Goal: Information Seeking & Learning: Learn about a topic

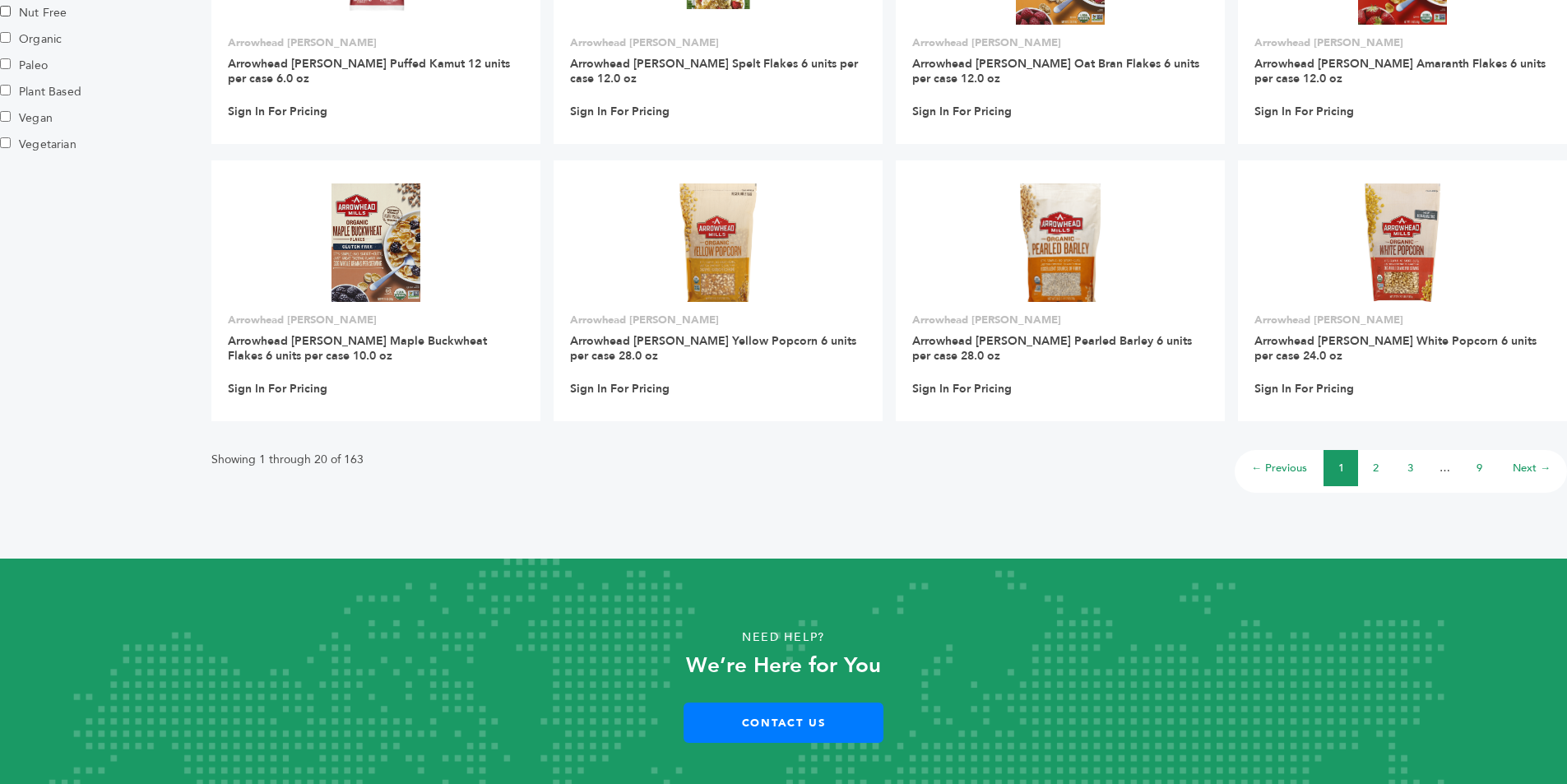
scroll to position [1151, 0]
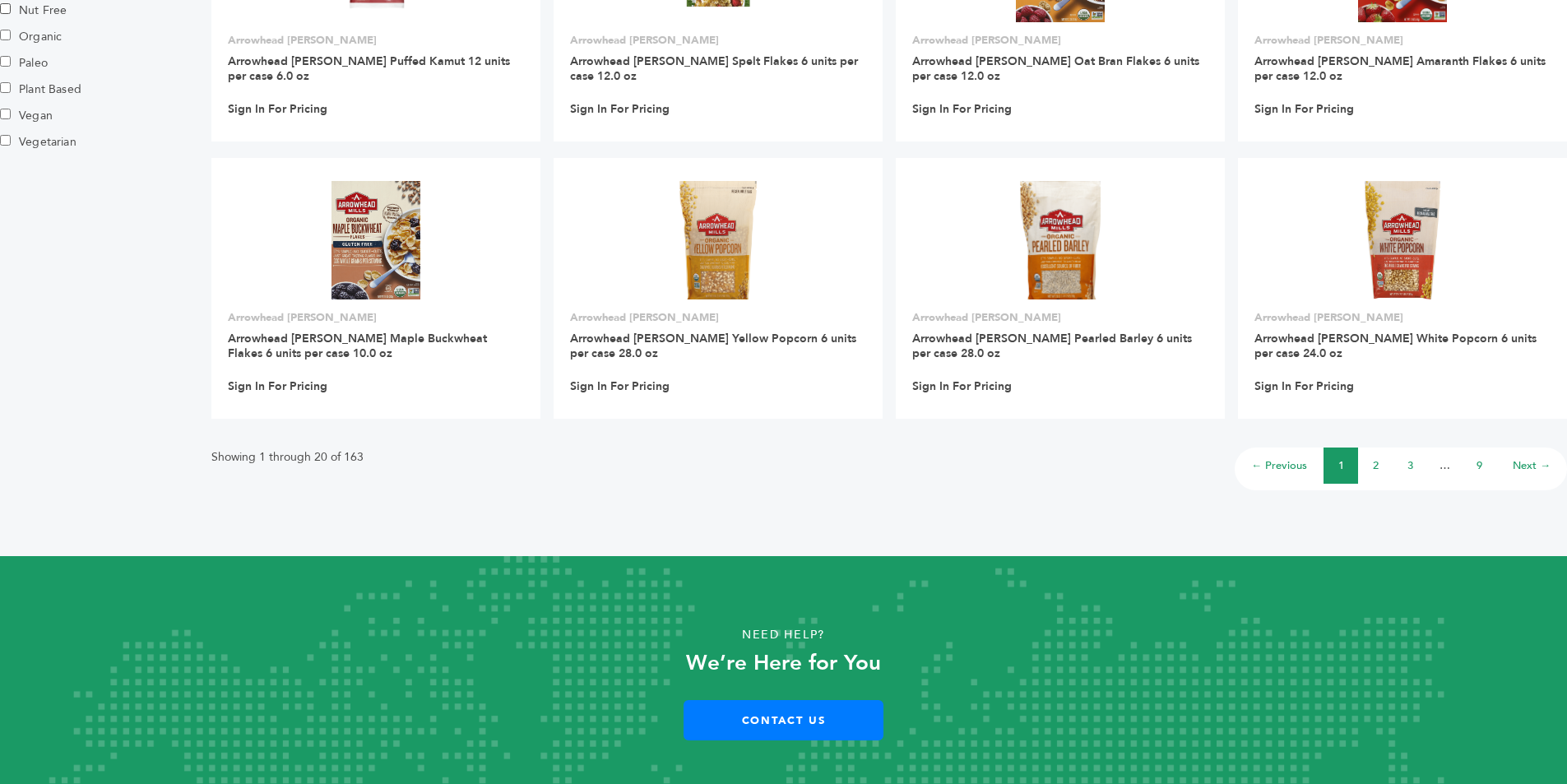
click at [1380, 460] on li "2" at bounding box center [1375, 465] width 35 height 36
click at [1375, 462] on link "2" at bounding box center [1375, 466] width 6 height 15
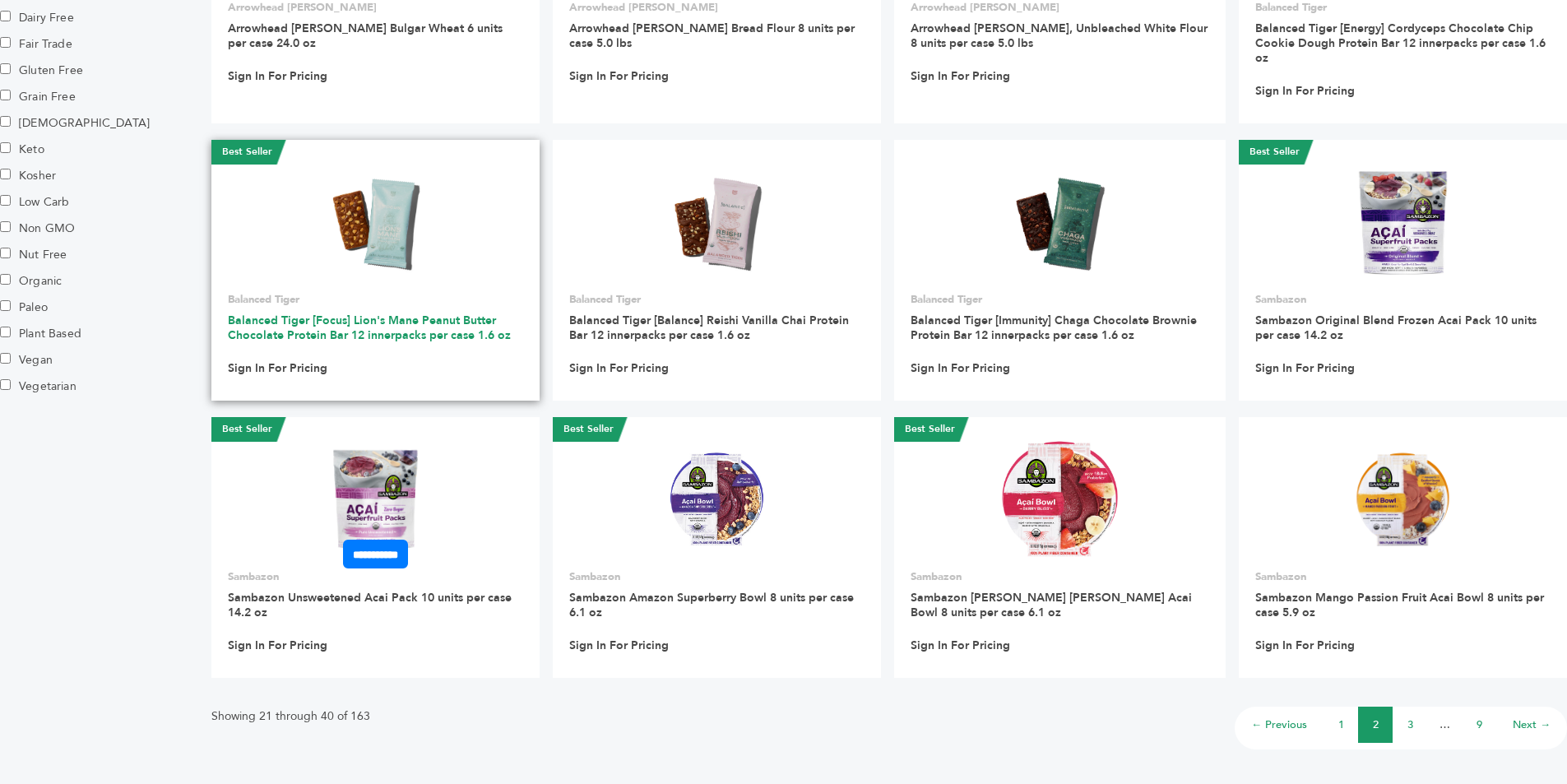
scroll to position [1069, 0]
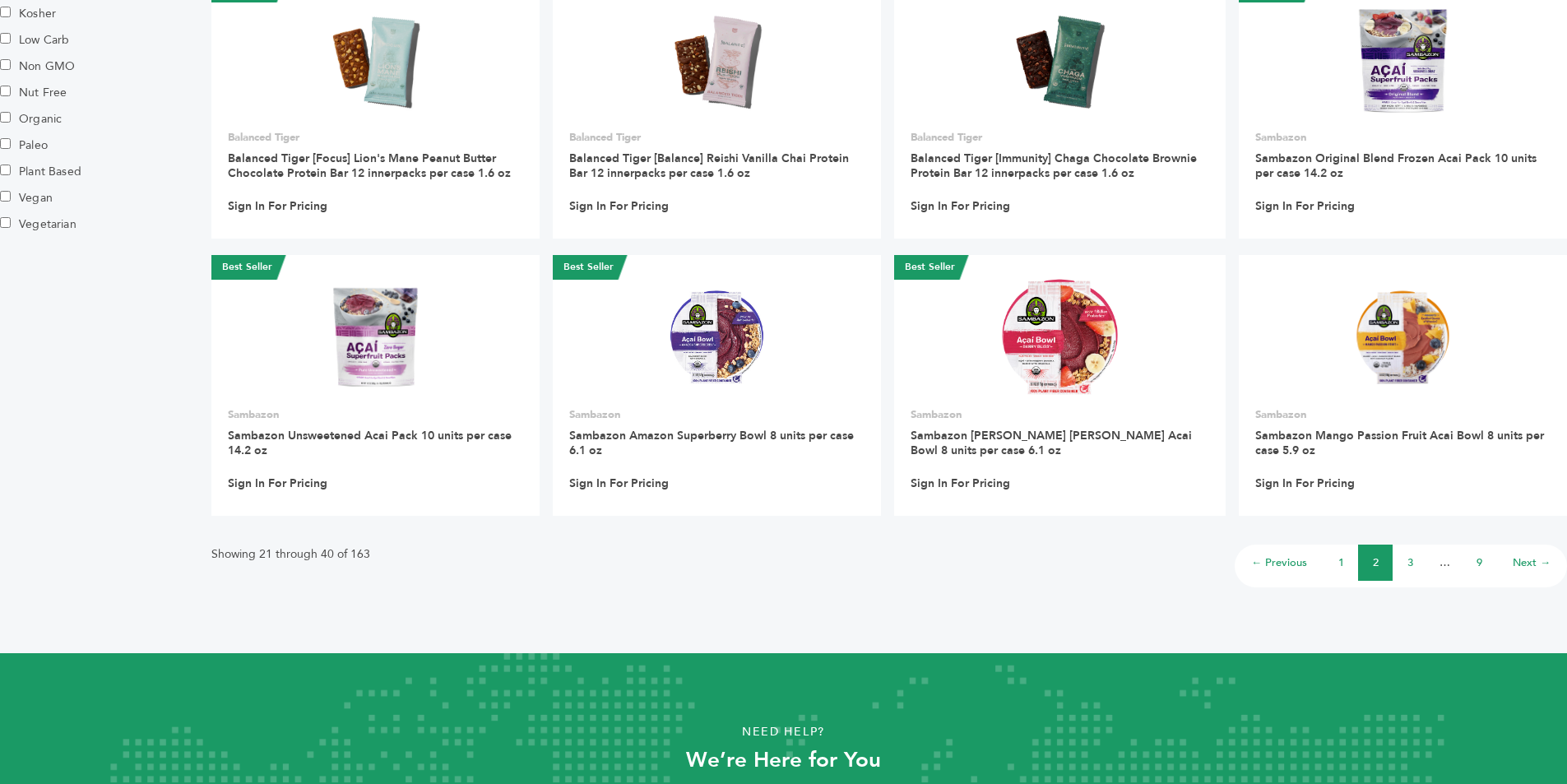
click at [1408, 560] on link "3" at bounding box center [1410, 562] width 6 height 15
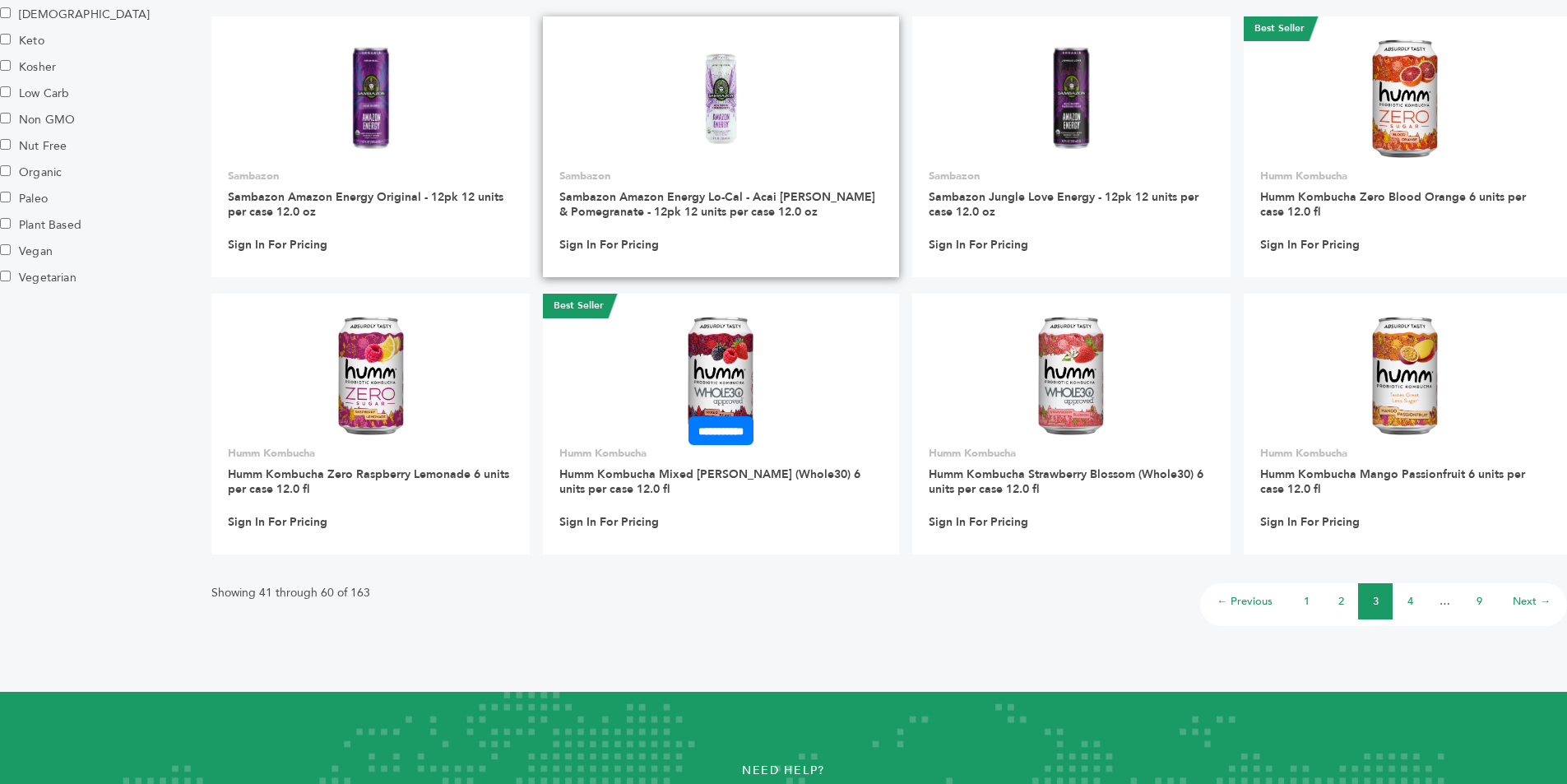
scroll to position [1069, 0]
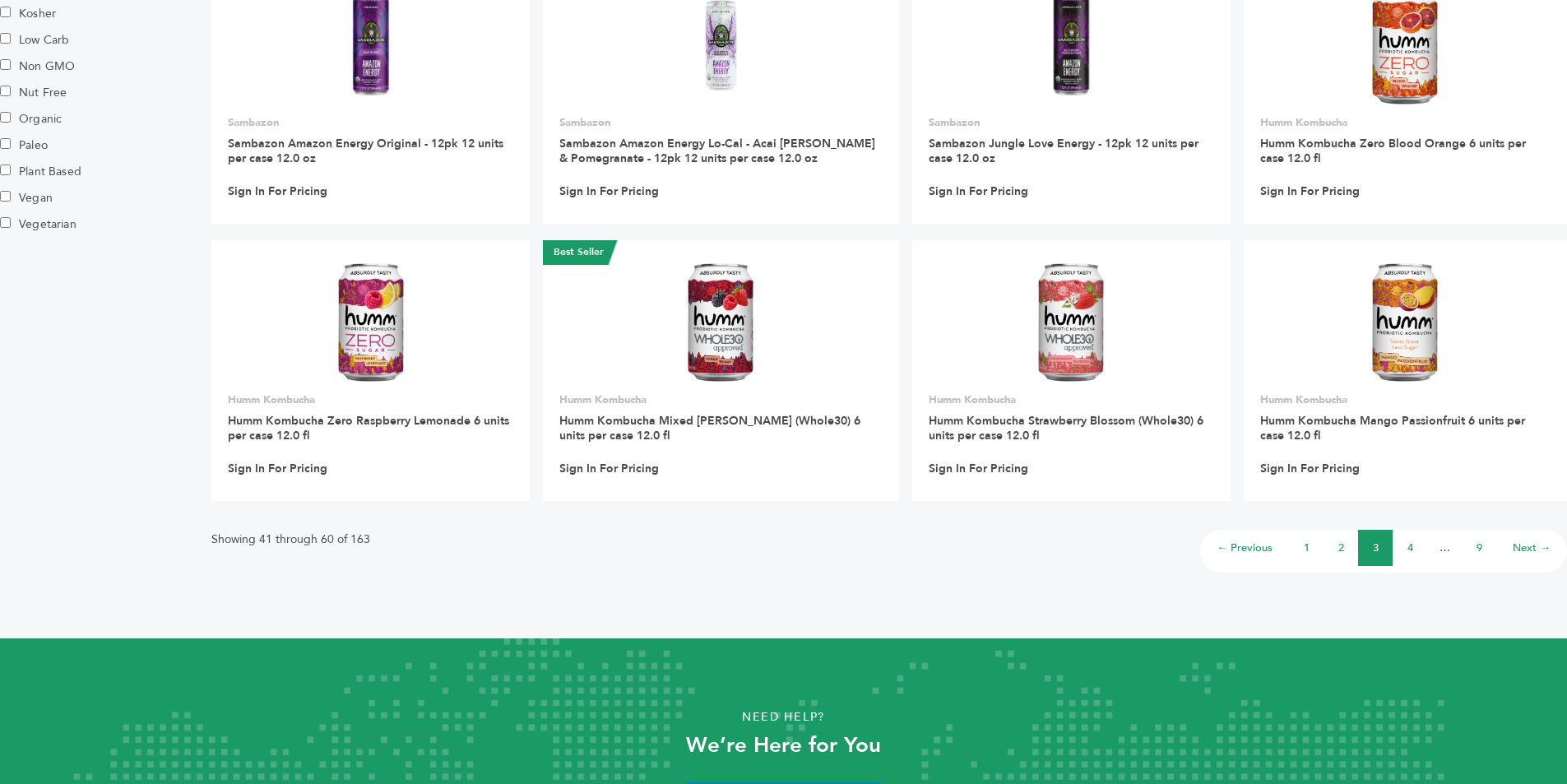
click at [1411, 549] on link "4" at bounding box center [1410, 548] width 6 height 15
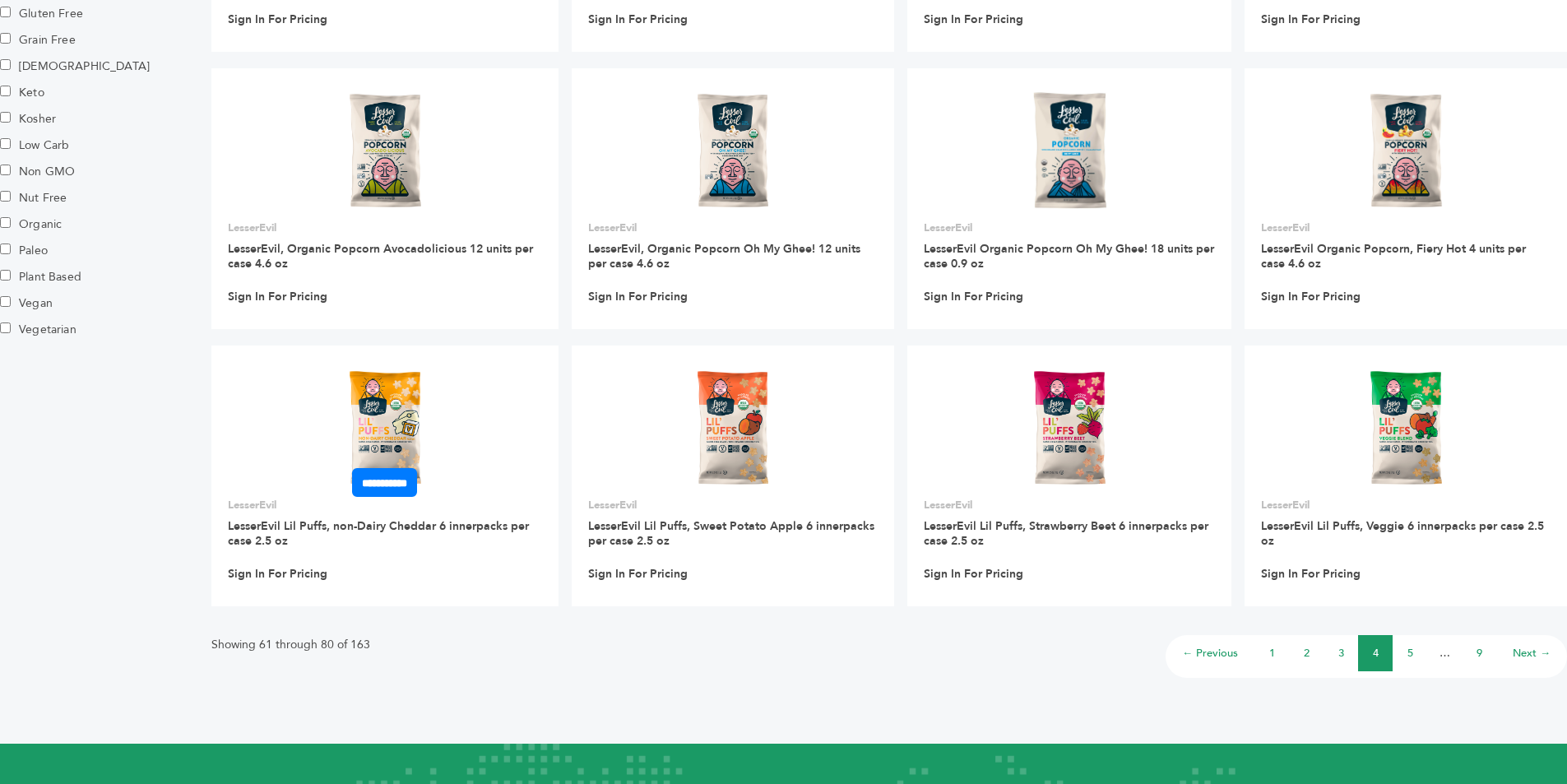
scroll to position [1069, 0]
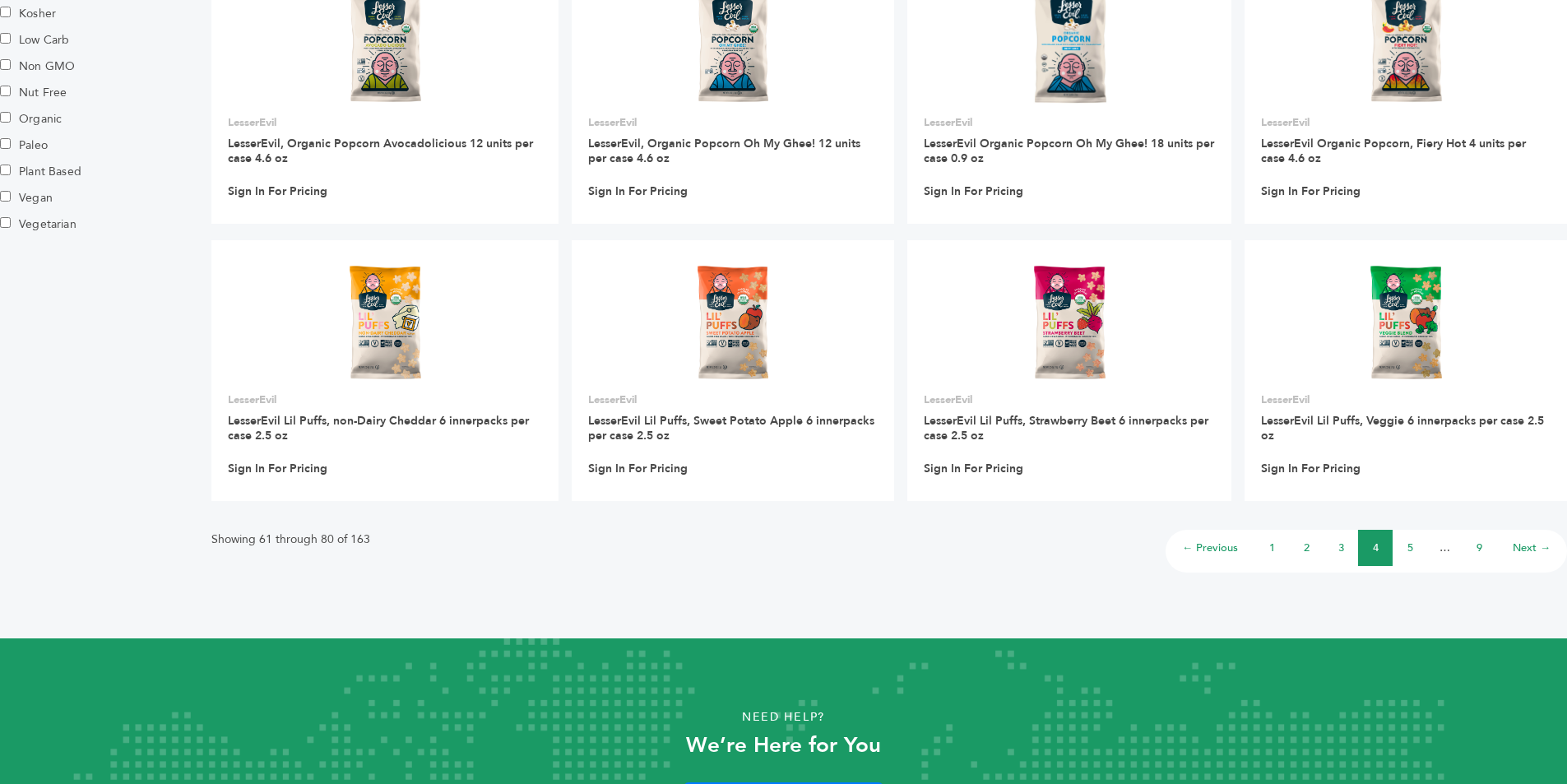
click at [1409, 552] on link "5" at bounding box center [1410, 548] width 6 height 15
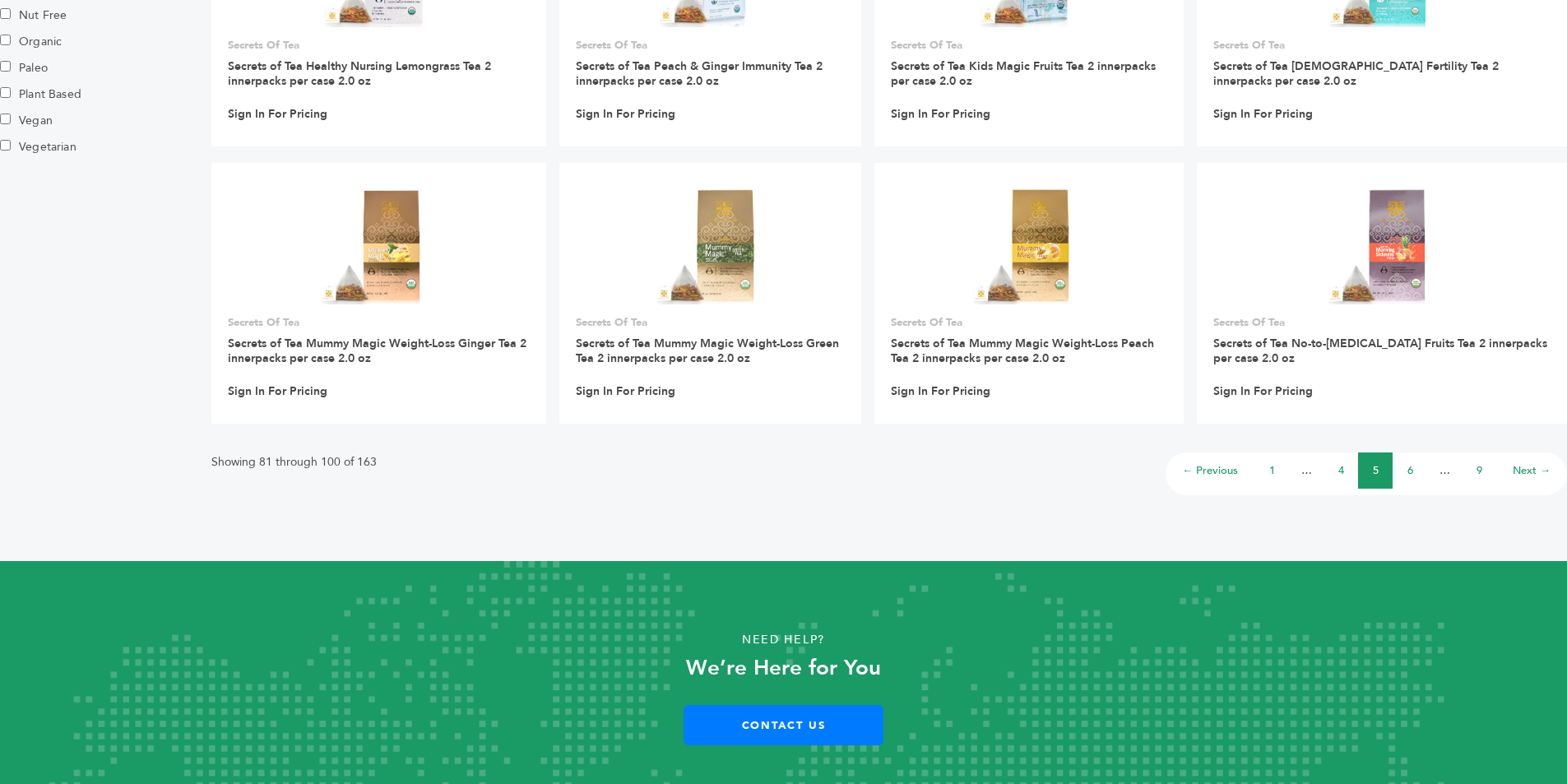
scroll to position [1151, 0]
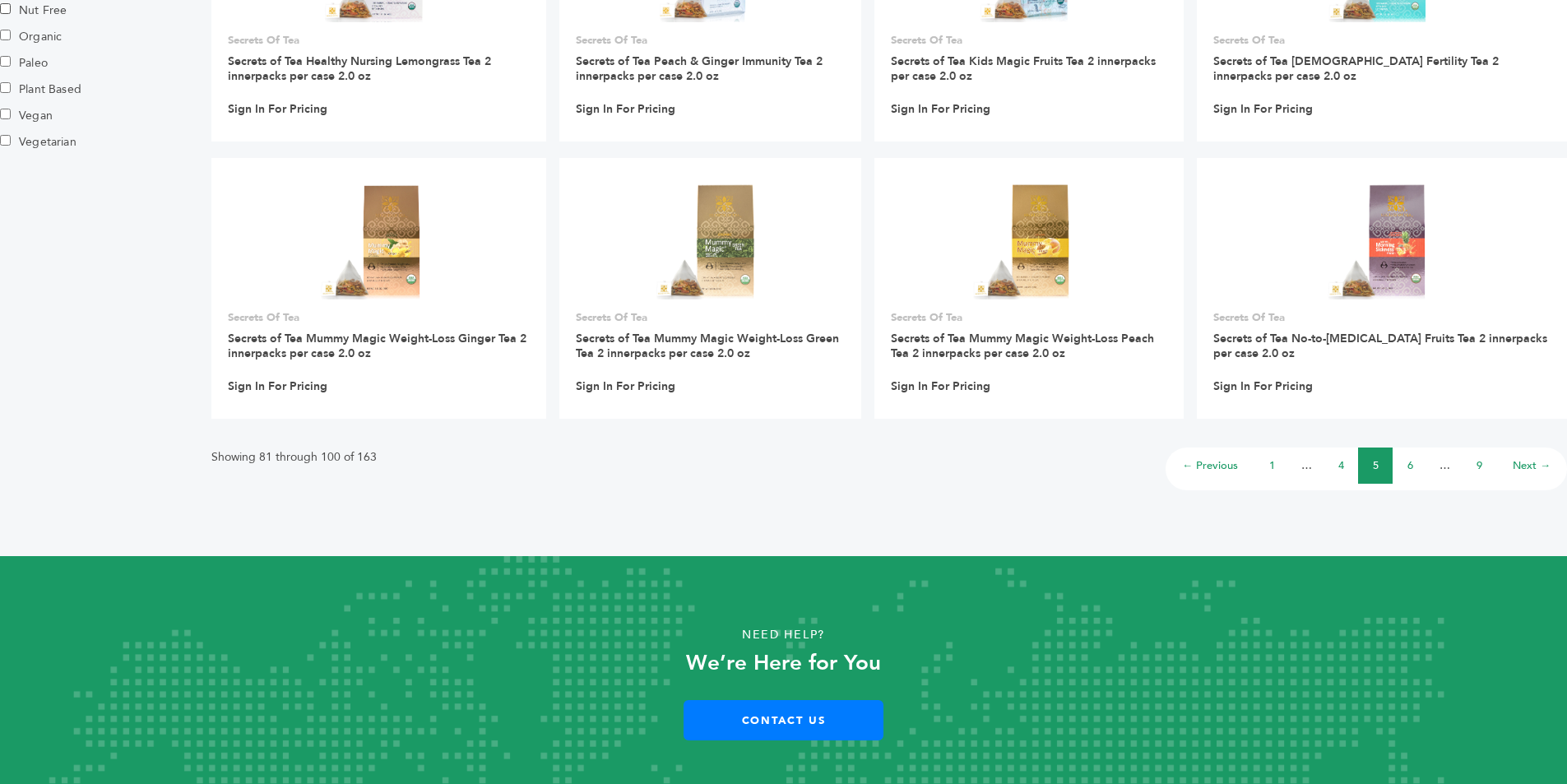
click at [1408, 466] on link "6" at bounding box center [1410, 466] width 6 height 15
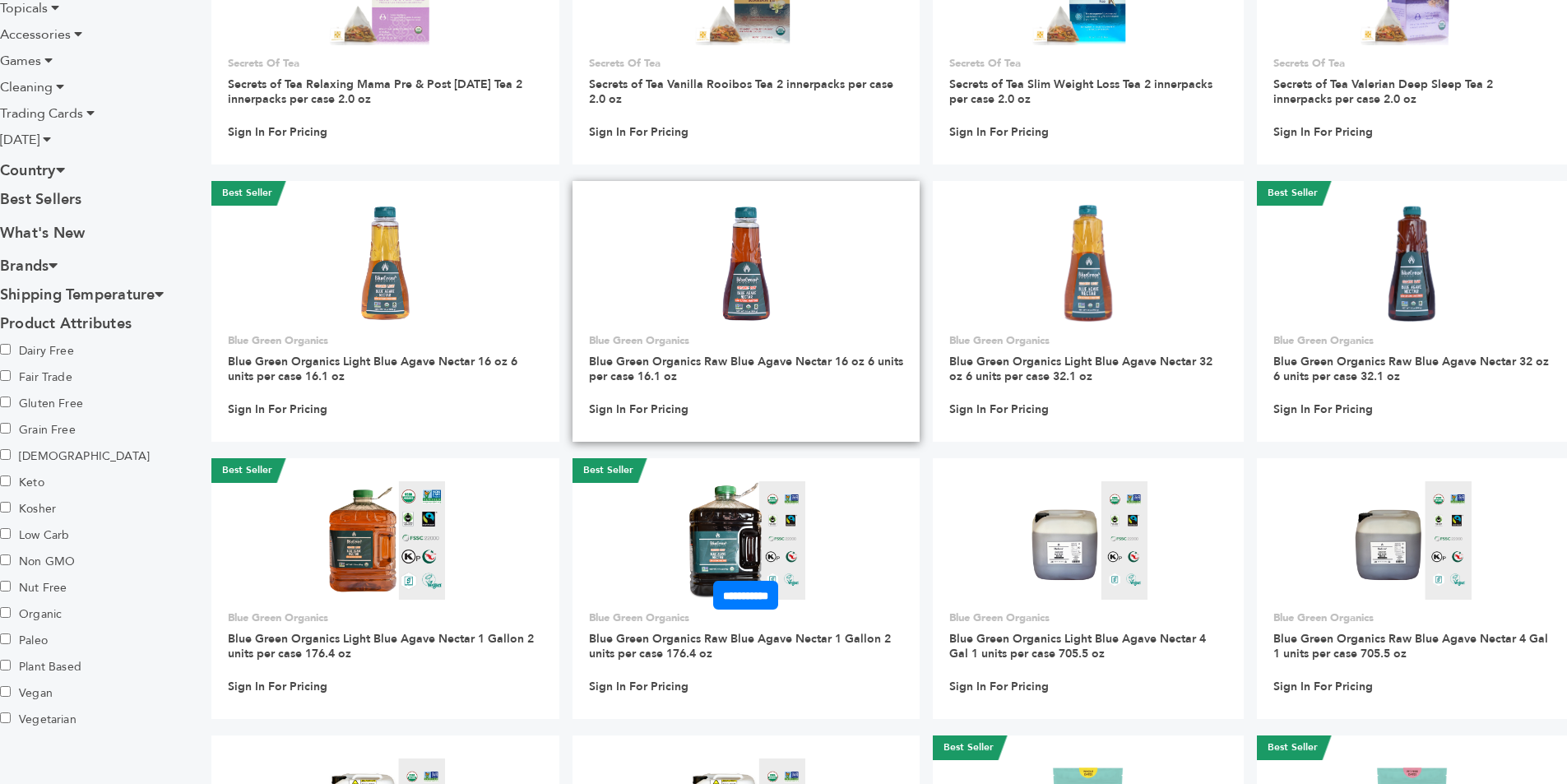
scroll to position [1067, 0]
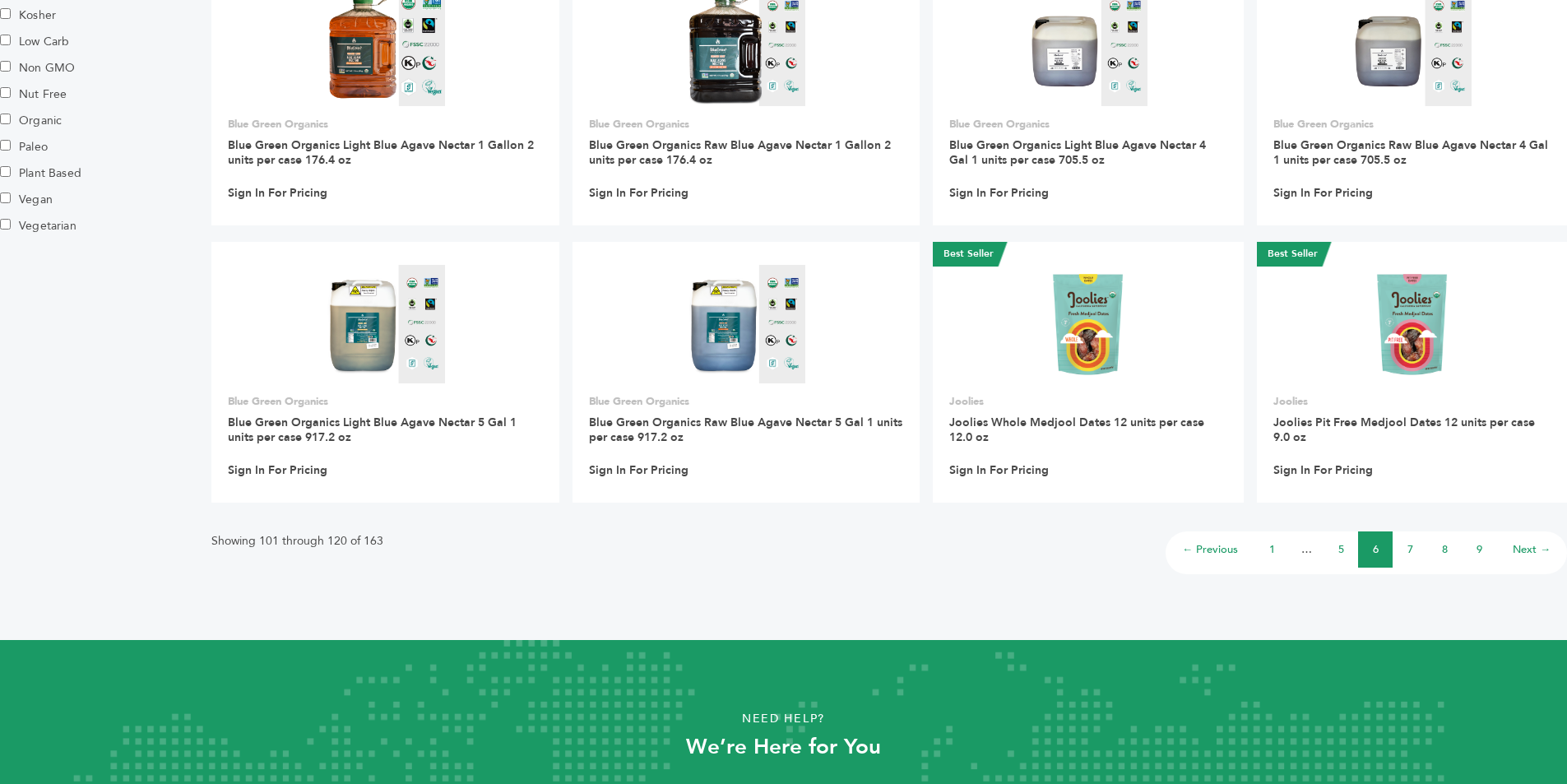
click at [1411, 549] on link "7" at bounding box center [1410, 549] width 6 height 15
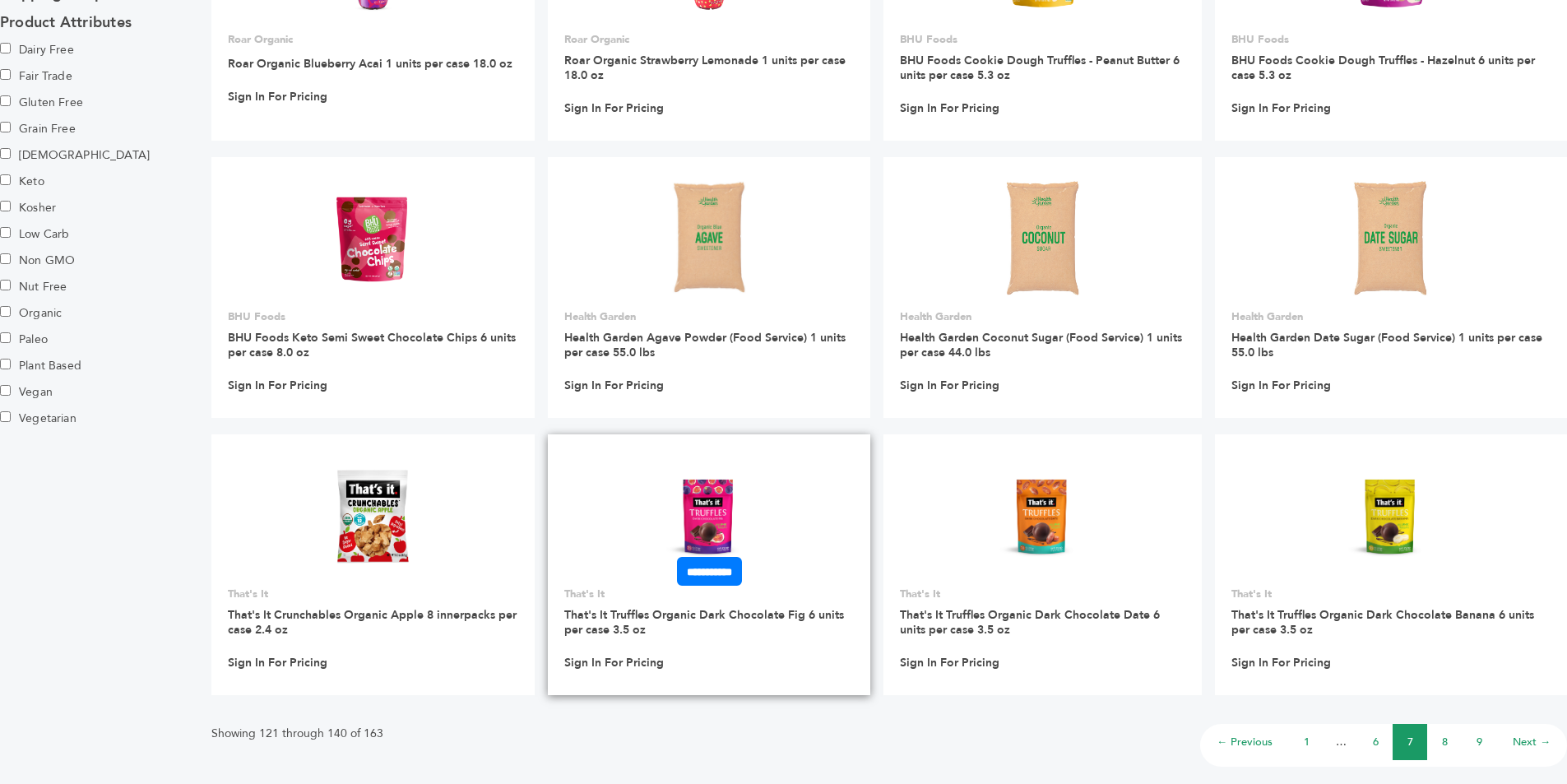
scroll to position [986, 0]
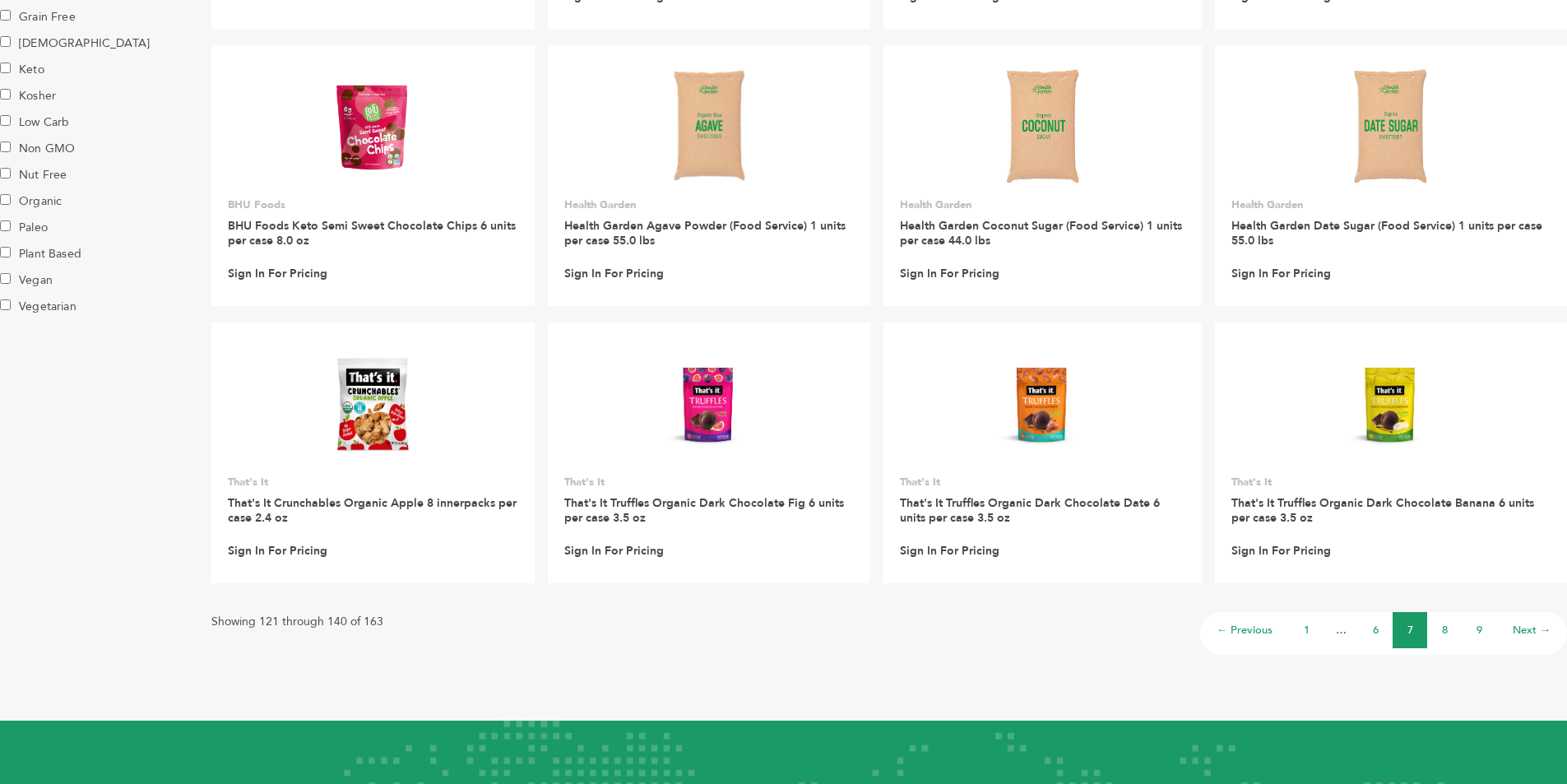
click at [1446, 630] on link "8" at bounding box center [1445, 629] width 6 height 15
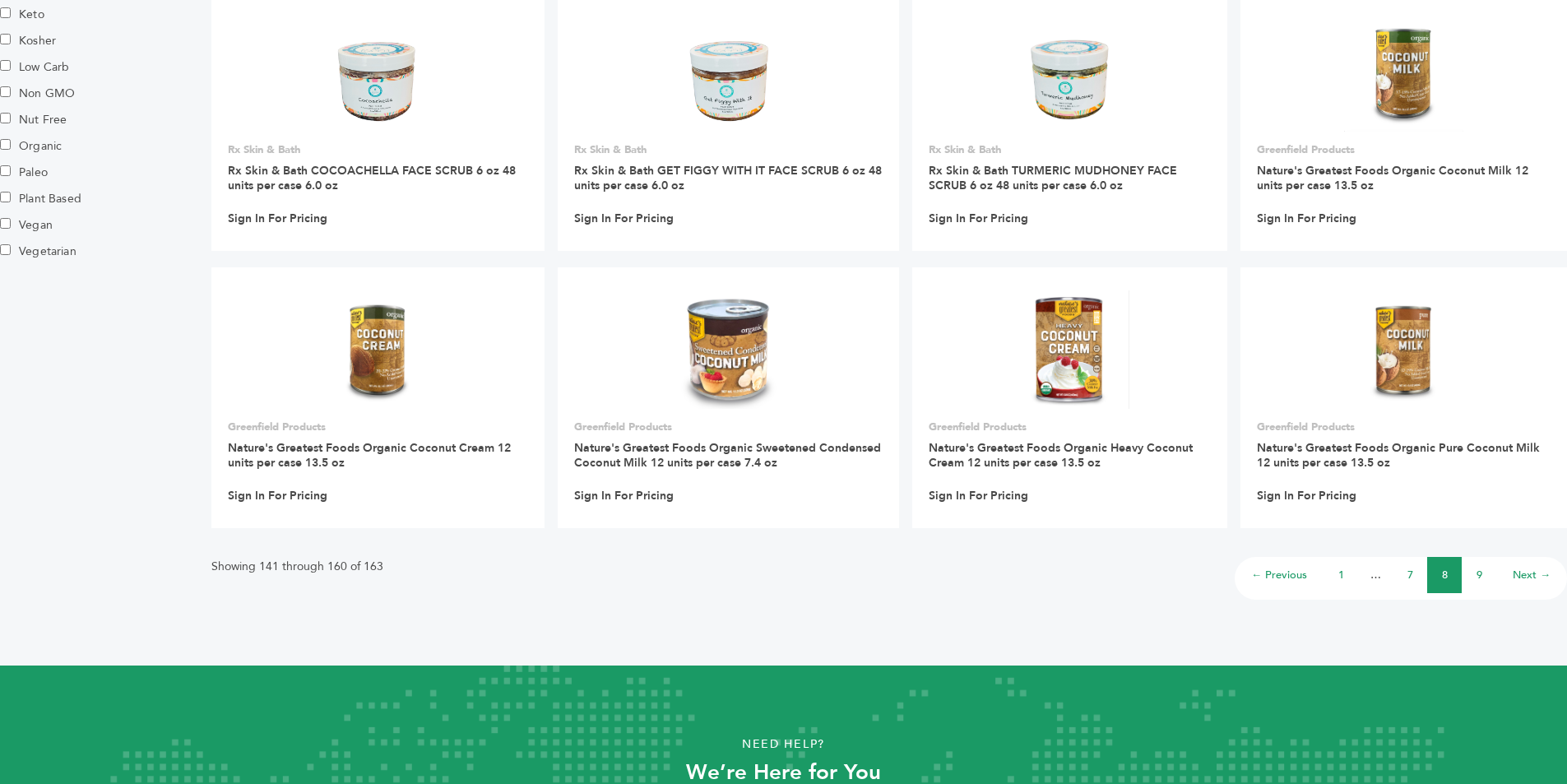
scroll to position [1151, 0]
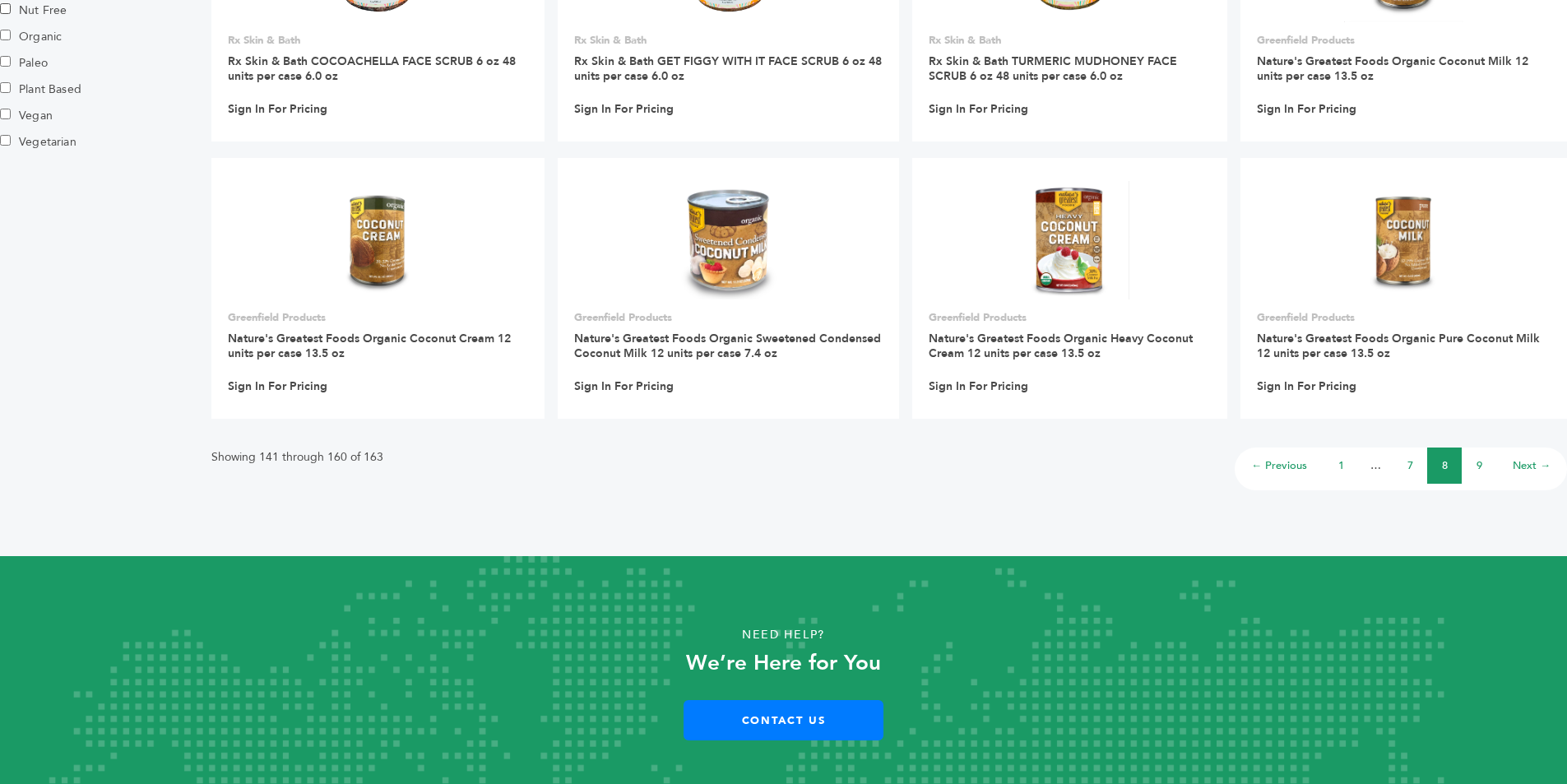
click at [1483, 467] on li "9" at bounding box center [1480, 465] width 35 height 36
click at [1482, 467] on li "9" at bounding box center [1480, 465] width 35 height 36
click at [1480, 466] on link "9" at bounding box center [1480, 466] width 6 height 15
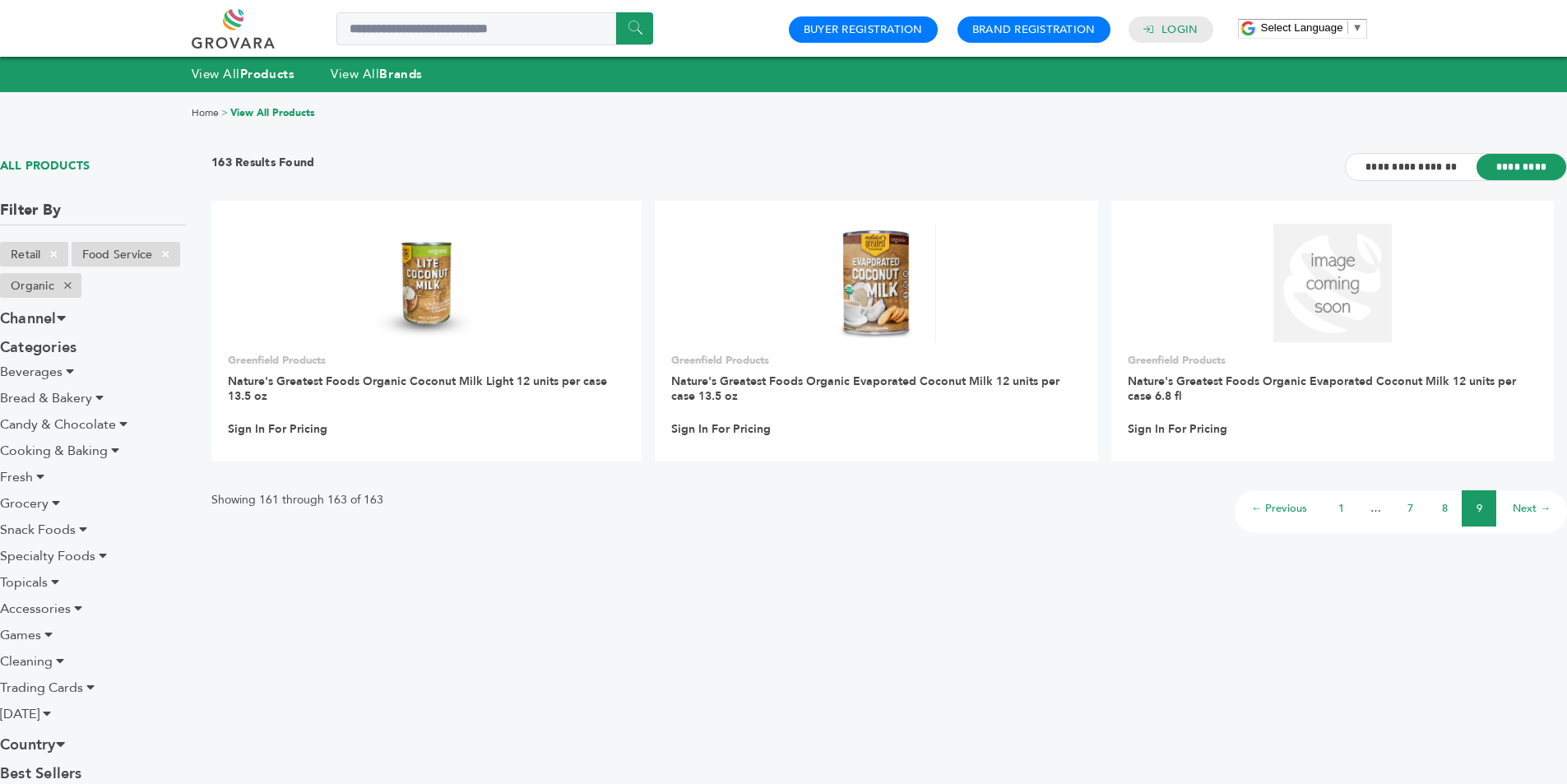
click at [657, 642] on div "**********" at bounding box center [889, 738] width 1356 height 1170
click at [1525, 508] on link "Next →" at bounding box center [1531, 508] width 38 height 15
click at [1522, 509] on link "Next →" at bounding box center [1531, 508] width 38 height 15
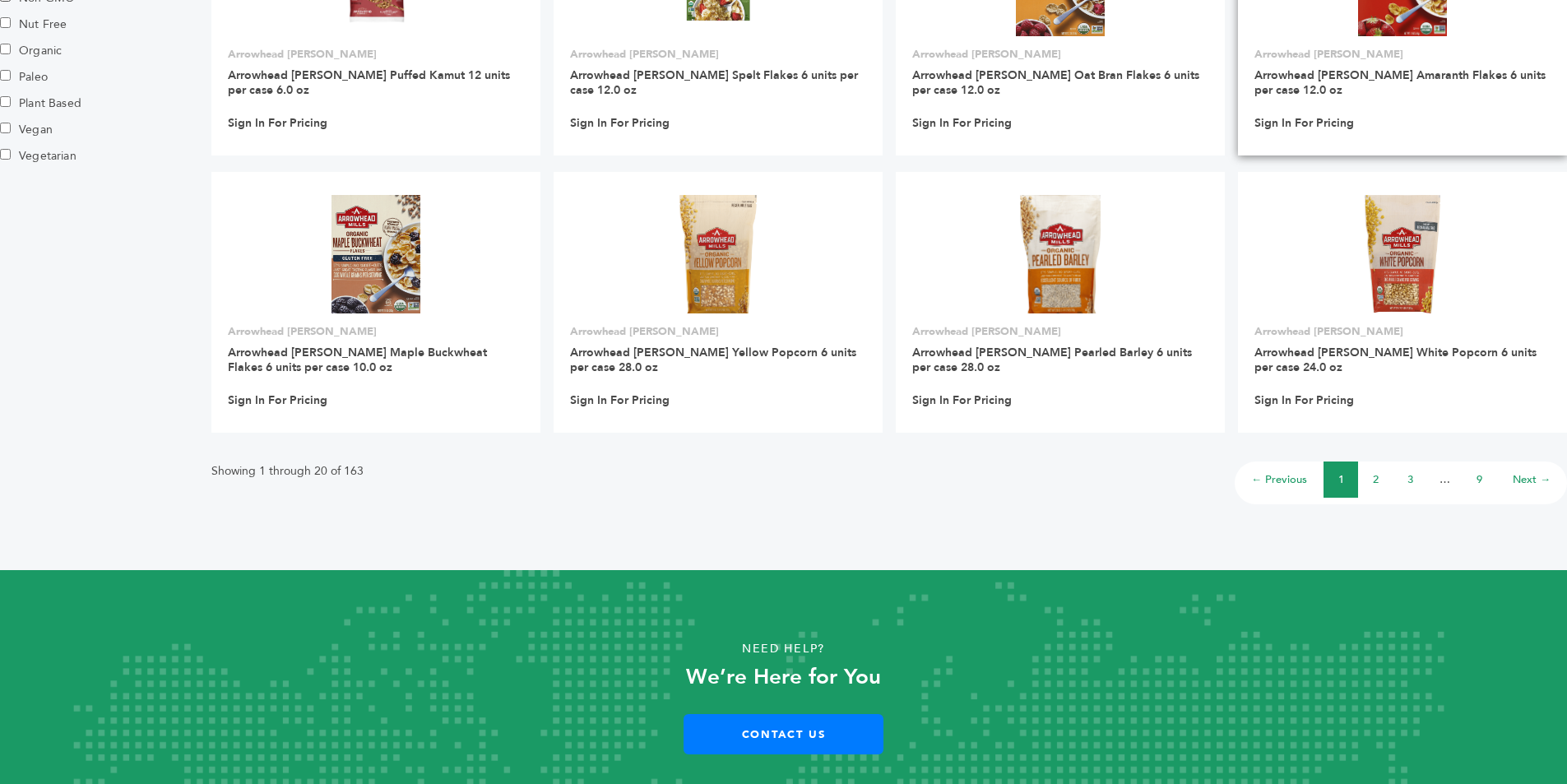
scroll to position [1151, 0]
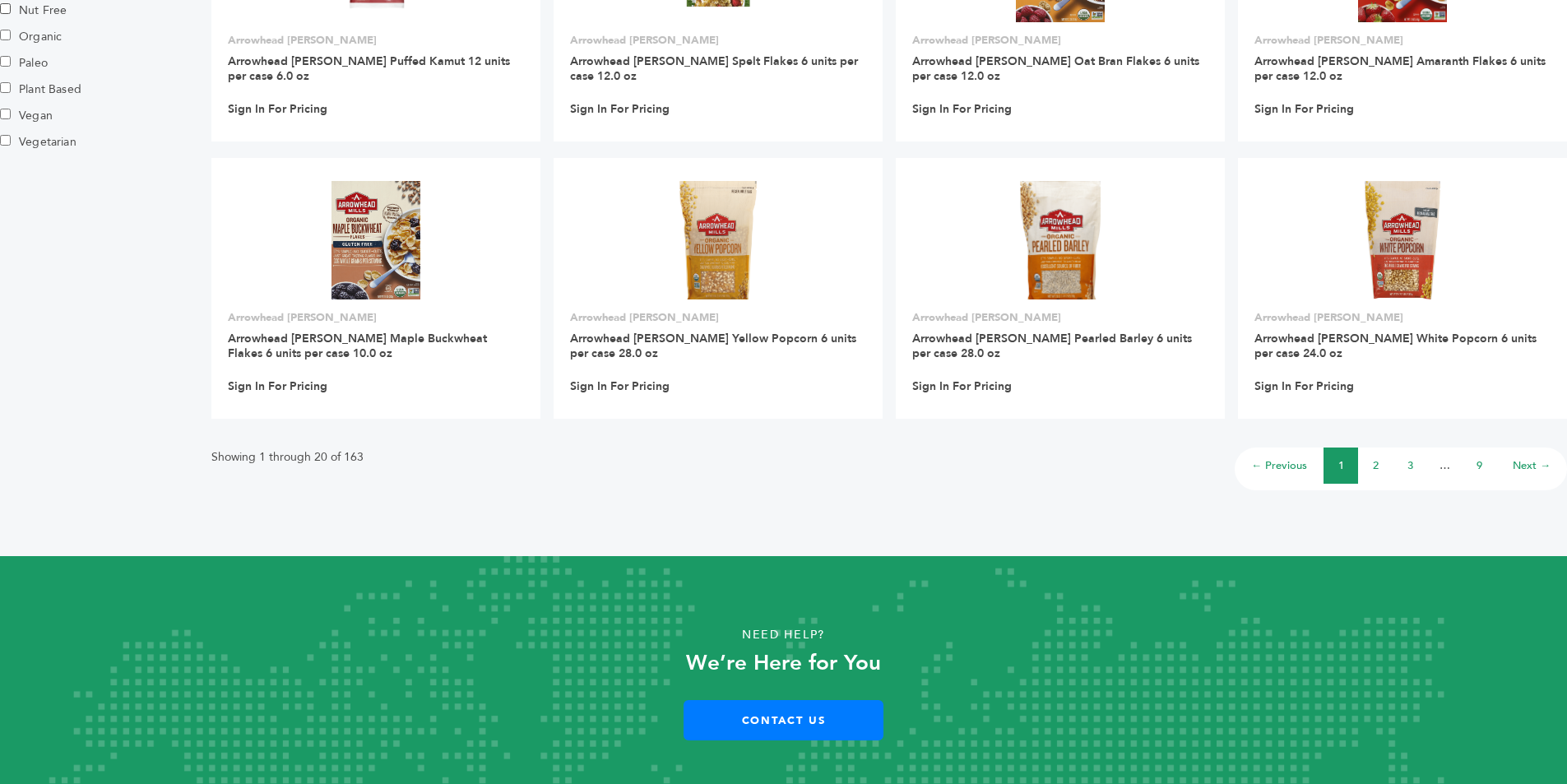
click at [1375, 464] on link "2" at bounding box center [1375, 466] width 6 height 15
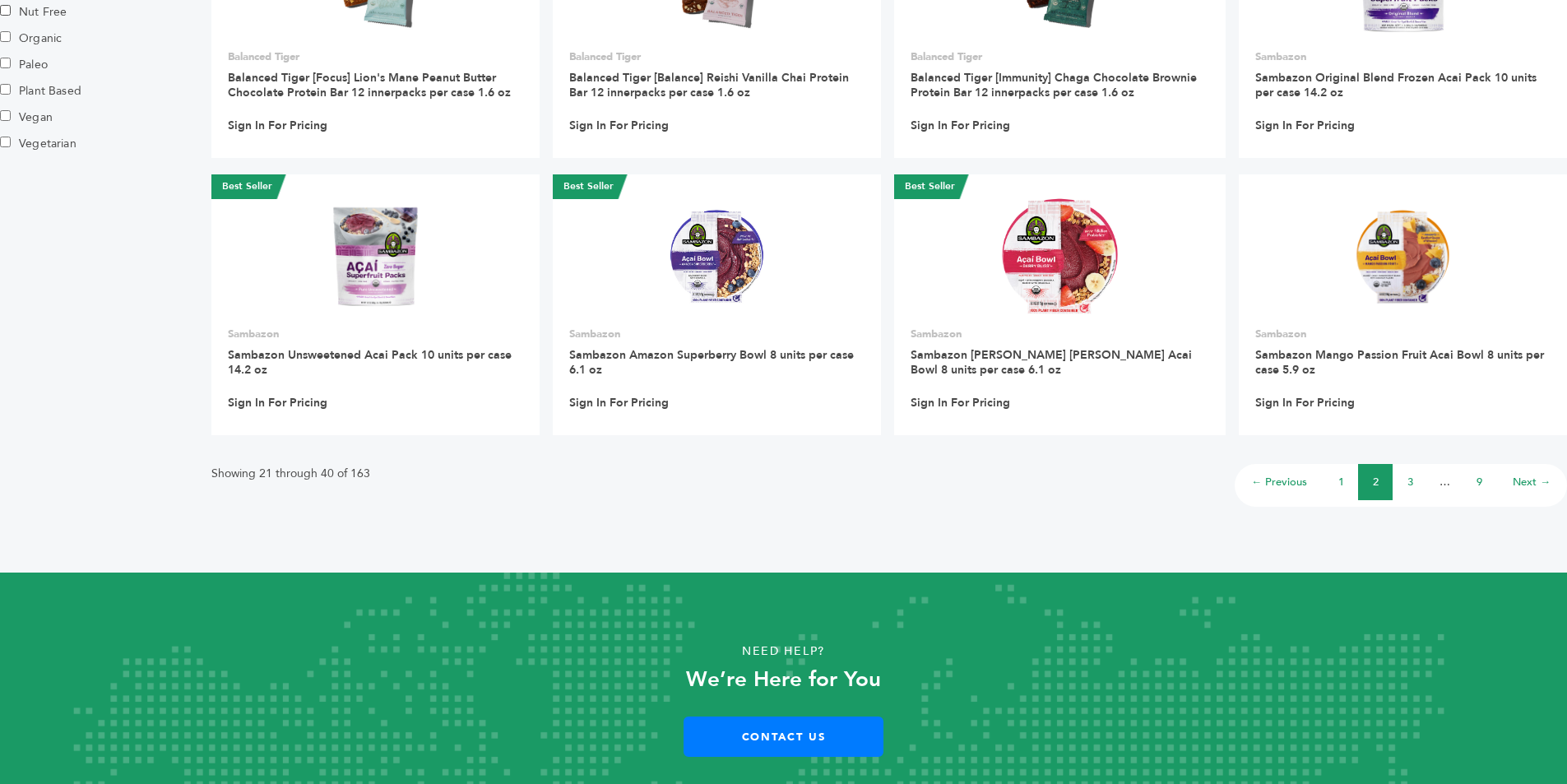
scroll to position [1151, 0]
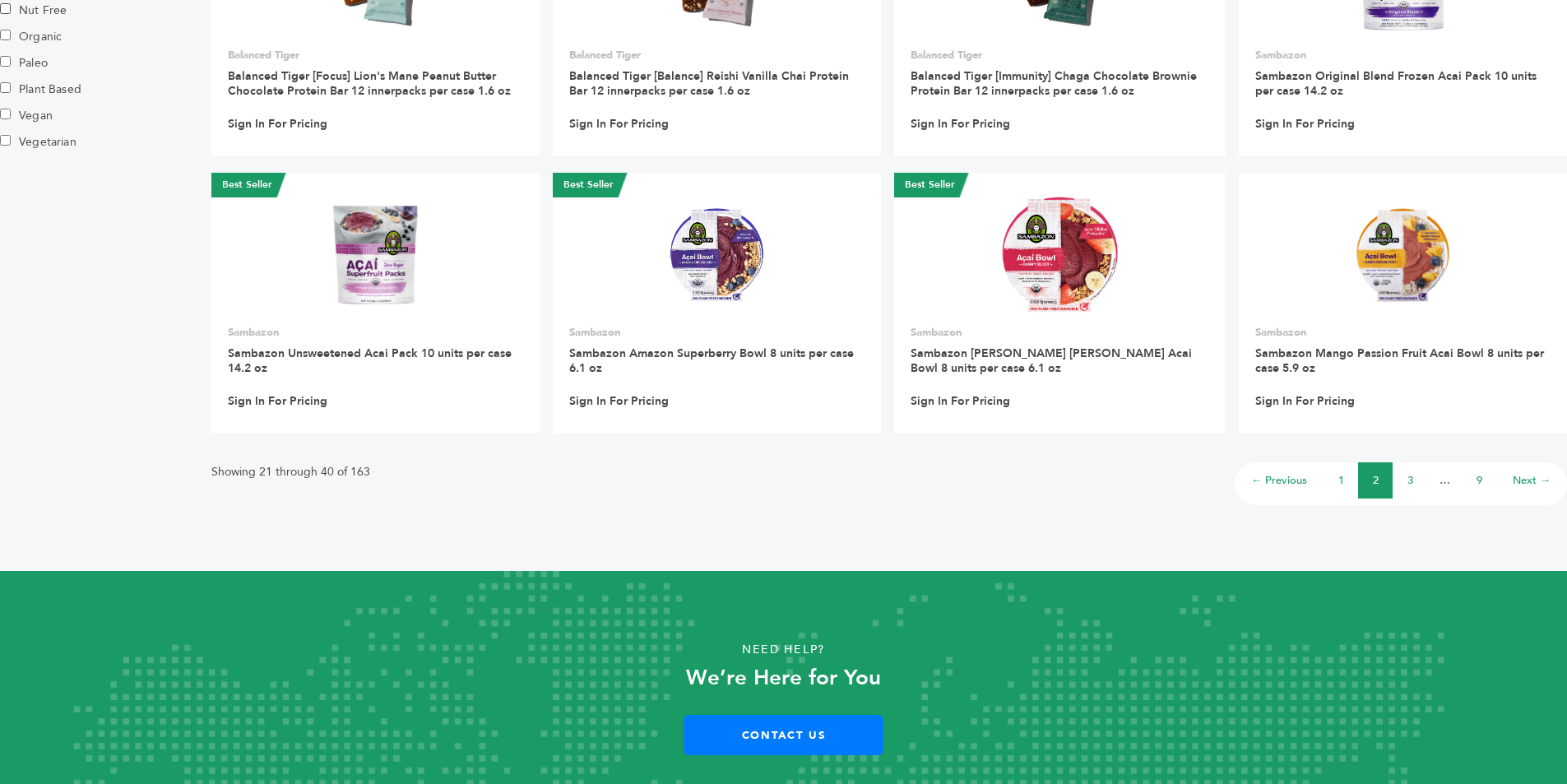
click at [1415, 479] on li "3" at bounding box center [1410, 479] width 35 height 36
click at [1410, 478] on link "3" at bounding box center [1410, 480] width 6 height 15
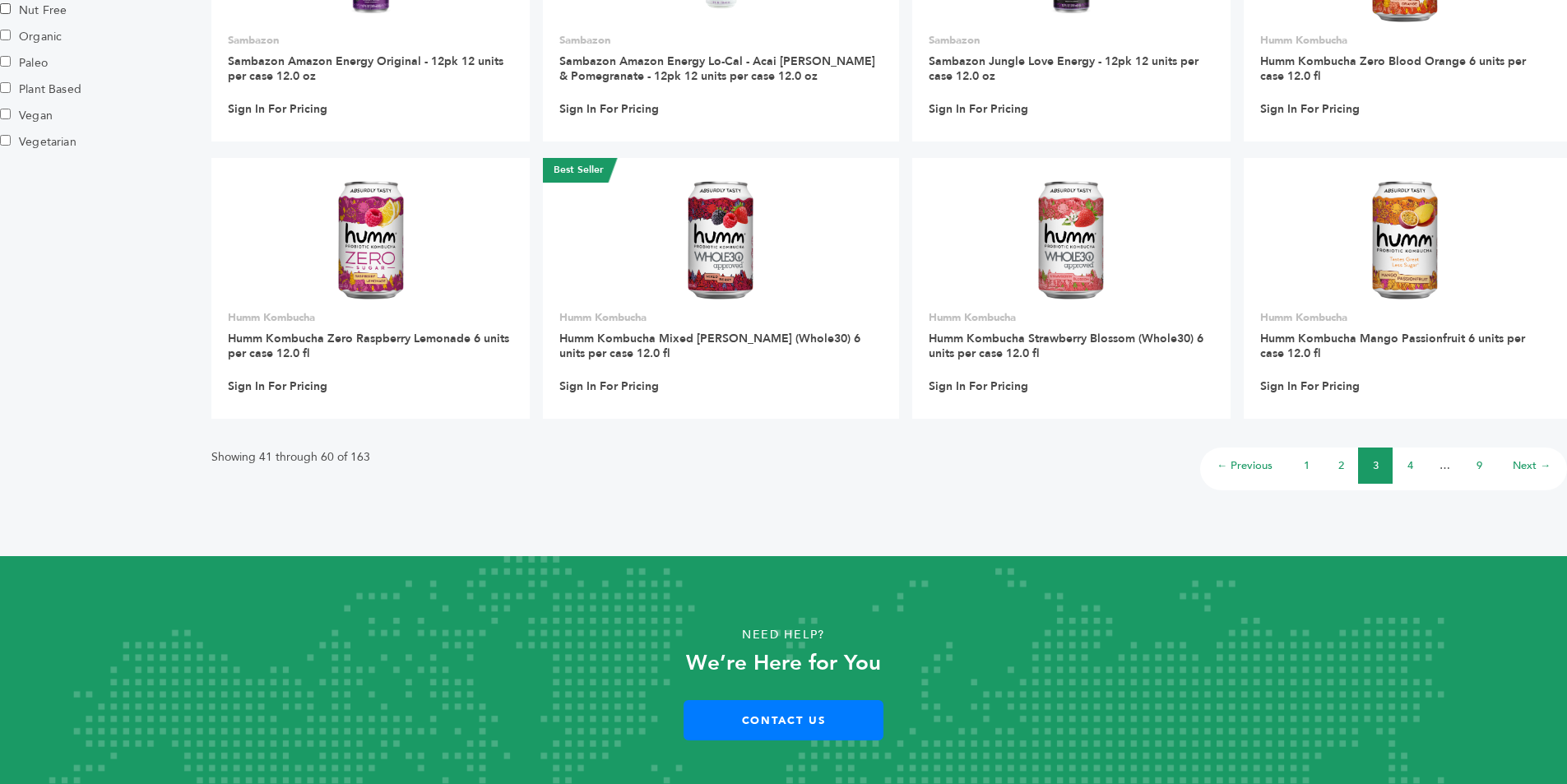
click at [1410, 464] on link "4" at bounding box center [1410, 466] width 6 height 15
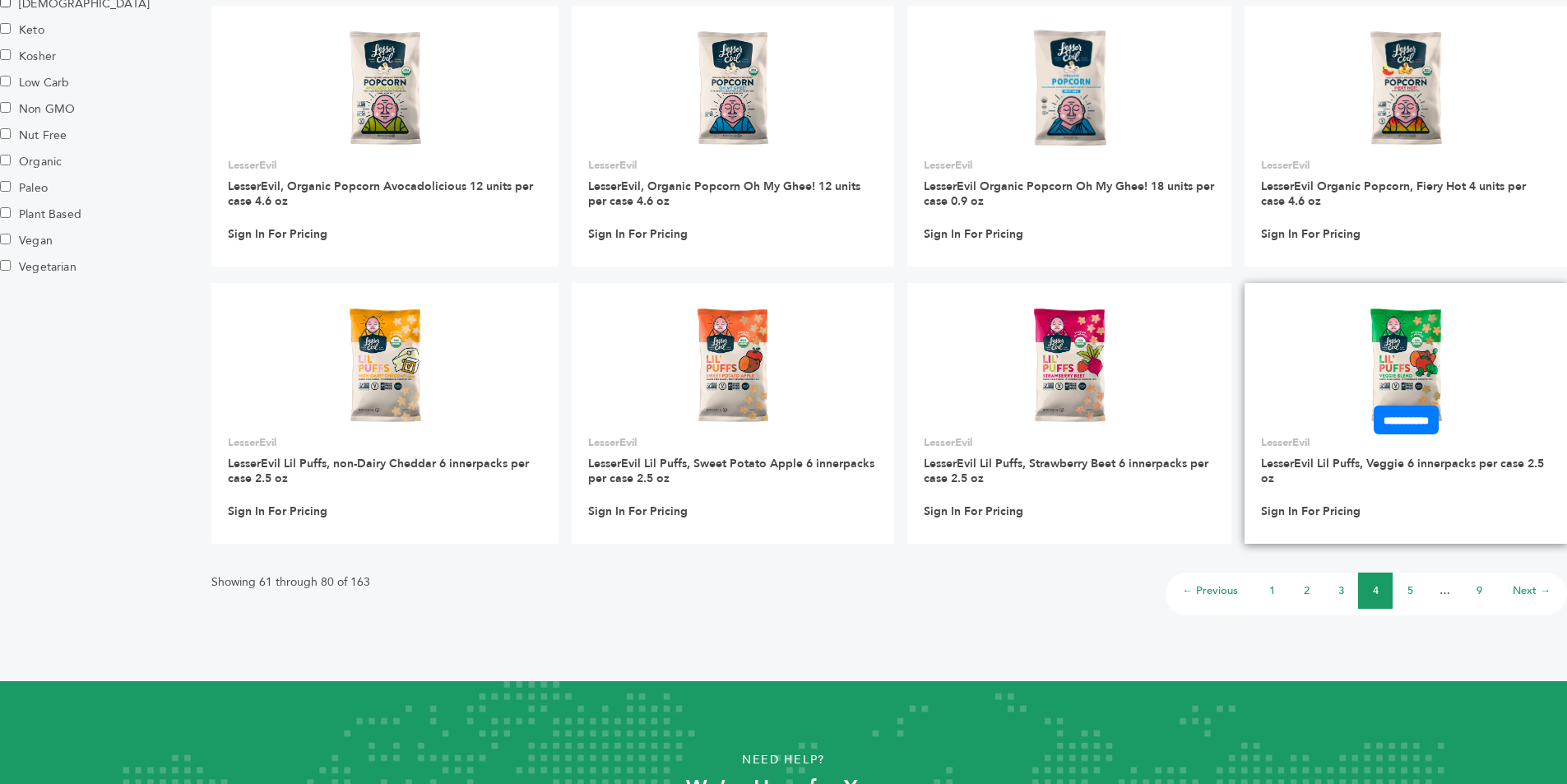
scroll to position [1069, 0]
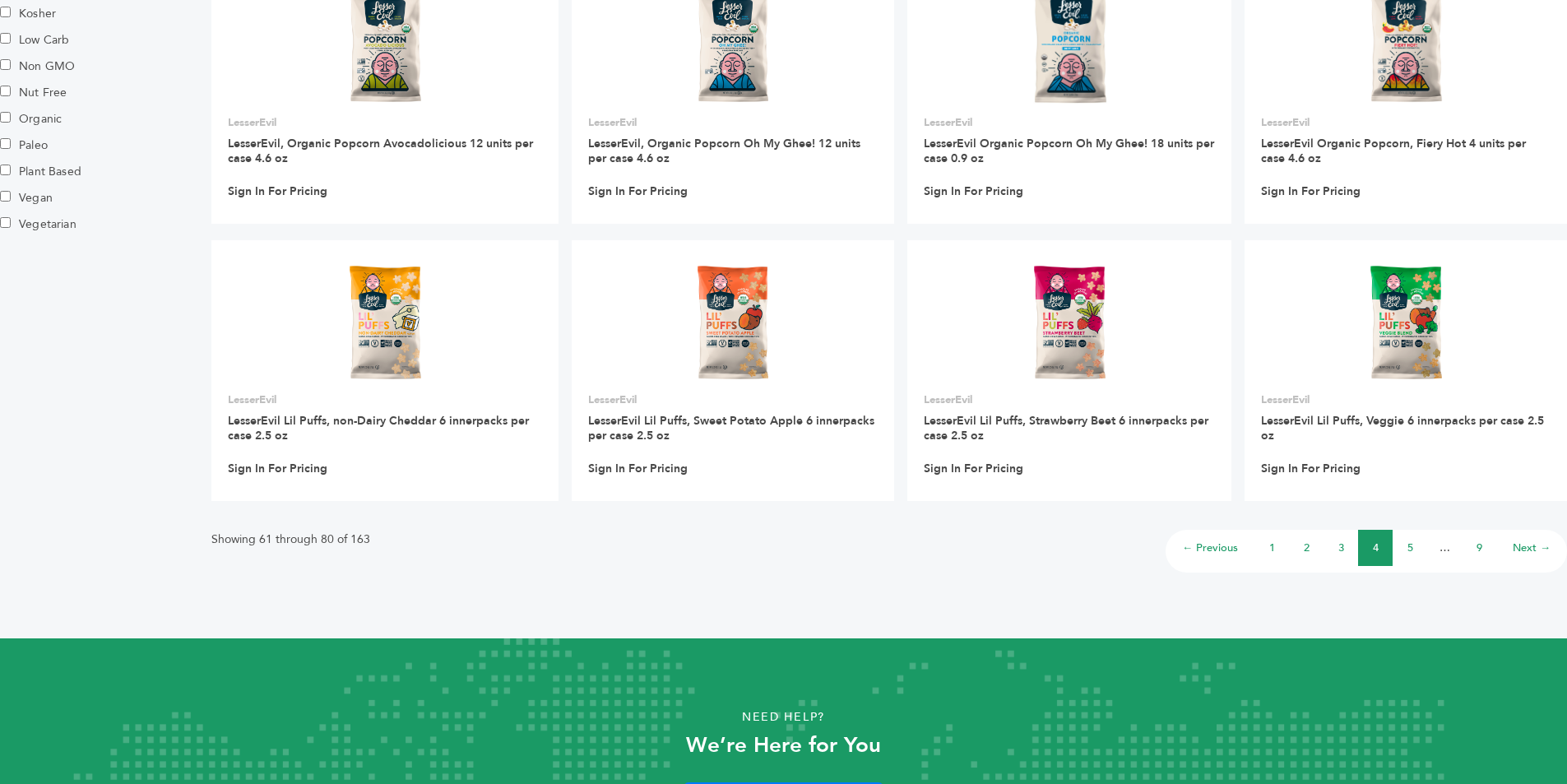
click at [1411, 545] on link "5" at bounding box center [1410, 548] width 6 height 15
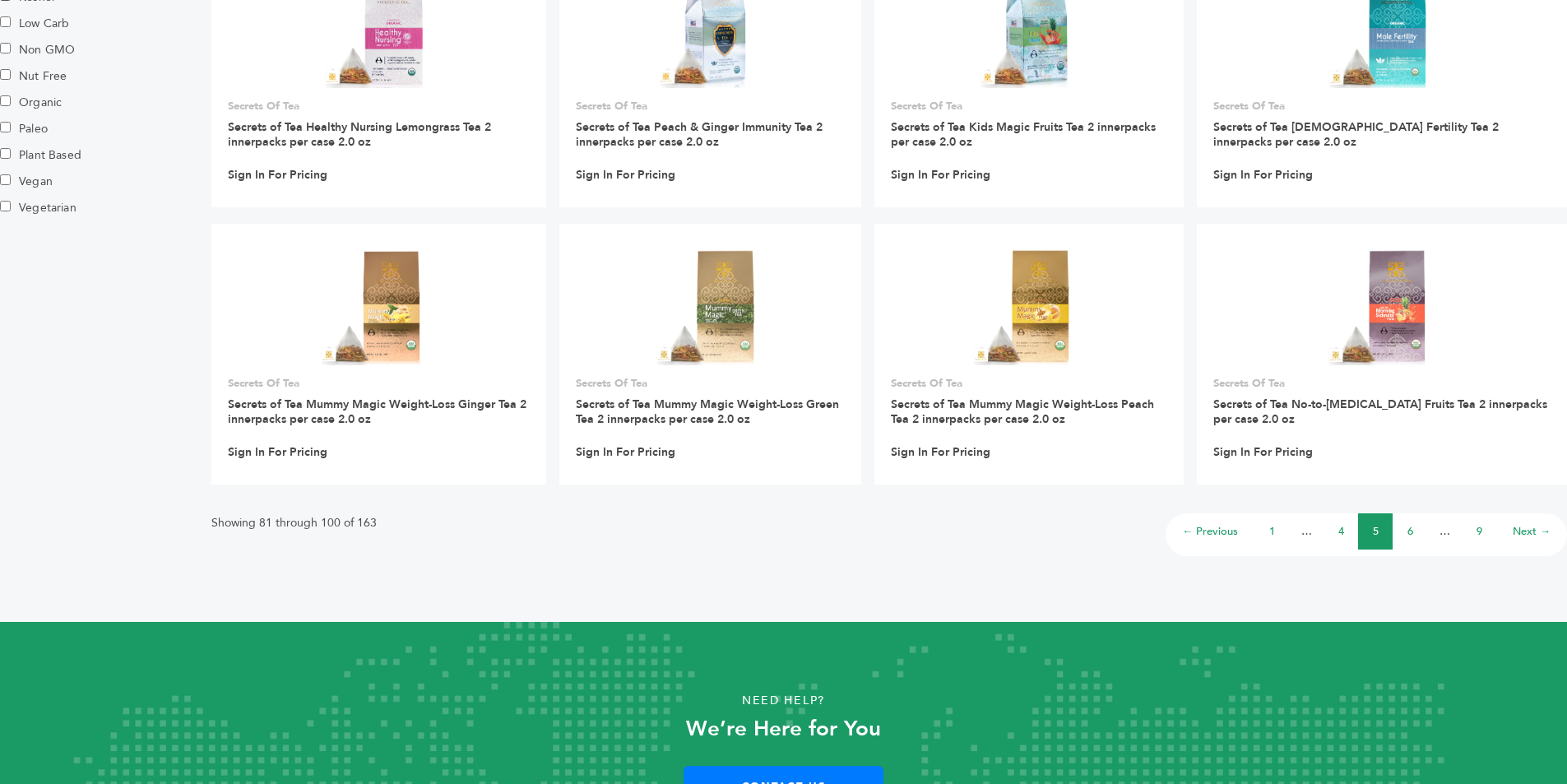
scroll to position [1151, 0]
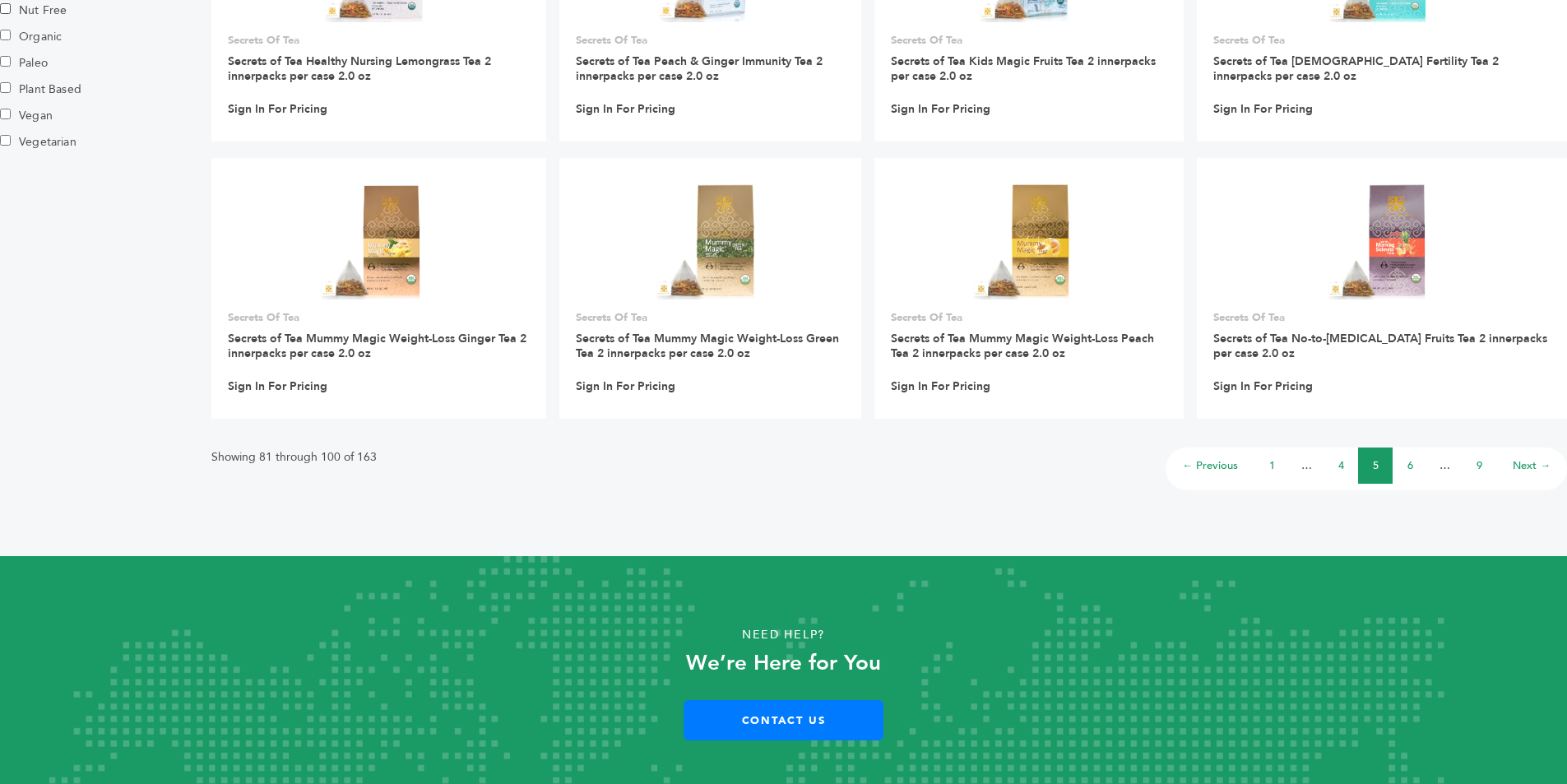
click at [1406, 467] on li "6" at bounding box center [1410, 465] width 35 height 36
click at [1408, 466] on link "6" at bounding box center [1410, 466] width 6 height 15
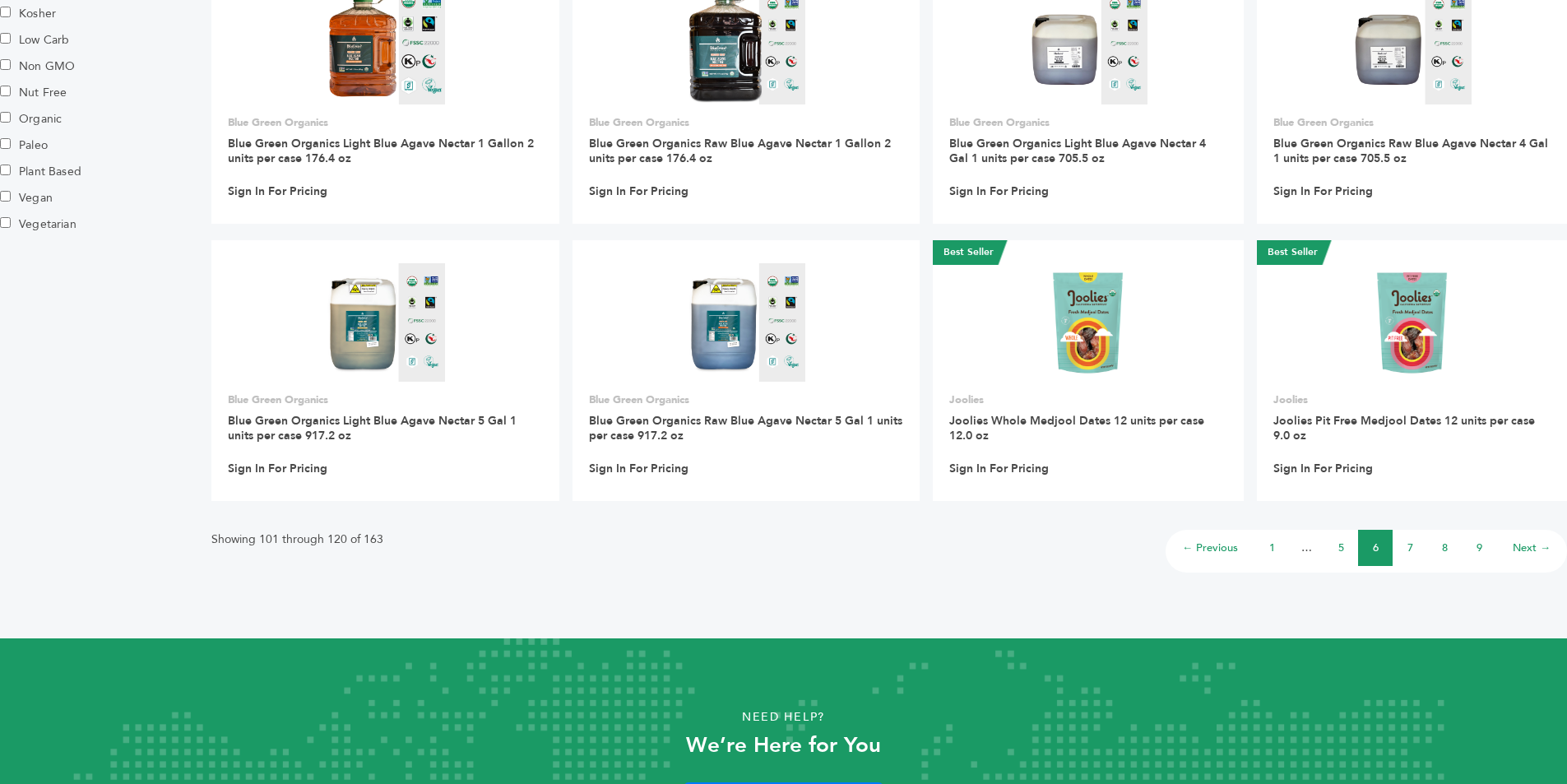
click at [1411, 546] on link "7" at bounding box center [1410, 548] width 6 height 15
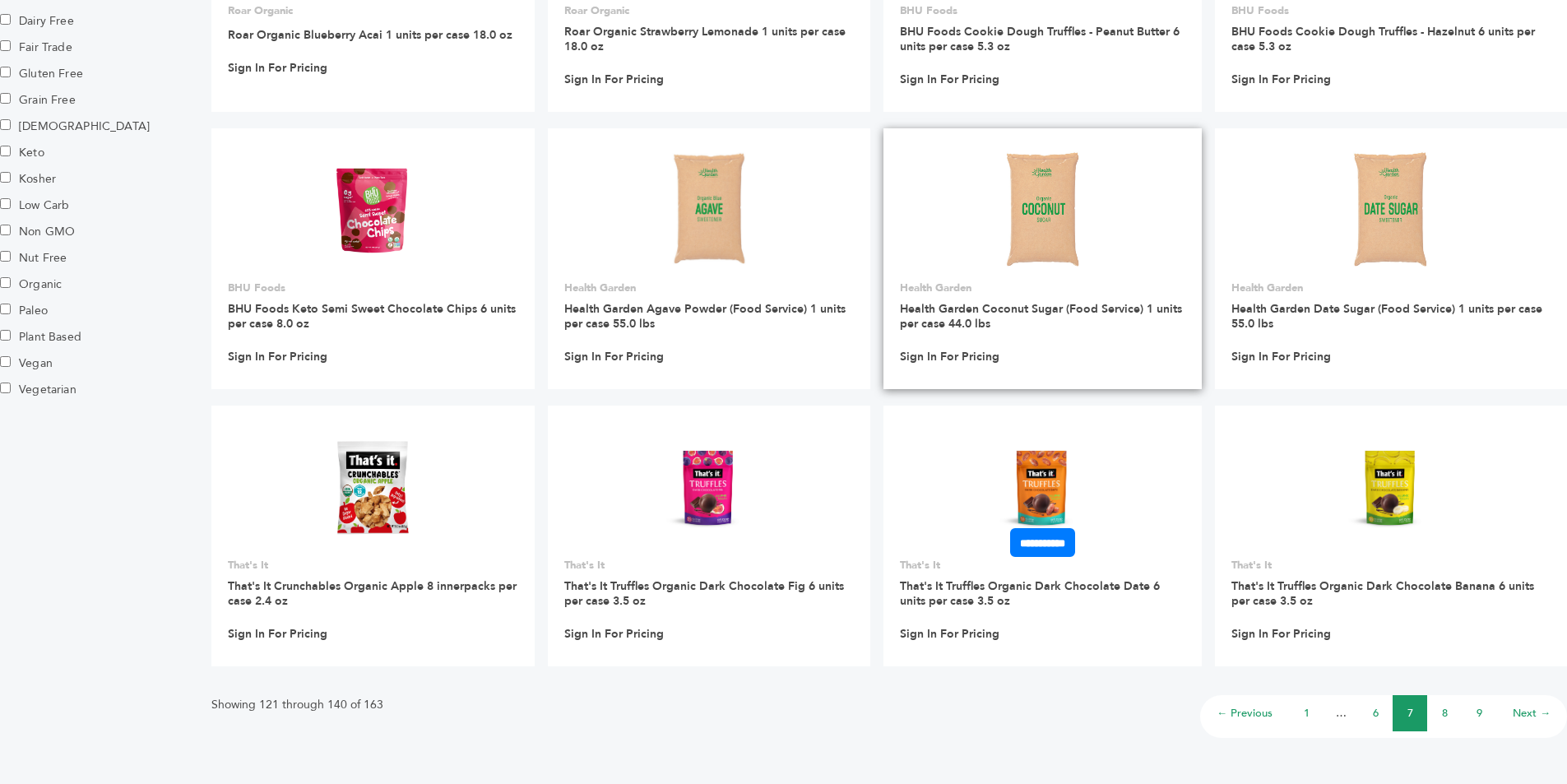
scroll to position [905, 0]
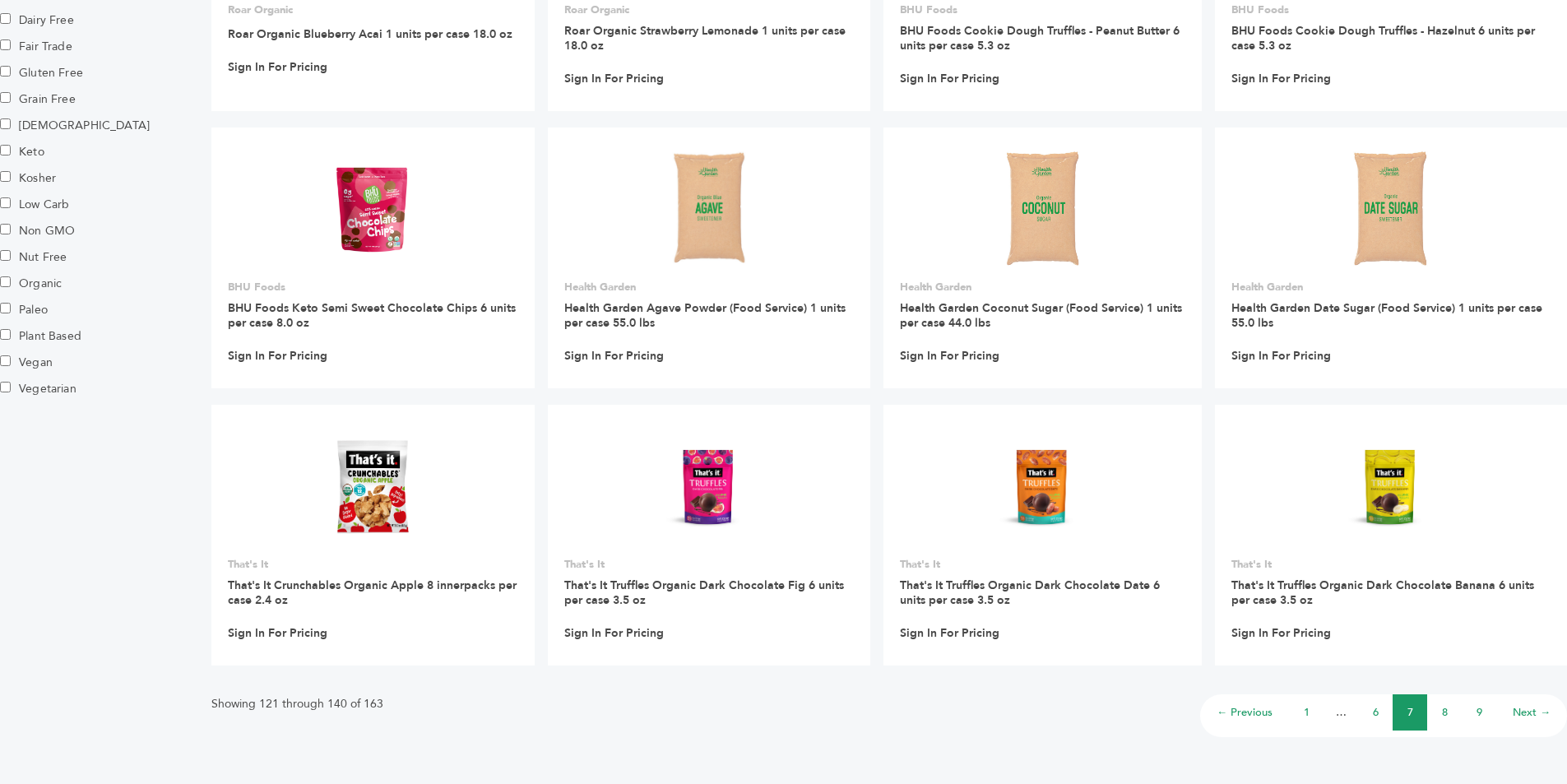
click at [1444, 707] on link "8" at bounding box center [1445, 712] width 6 height 15
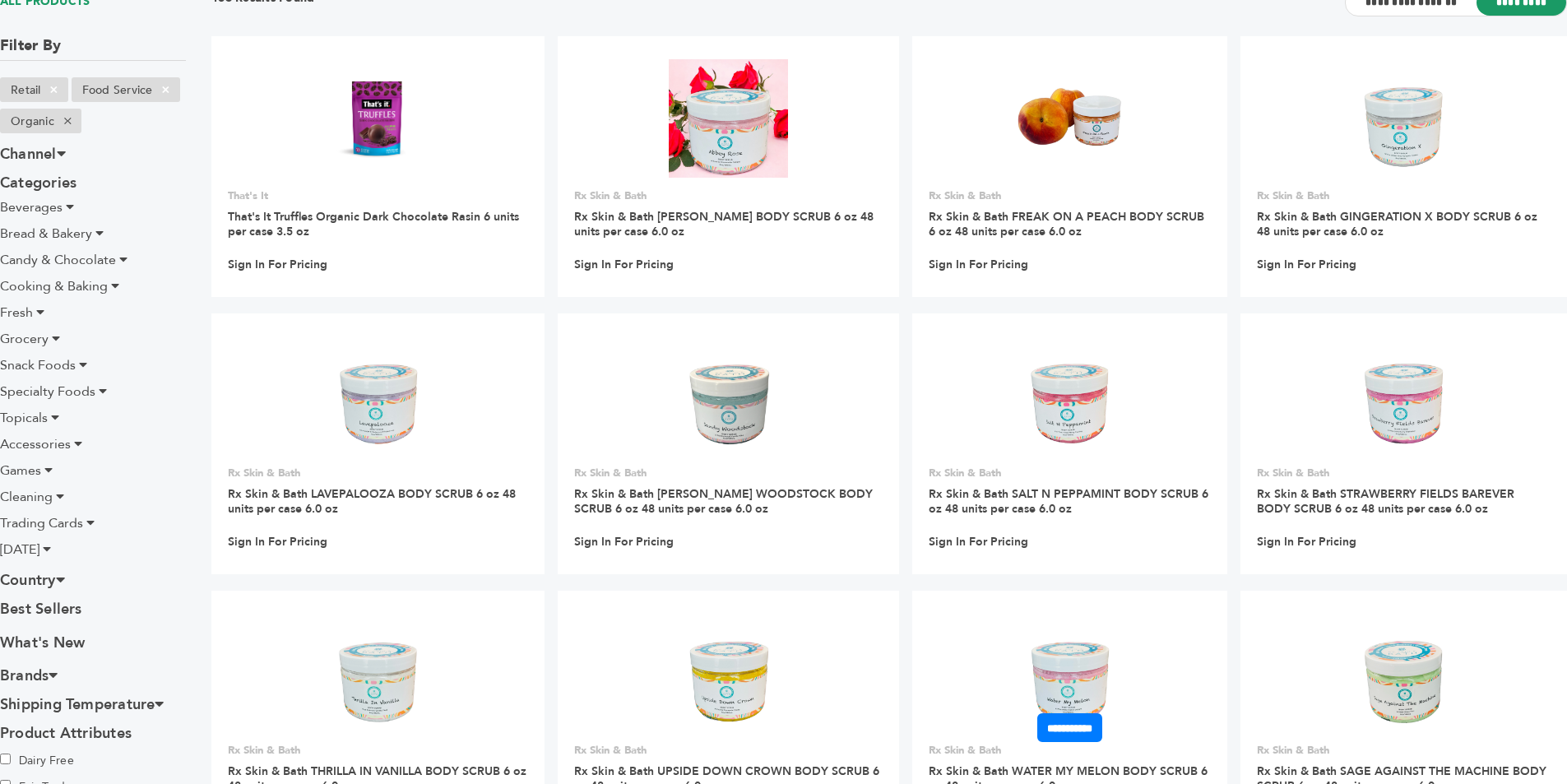
scroll to position [986, 0]
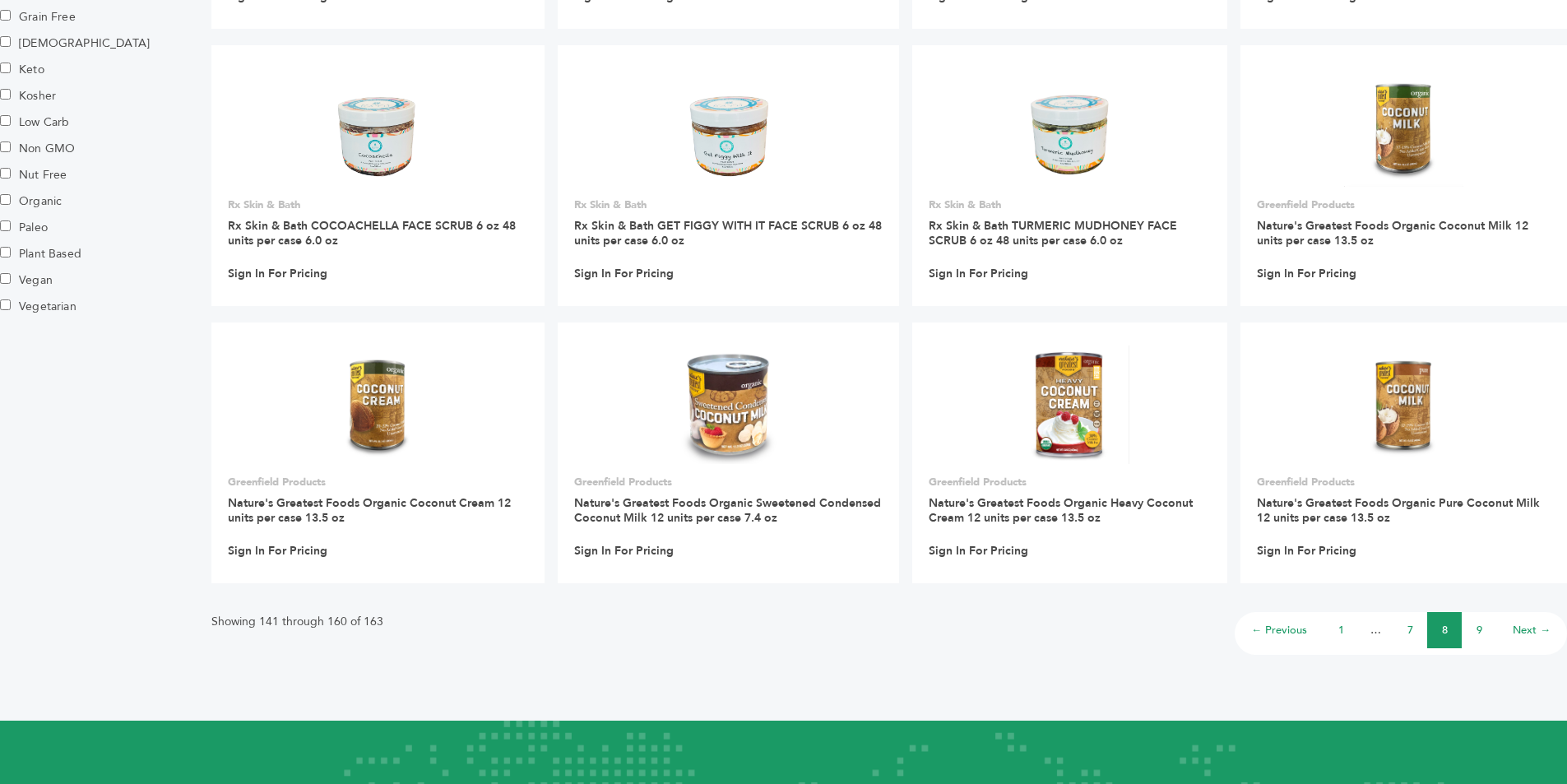
click at [1477, 628] on link "9" at bounding box center [1480, 629] width 6 height 15
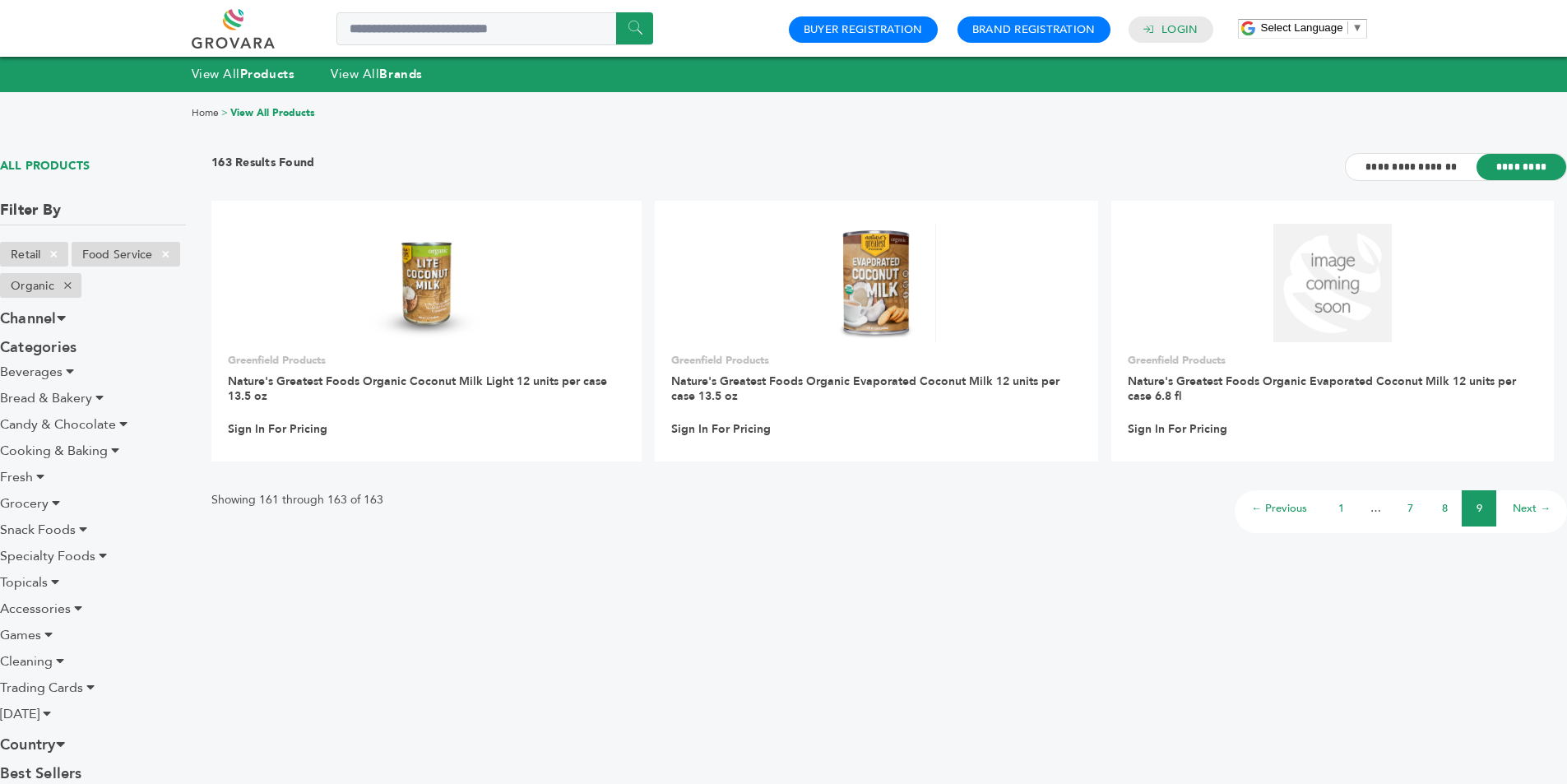
click at [1409, 508] on link "7" at bounding box center [1410, 508] width 6 height 15
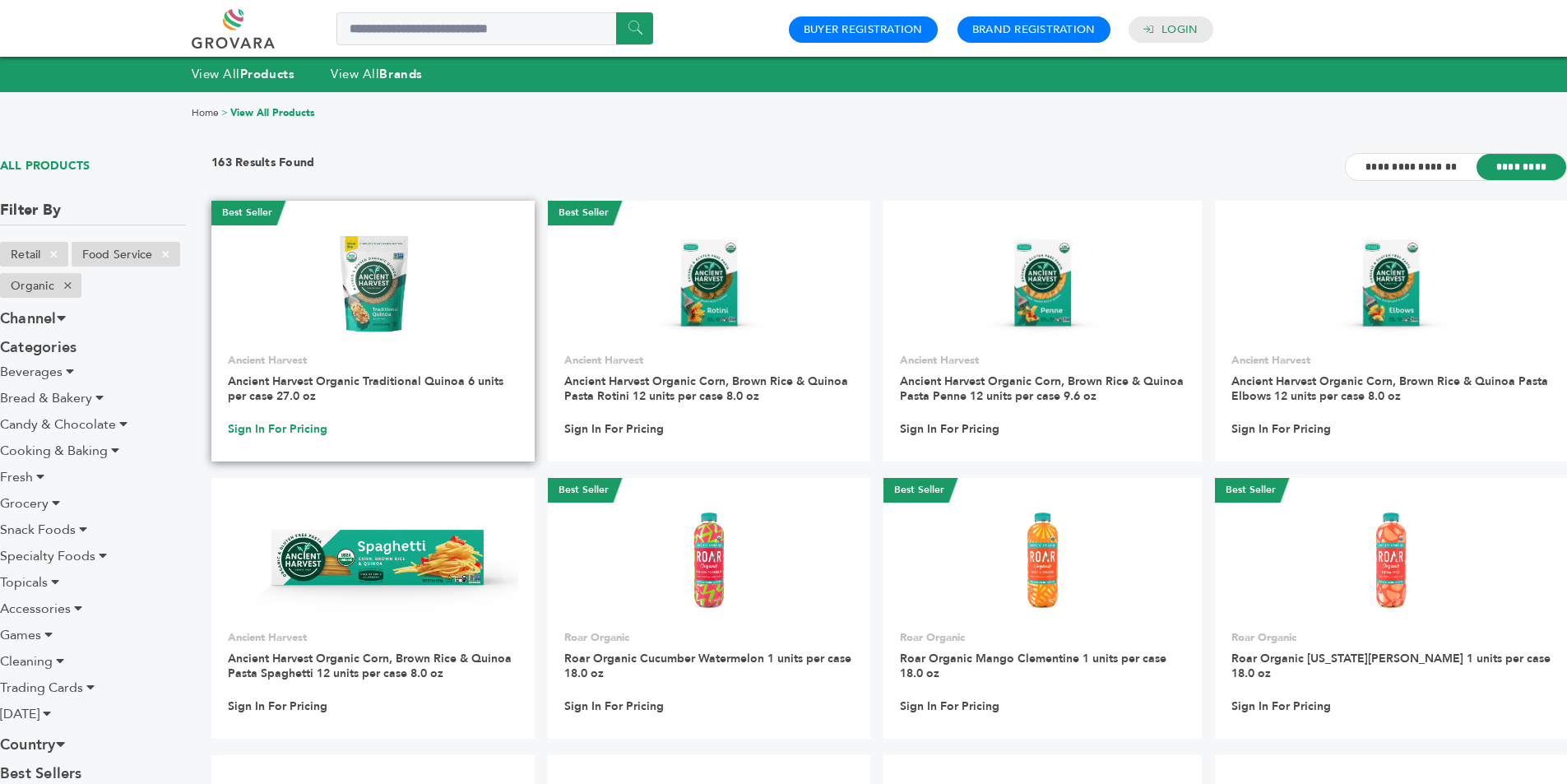
click at [308, 426] on link "Sign In For Pricing" at bounding box center [278, 429] width 99 height 15
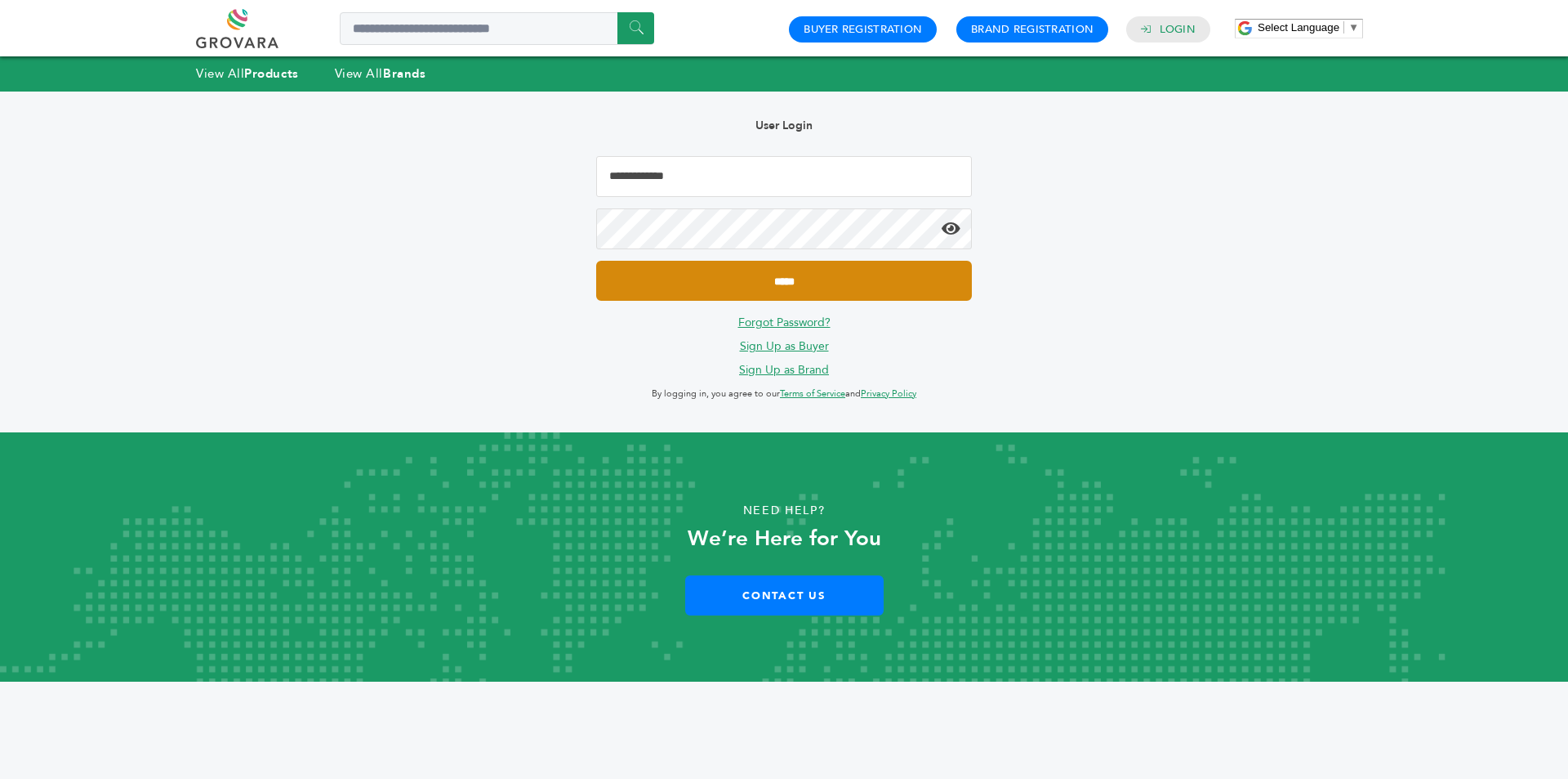
type input "**********"
click at [703, 276] on input "*****" at bounding box center [783, 281] width 376 height 40
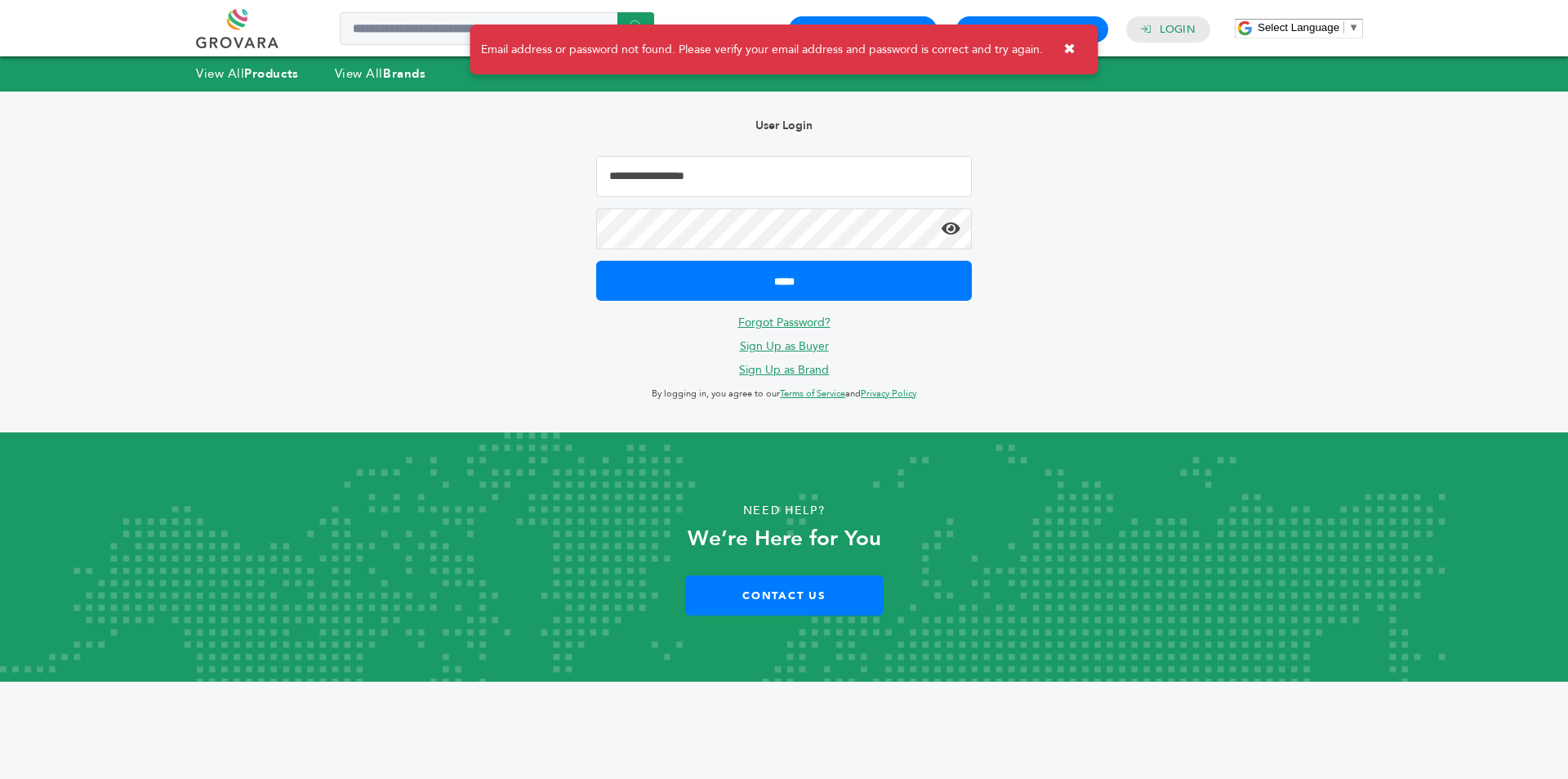
drag, startPoint x: 733, startPoint y: 176, endPoint x: 467, endPoint y: 176, distance: 266.0
click at [467, 176] on div "**********" at bounding box center [784, 261] width 1502 height 341
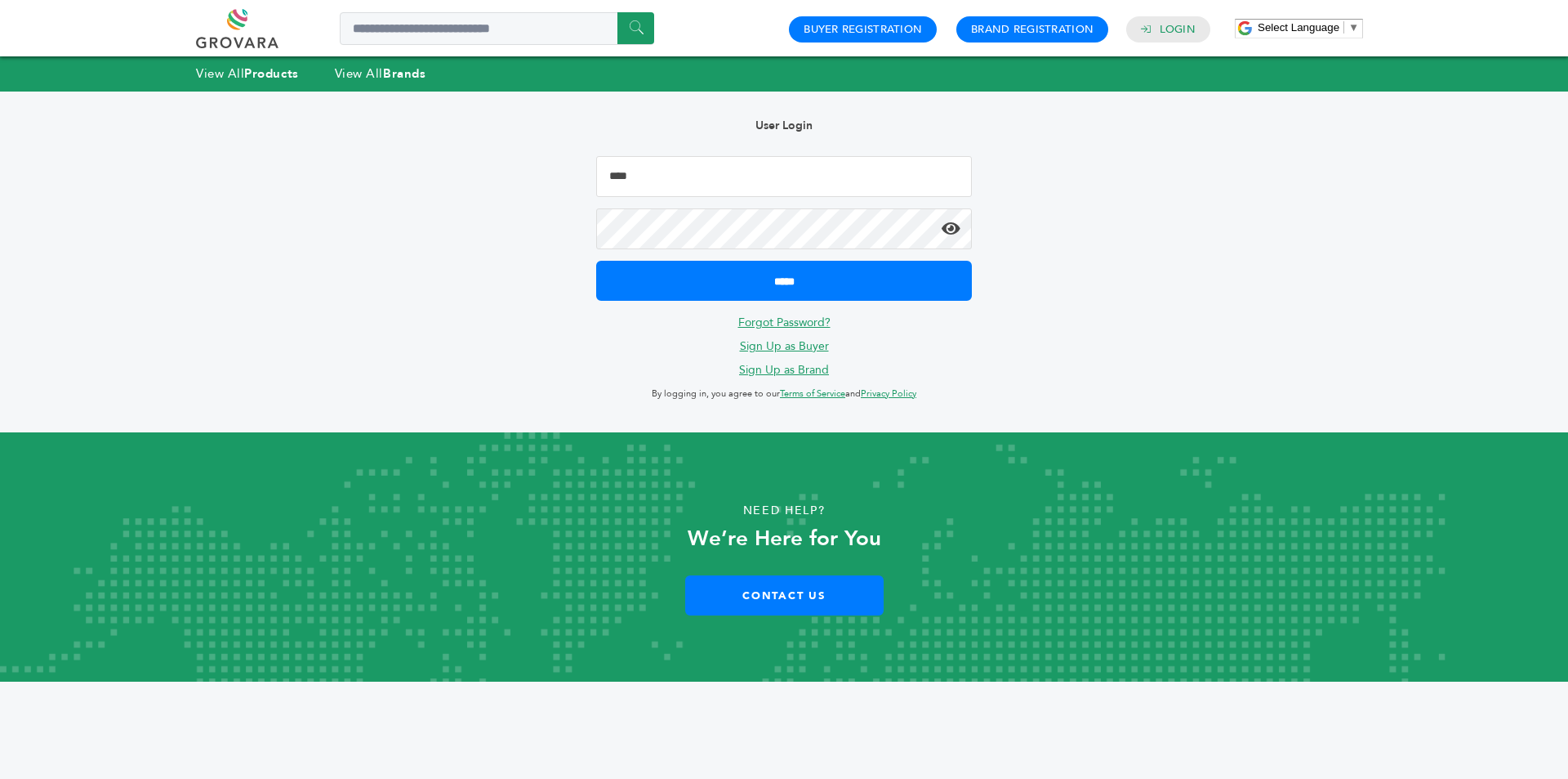
type input "**********"
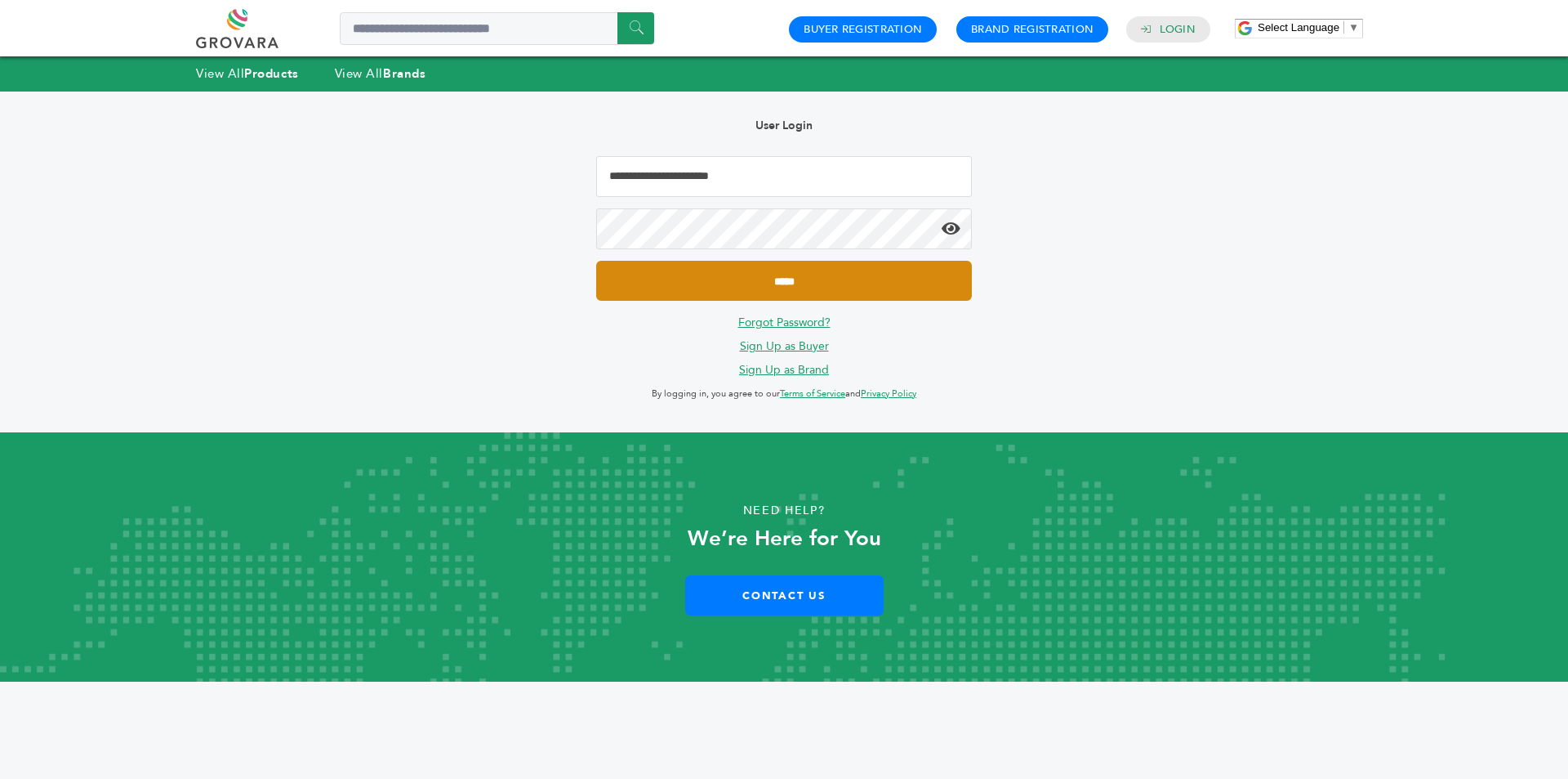
click at [752, 271] on input "*****" at bounding box center [783, 281] width 376 height 40
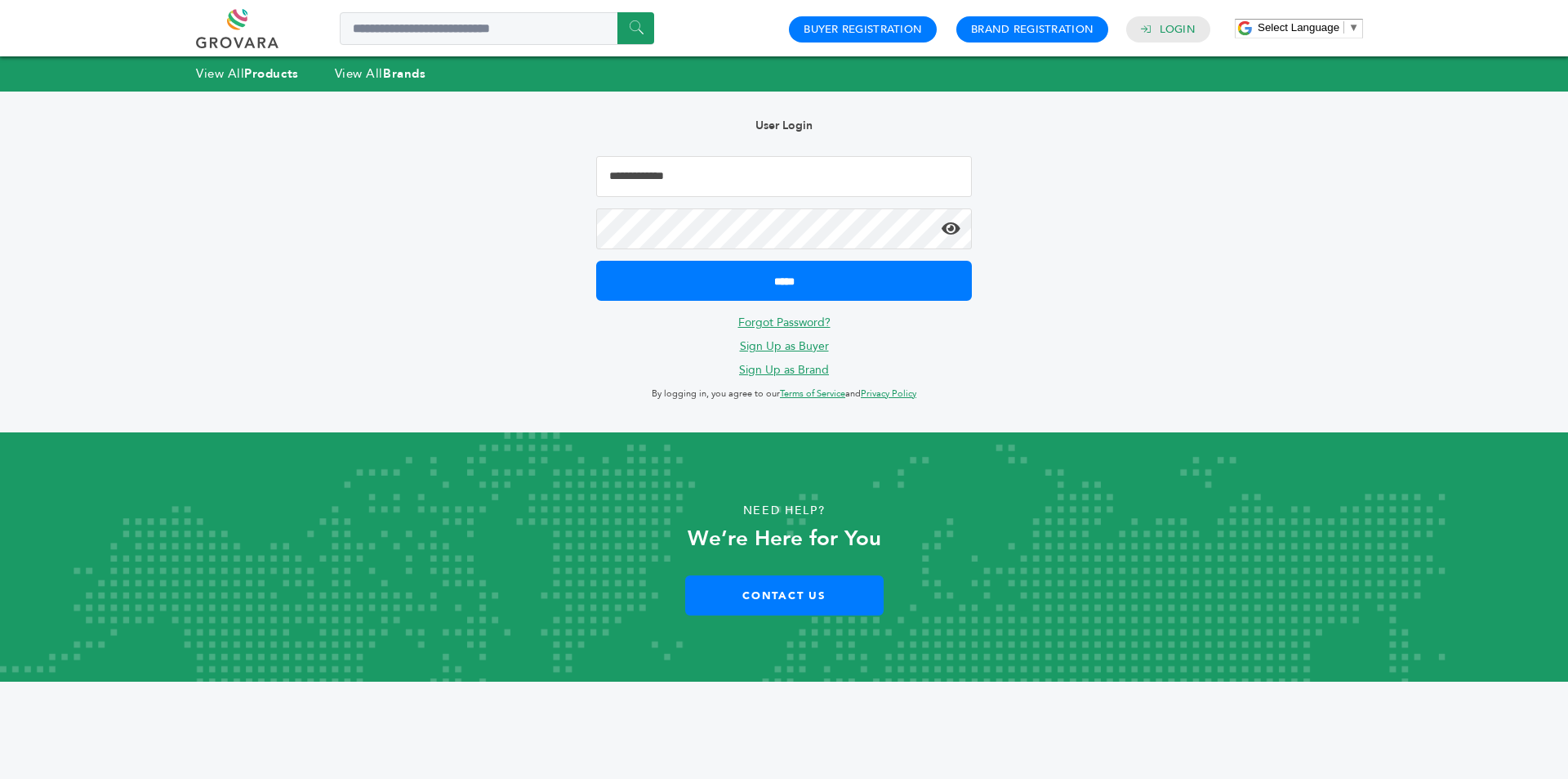
type input "**********"
click at [950, 228] on icon at bounding box center [950, 229] width 19 height 16
click at [423, 251] on div "**********" at bounding box center [784, 261] width 1502 height 341
click at [596, 261] on input "*****" at bounding box center [783, 281] width 376 height 40
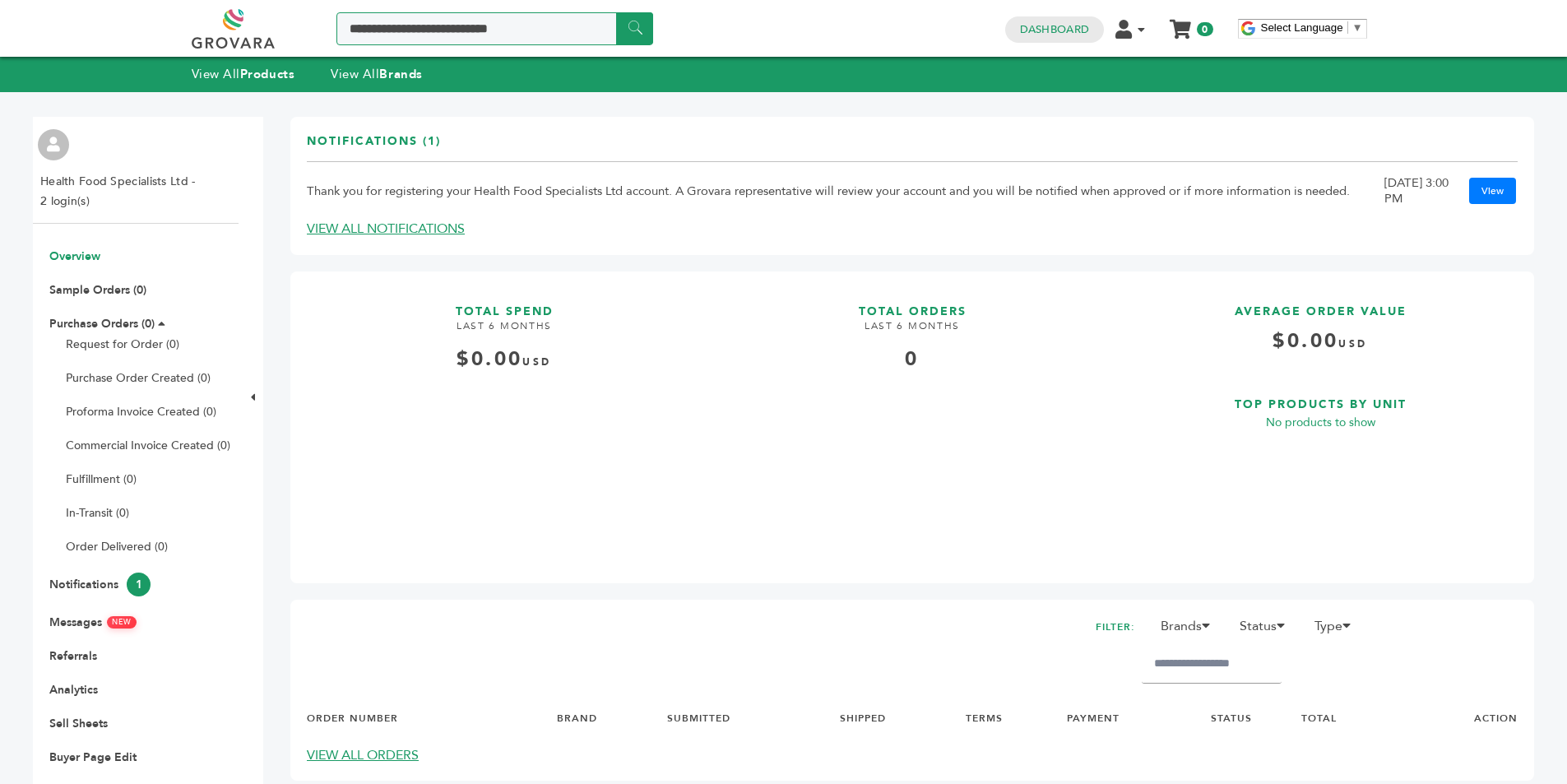
click at [414, 29] on input "Search a product or brand..." at bounding box center [494, 29] width 317 height 33
type input "*******"
click at [632, 27] on input "******" at bounding box center [634, 28] width 37 height 32
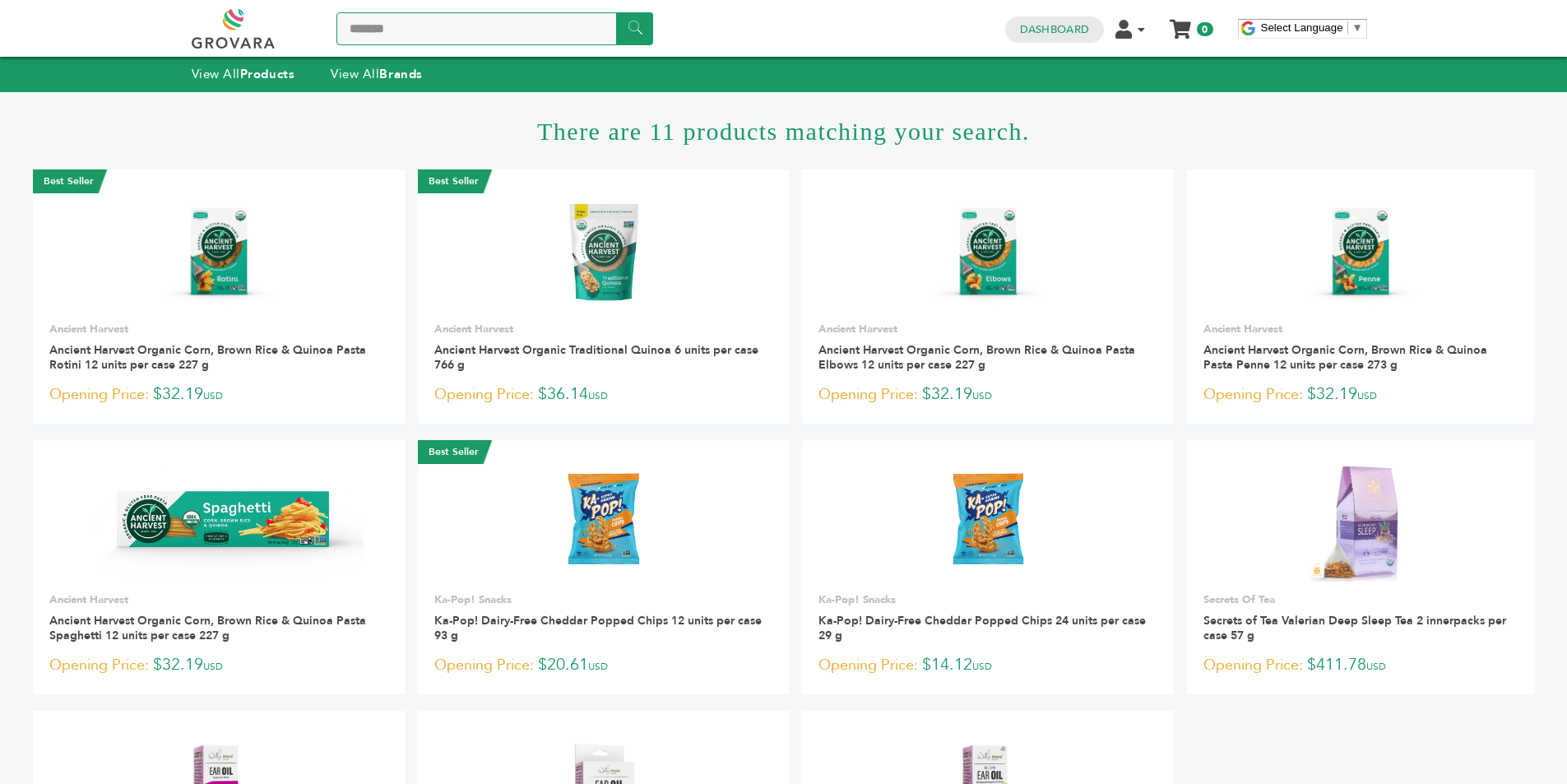
drag, startPoint x: 415, startPoint y: 27, endPoint x: 249, endPoint y: 31, distance: 166.0
click at [249, 31] on div "******* ******" at bounding box center [422, 29] width 461 height 40
type input "**********"
click at [616, 12] on input "******" at bounding box center [634, 28] width 37 height 32
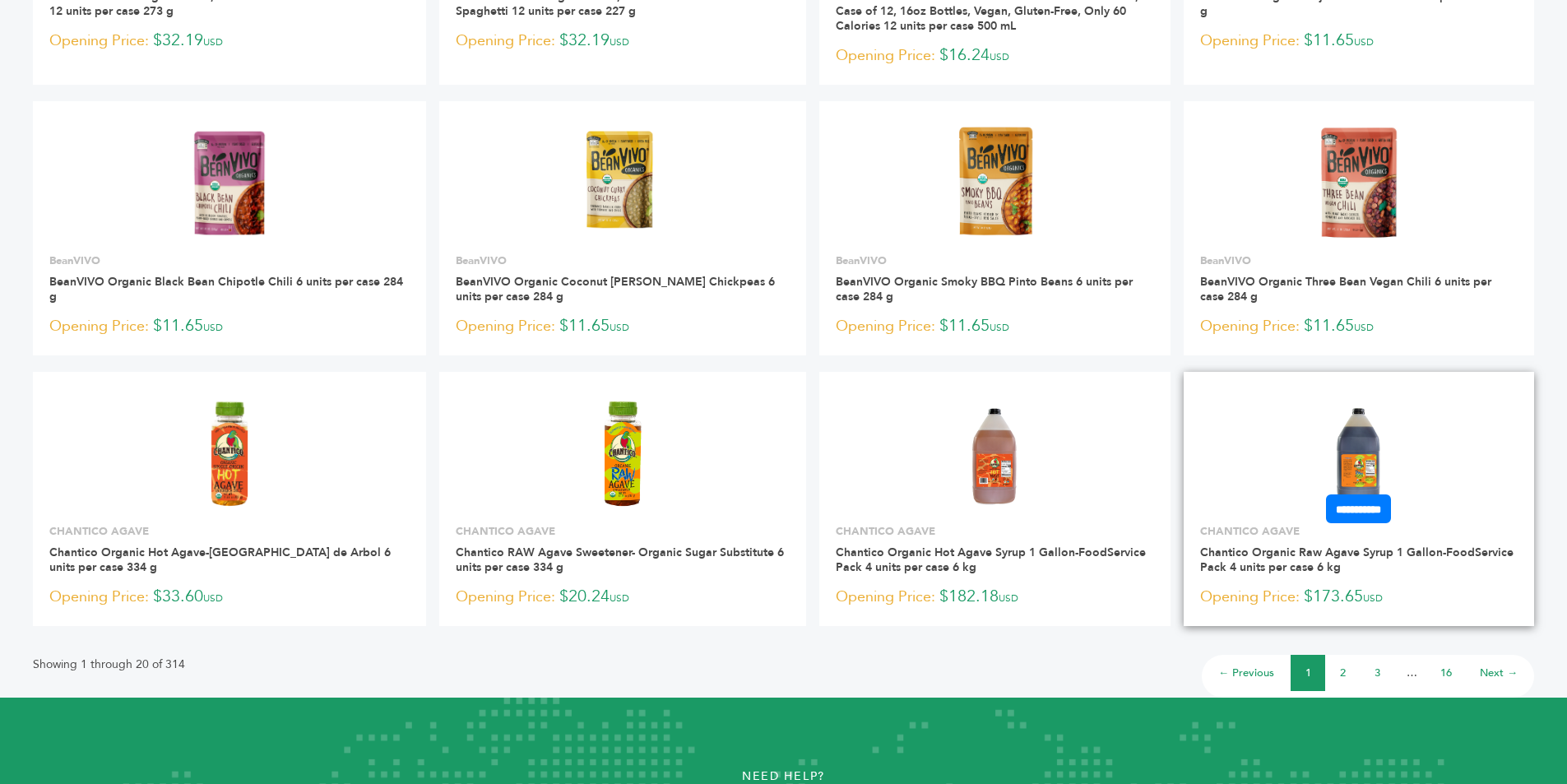
scroll to position [905, 0]
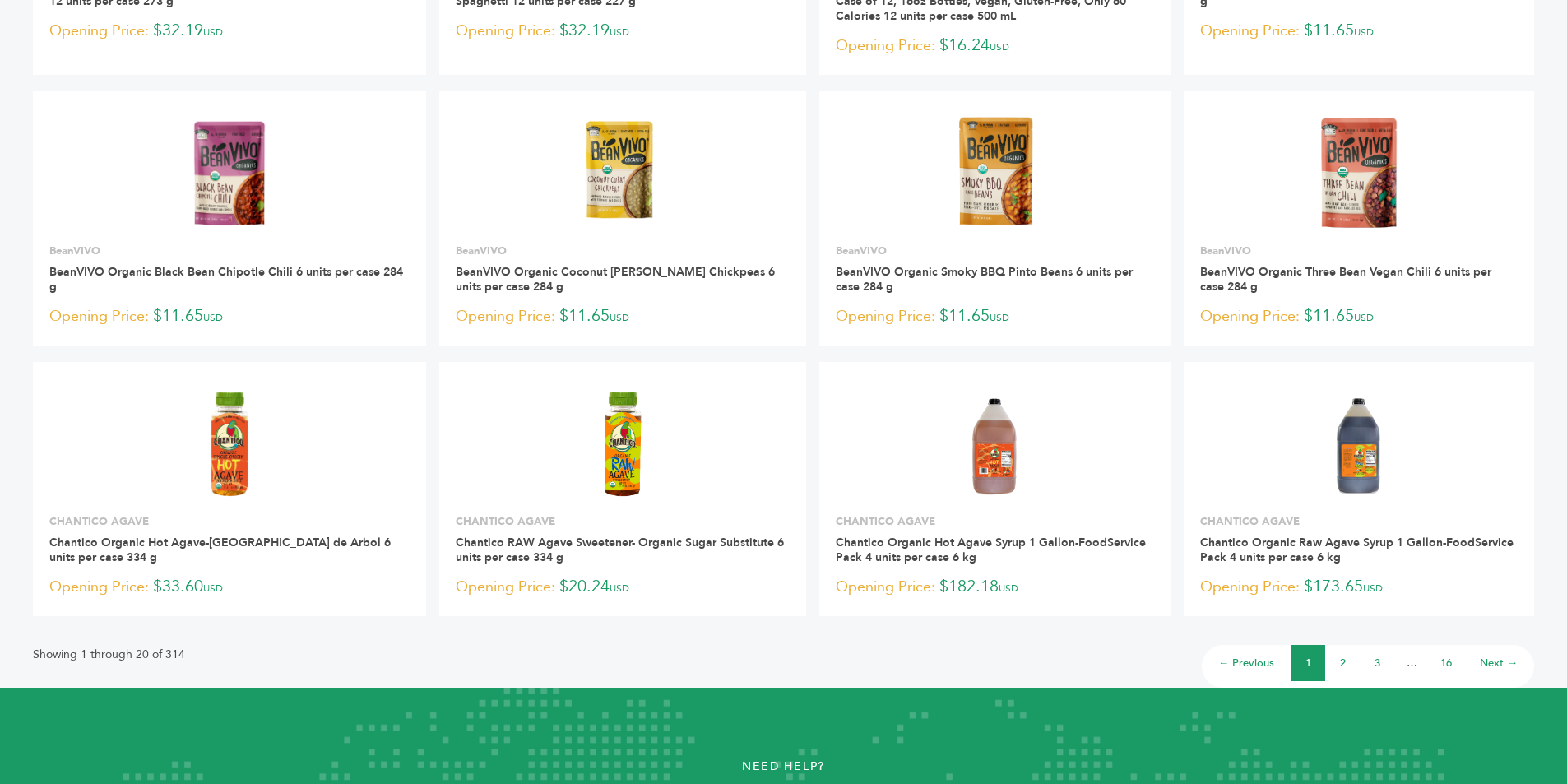
click at [1341, 655] on link "2" at bounding box center [1343, 663] width 6 height 15
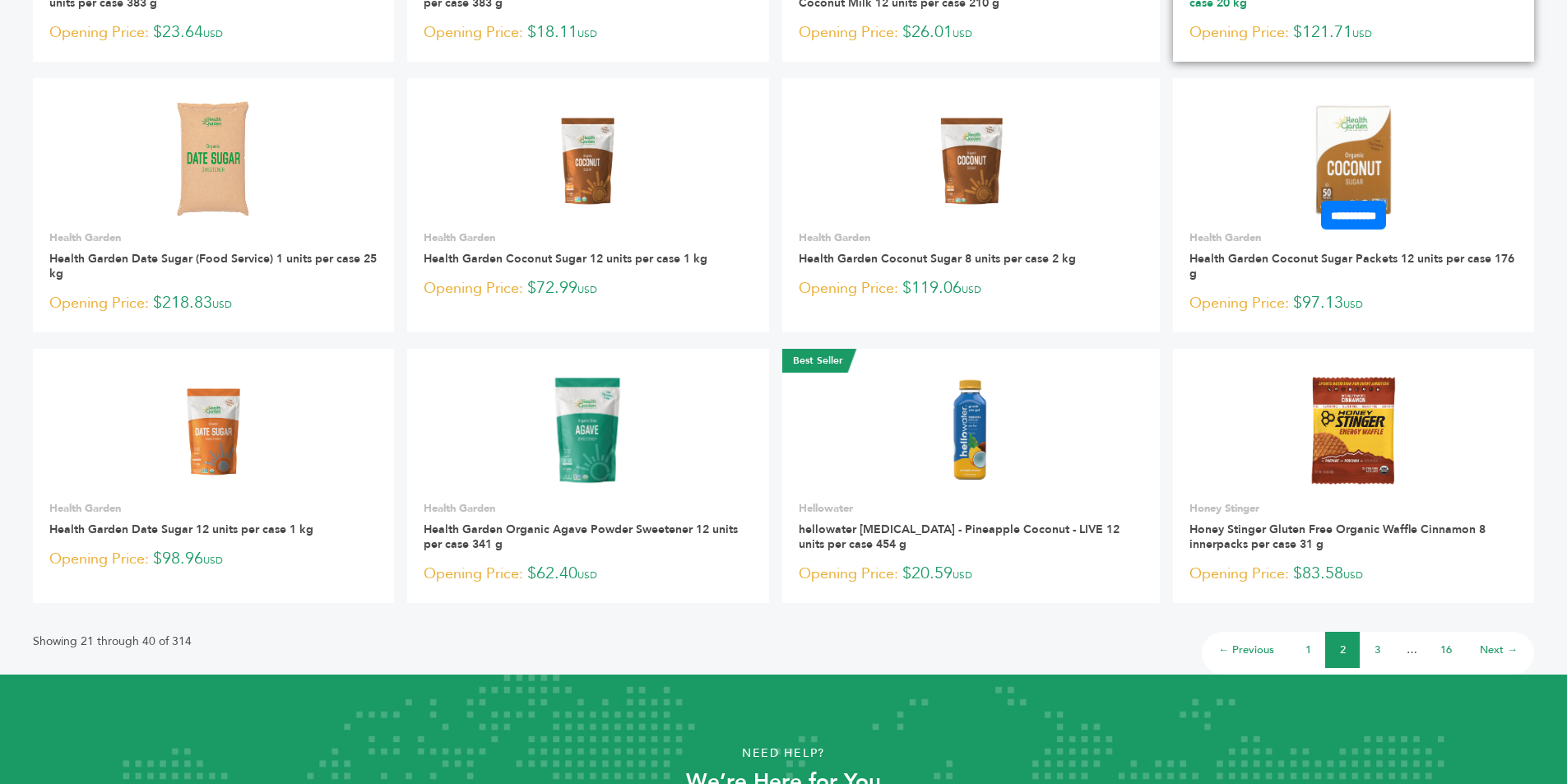
scroll to position [905, 0]
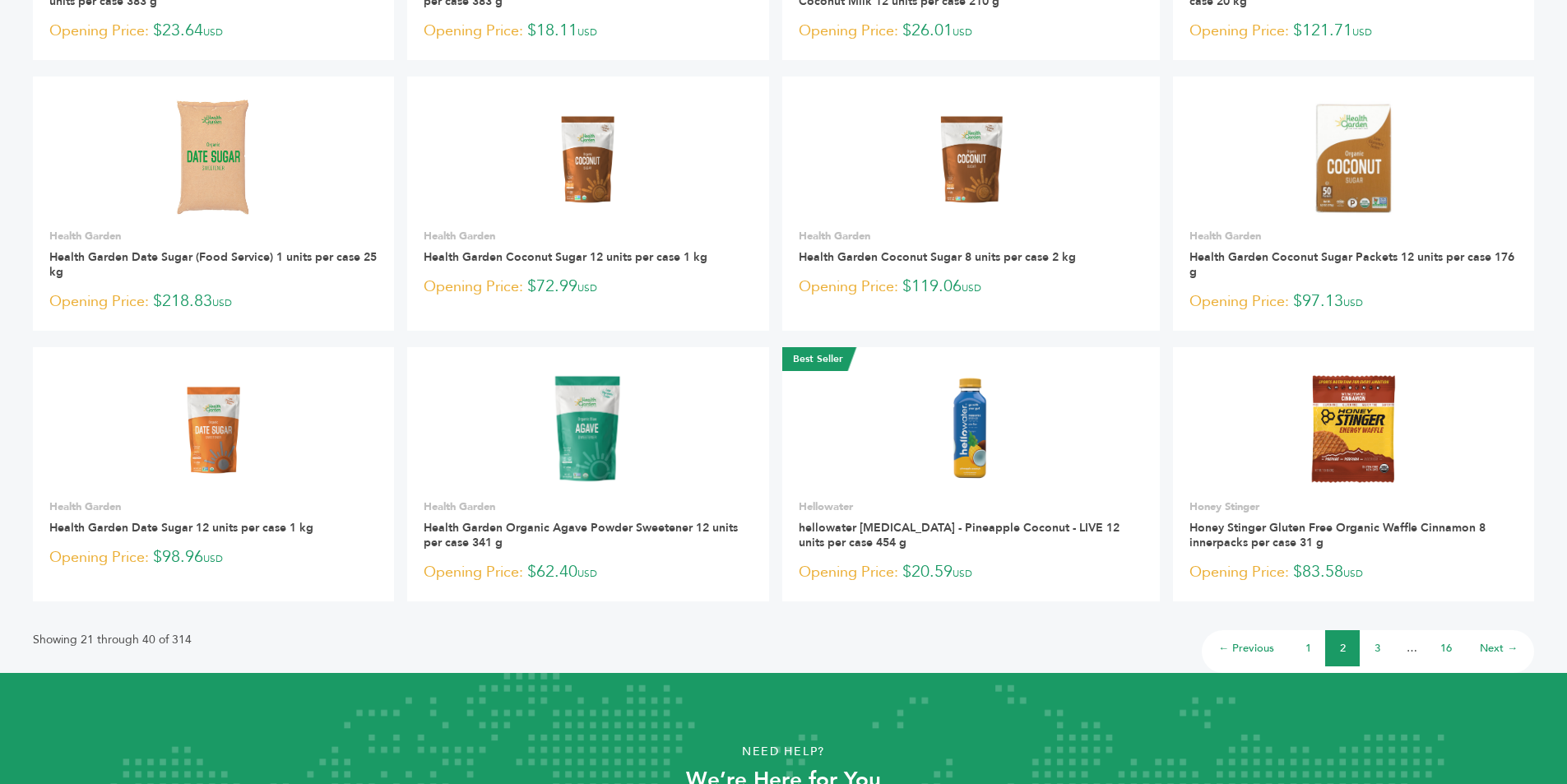
click at [1375, 652] on link "3" at bounding box center [1377, 648] width 6 height 15
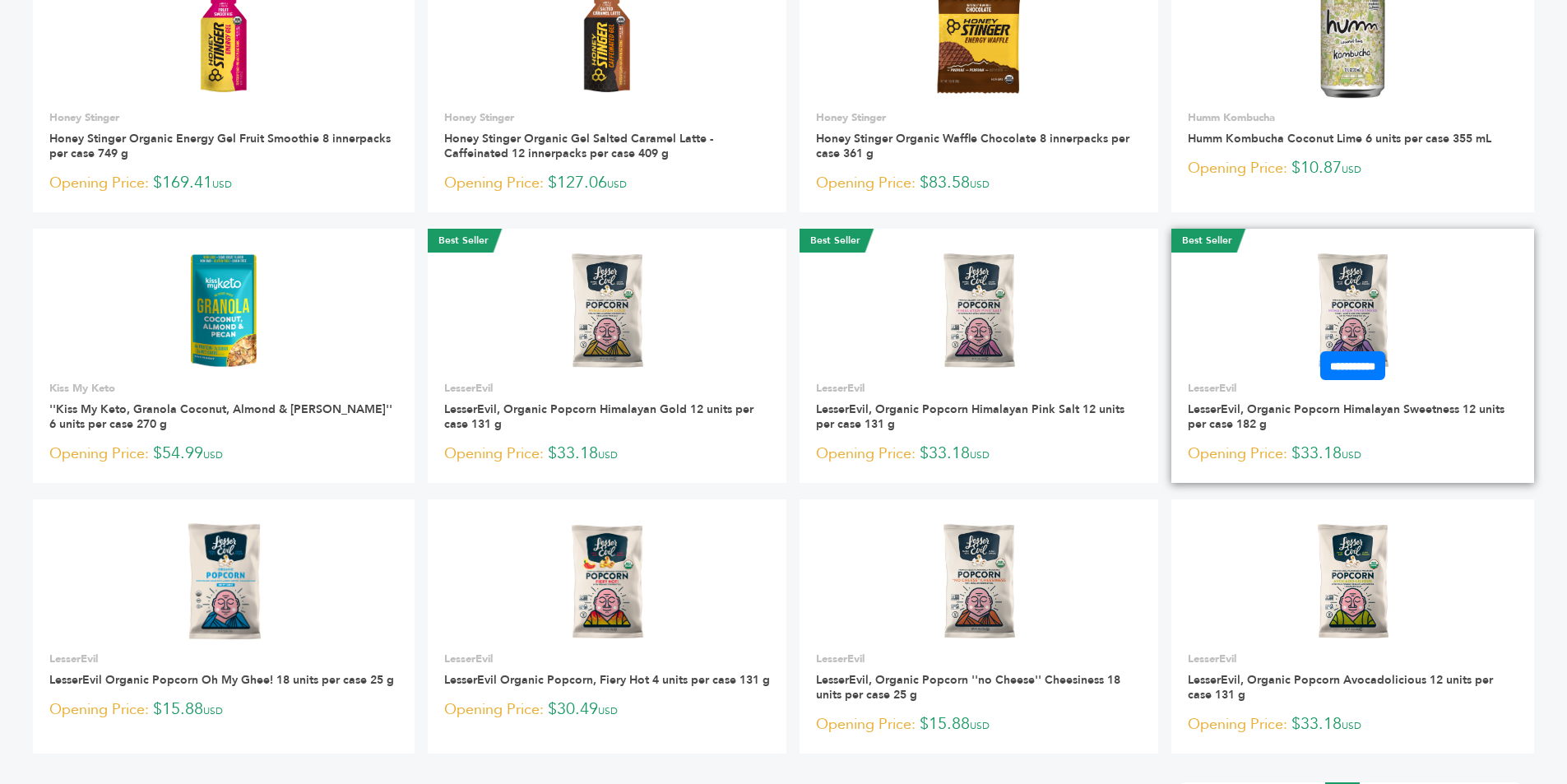
scroll to position [905, 0]
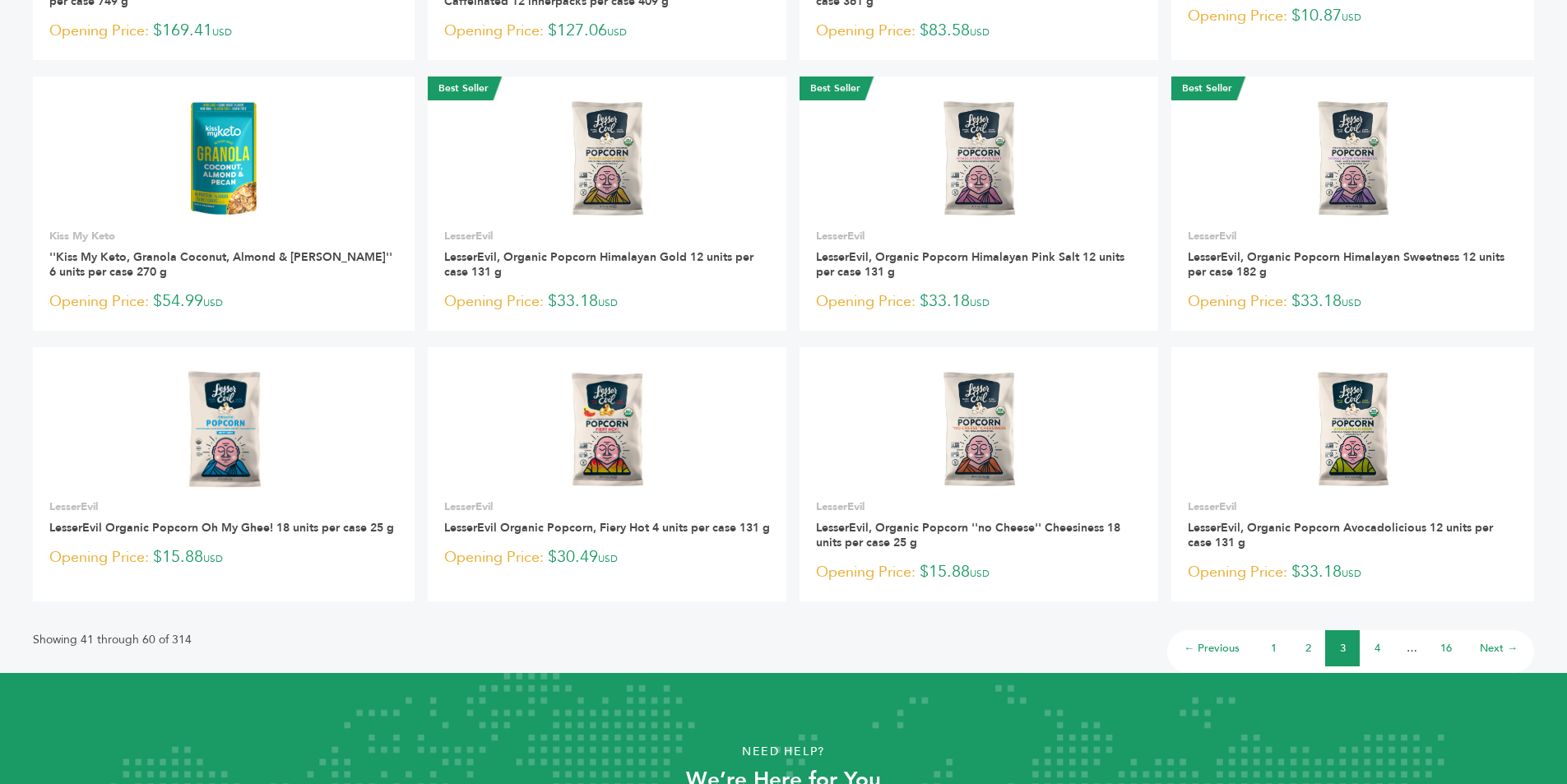
click at [1380, 649] on link "4" at bounding box center [1377, 648] width 6 height 15
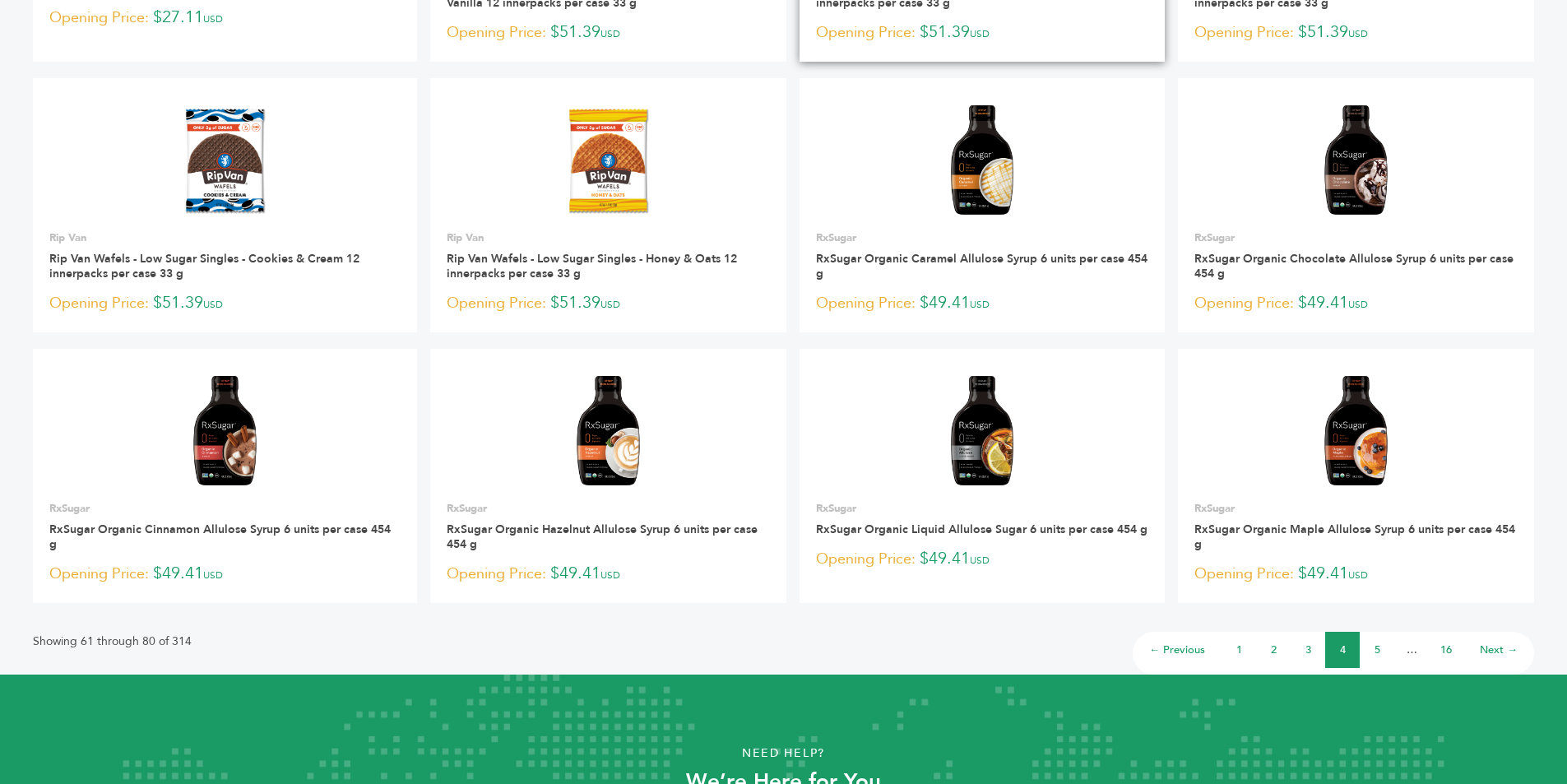
scroll to position [905, 0]
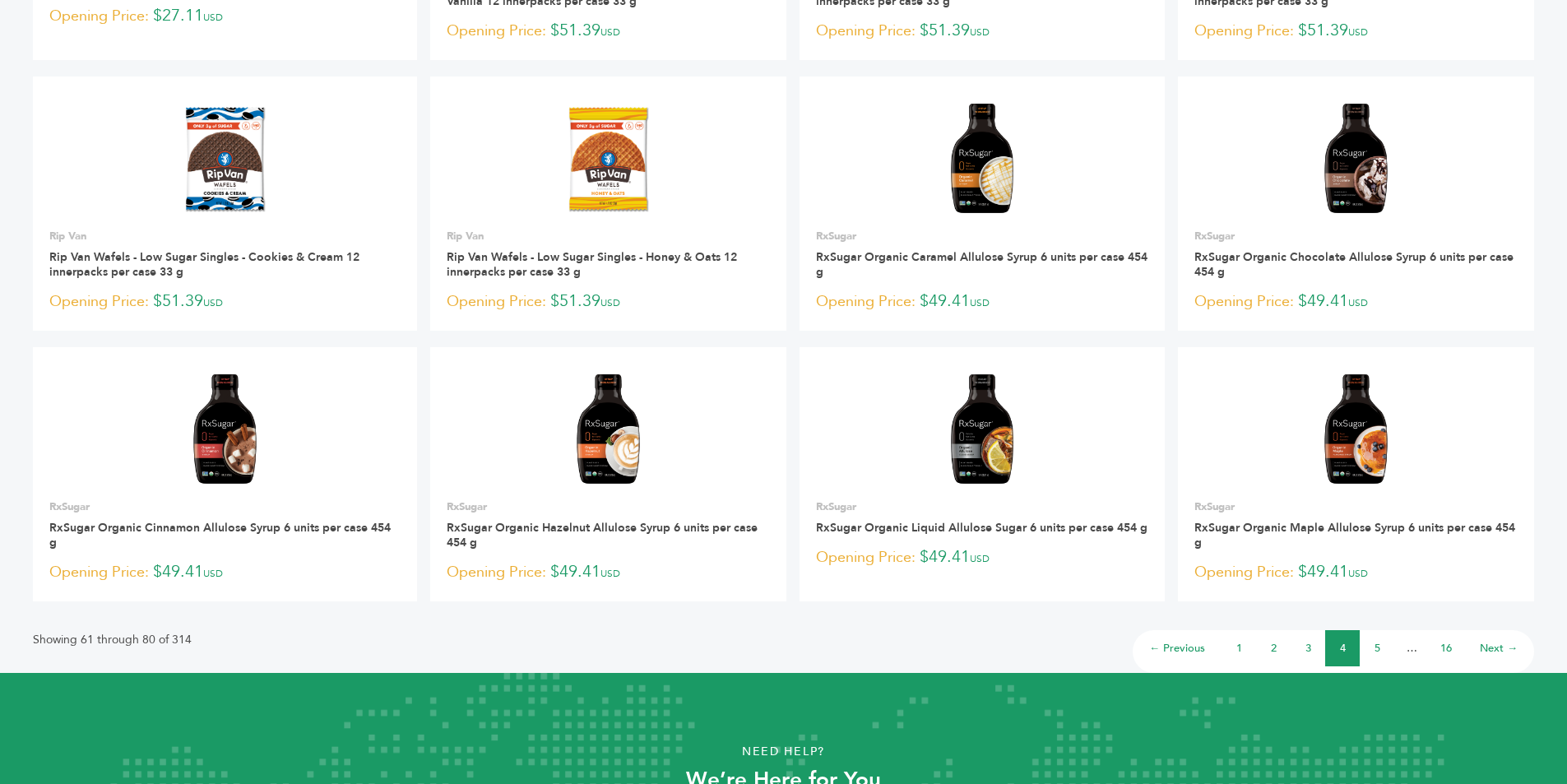
click at [1378, 643] on link "5" at bounding box center [1377, 648] width 6 height 15
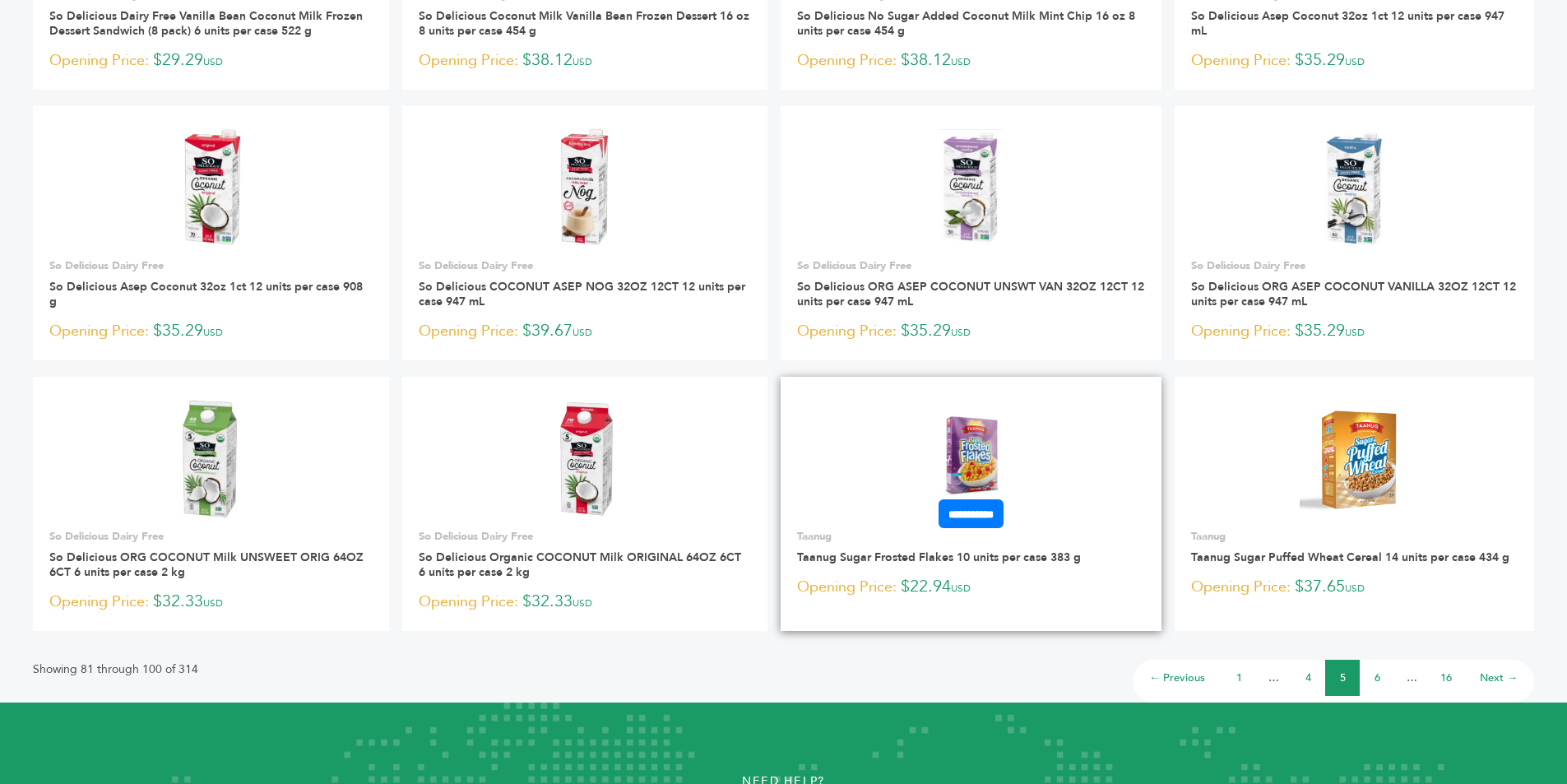
scroll to position [905, 0]
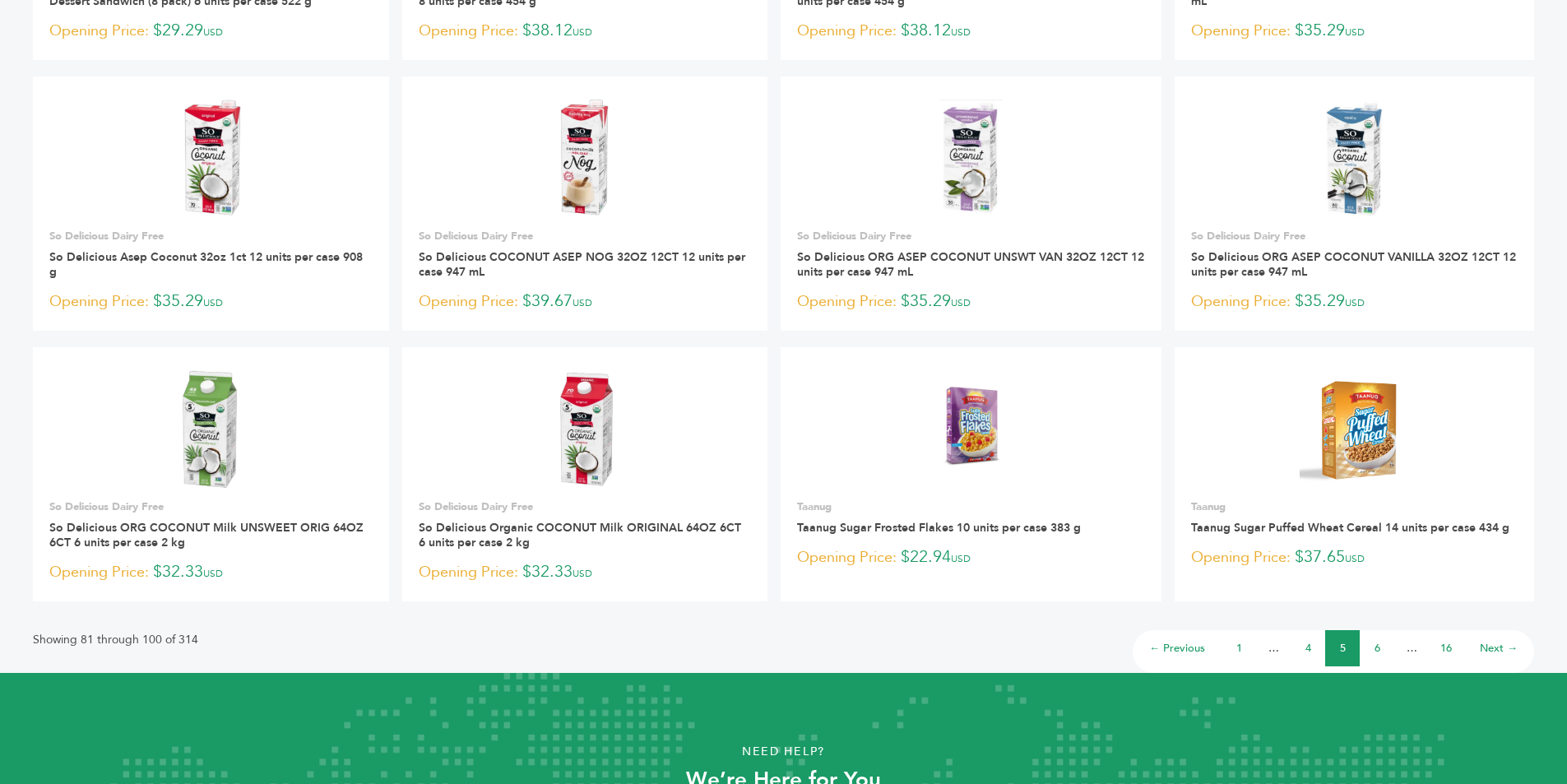
click at [1375, 647] on link "6" at bounding box center [1377, 648] width 6 height 15
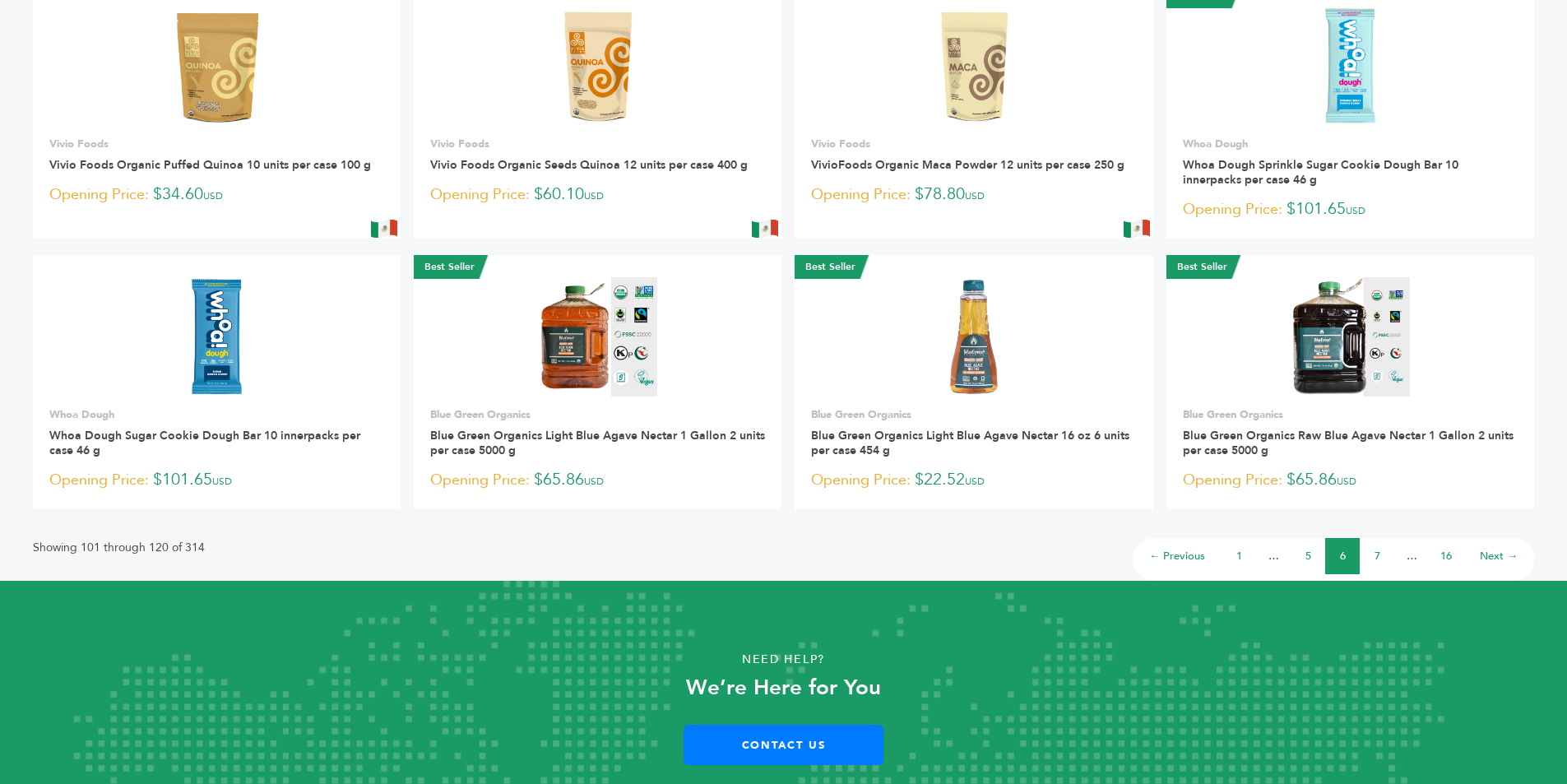
scroll to position [986, 0]
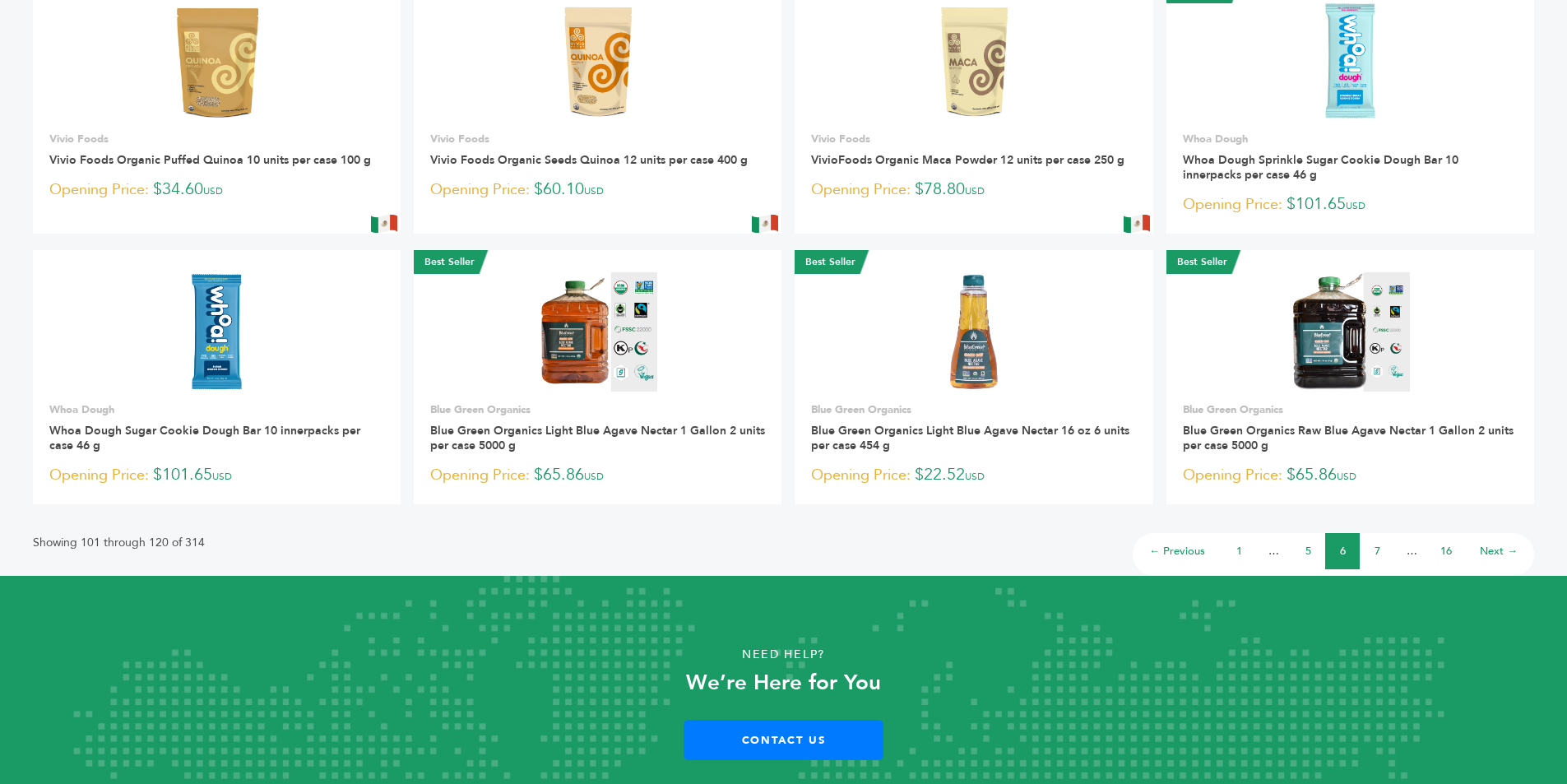
click at [1380, 551] on link "7" at bounding box center [1377, 551] width 6 height 15
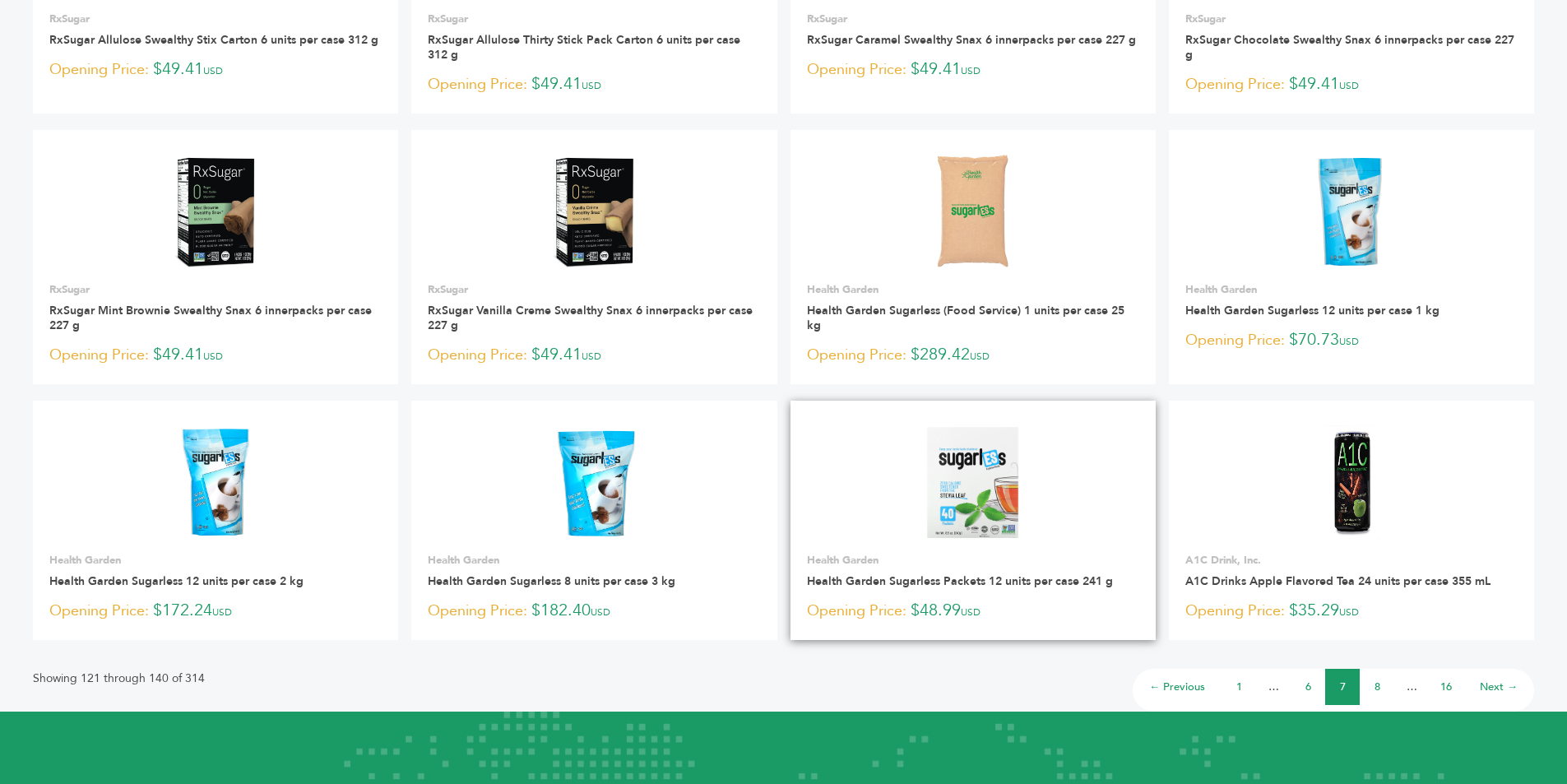
scroll to position [947, 0]
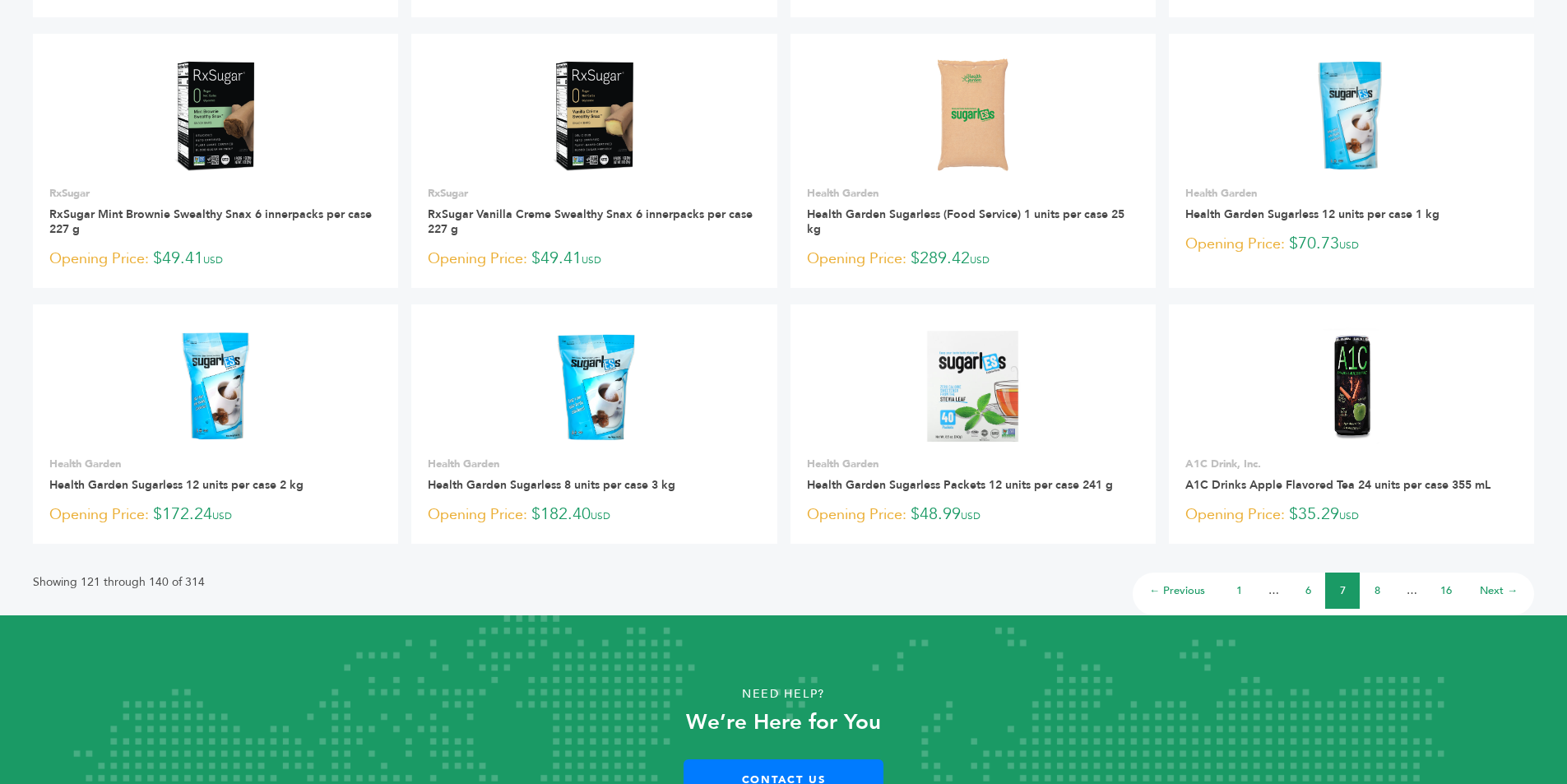
click at [1376, 591] on link "8" at bounding box center [1377, 591] width 6 height 15
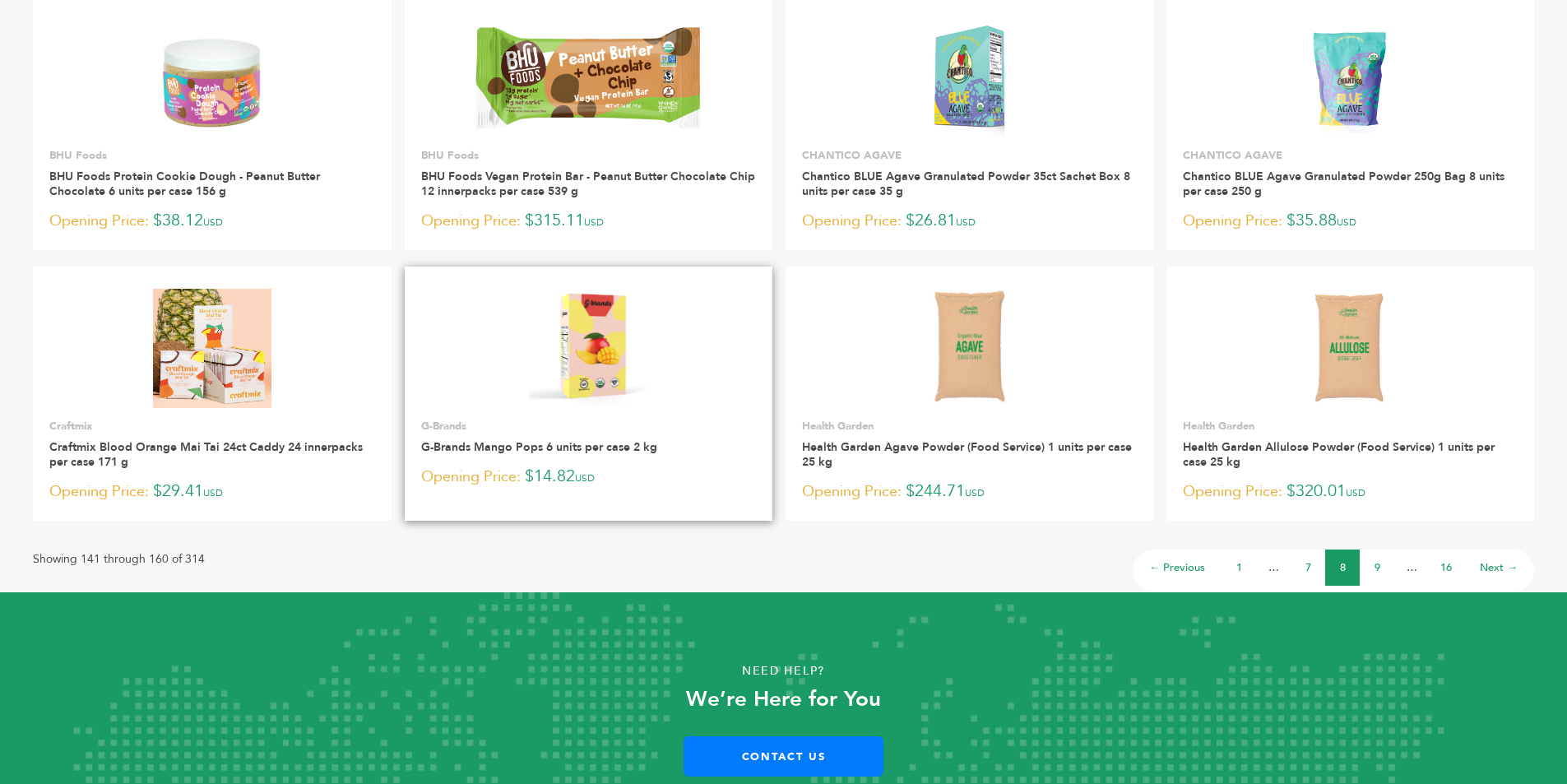
scroll to position [986, 0]
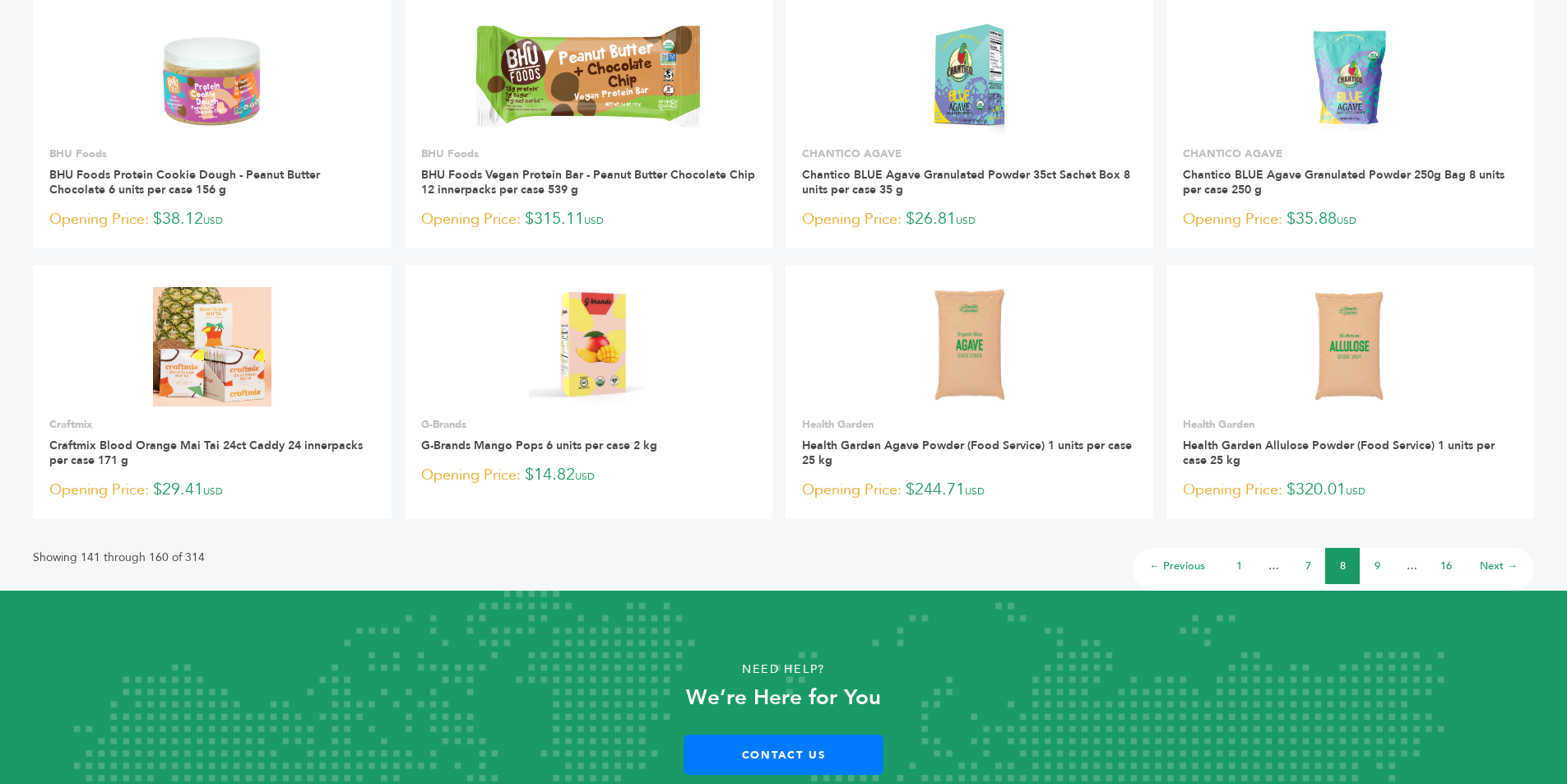
click at [1375, 560] on link "9" at bounding box center [1377, 566] width 6 height 15
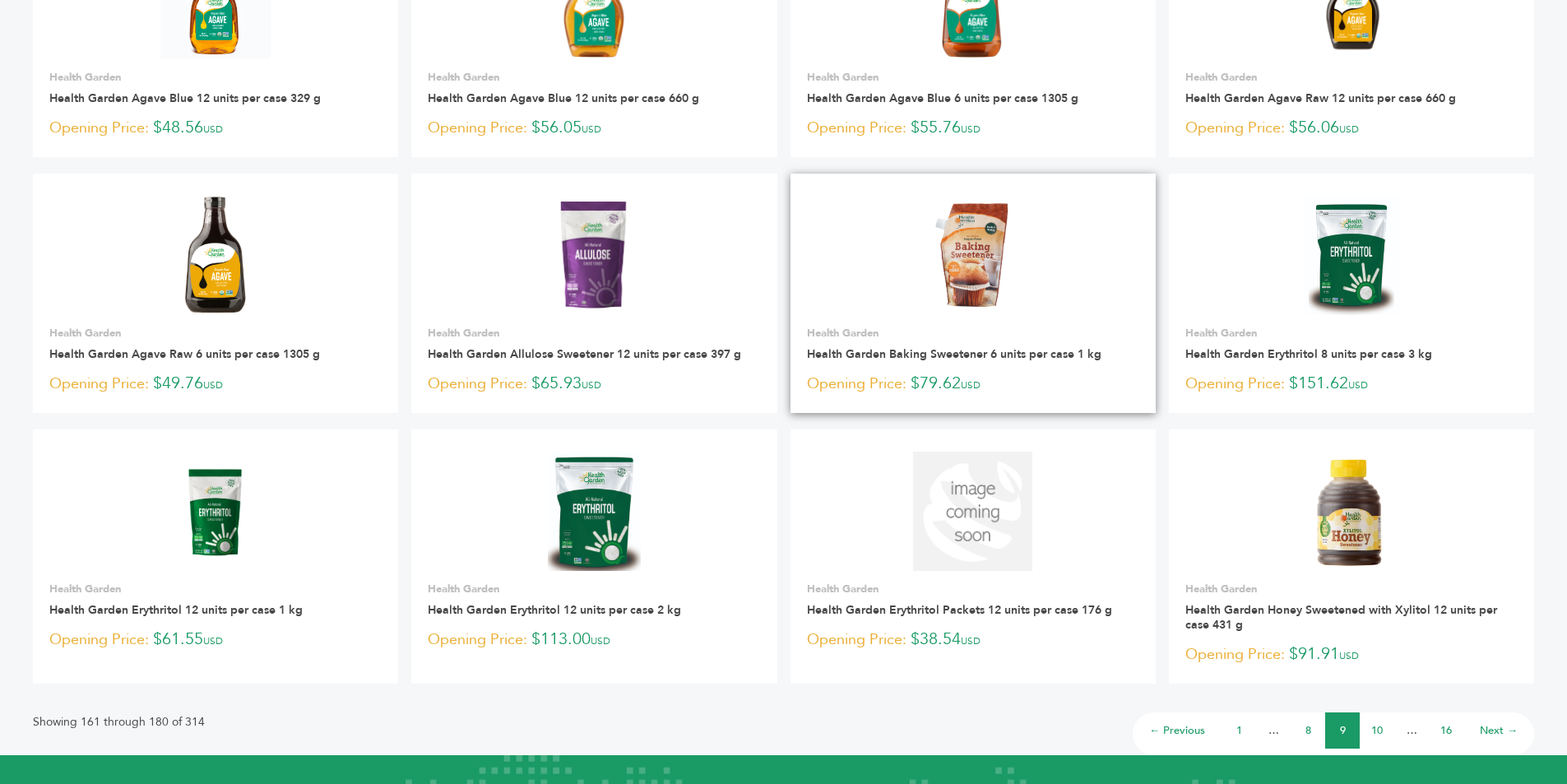
scroll to position [823, 0]
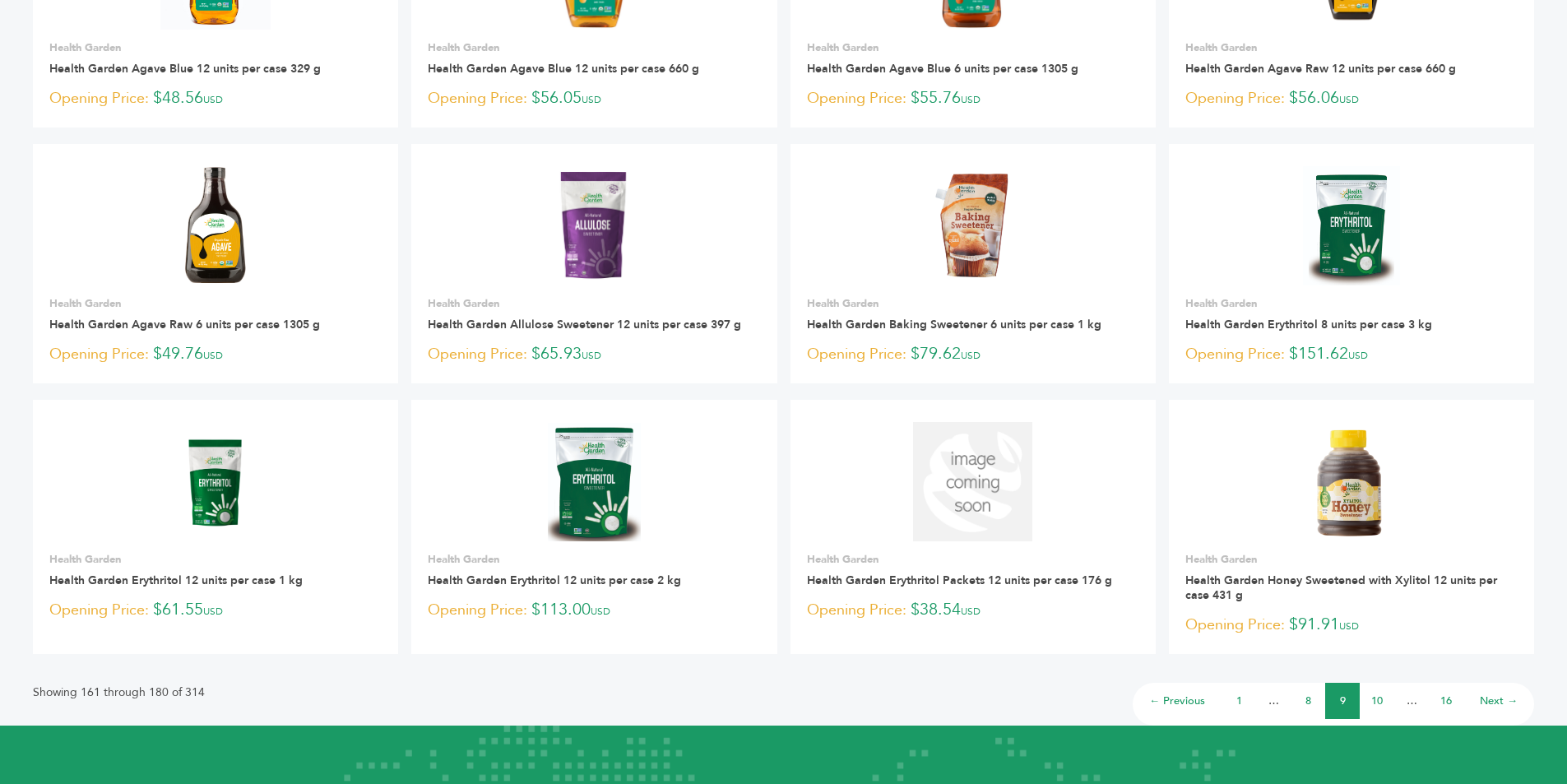
click at [1378, 699] on link "10" at bounding box center [1377, 700] width 12 height 15
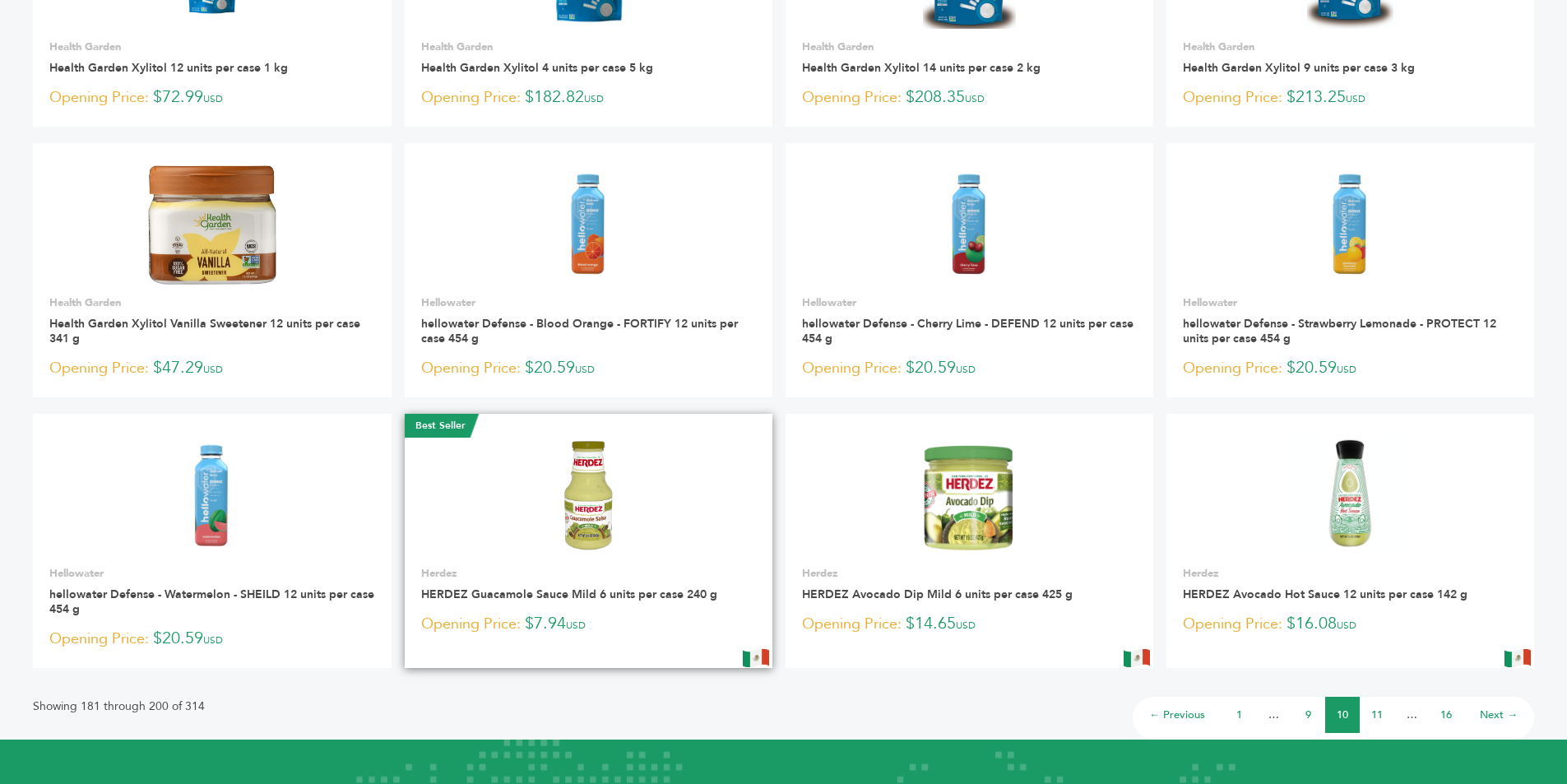
scroll to position [986, 0]
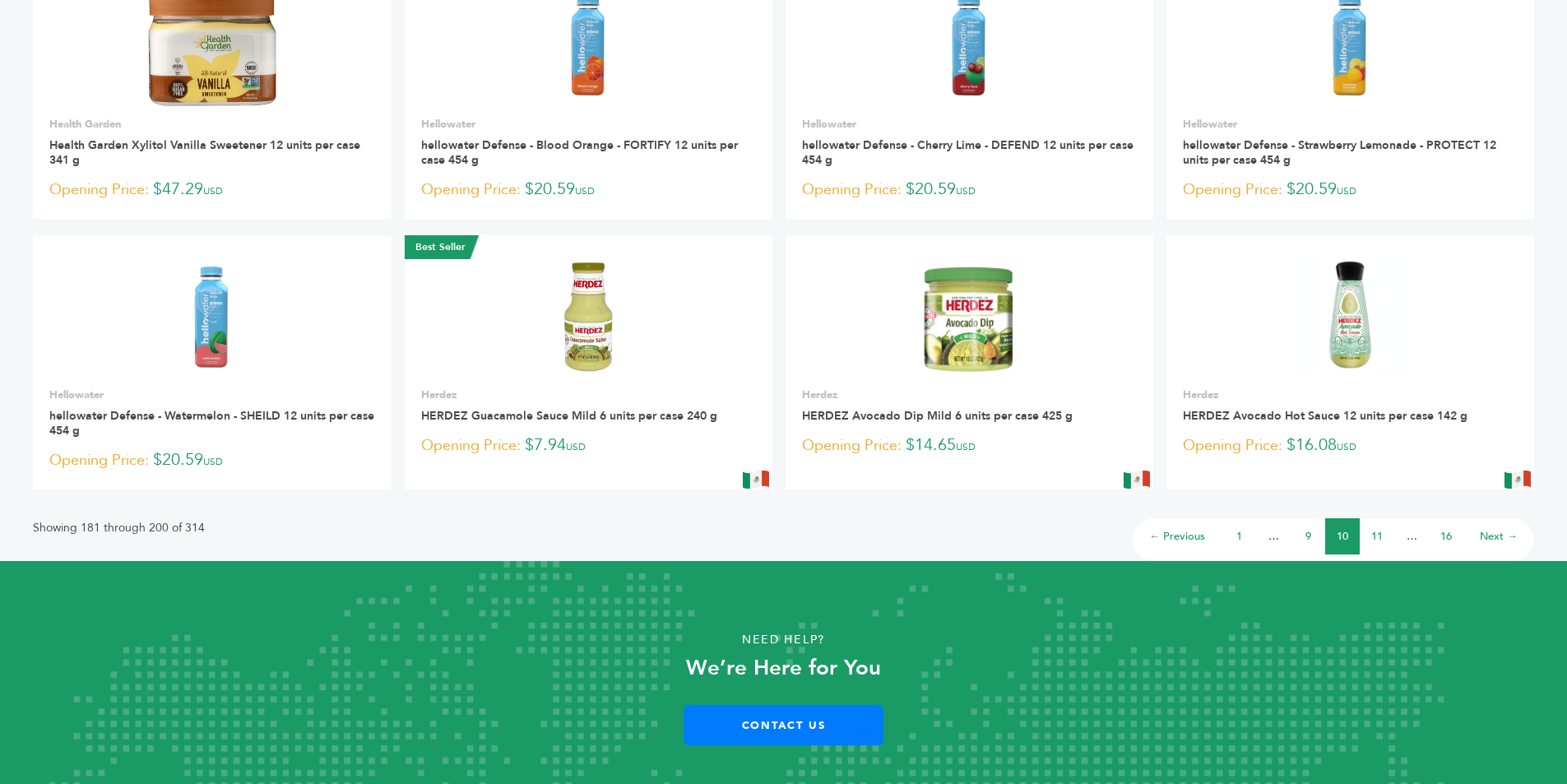
click at [1378, 532] on link "11" at bounding box center [1377, 536] width 12 height 15
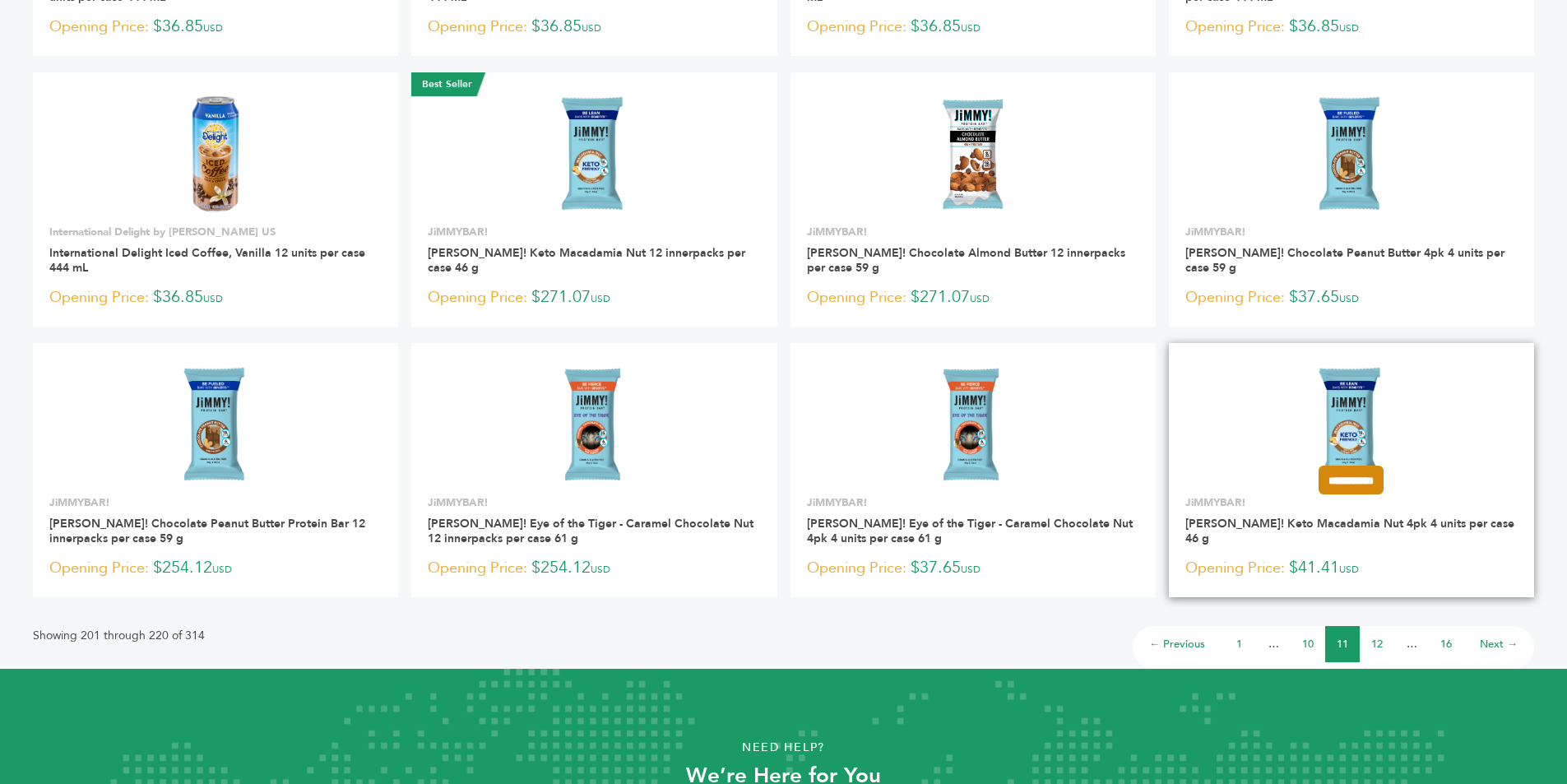
scroll to position [1044, 0]
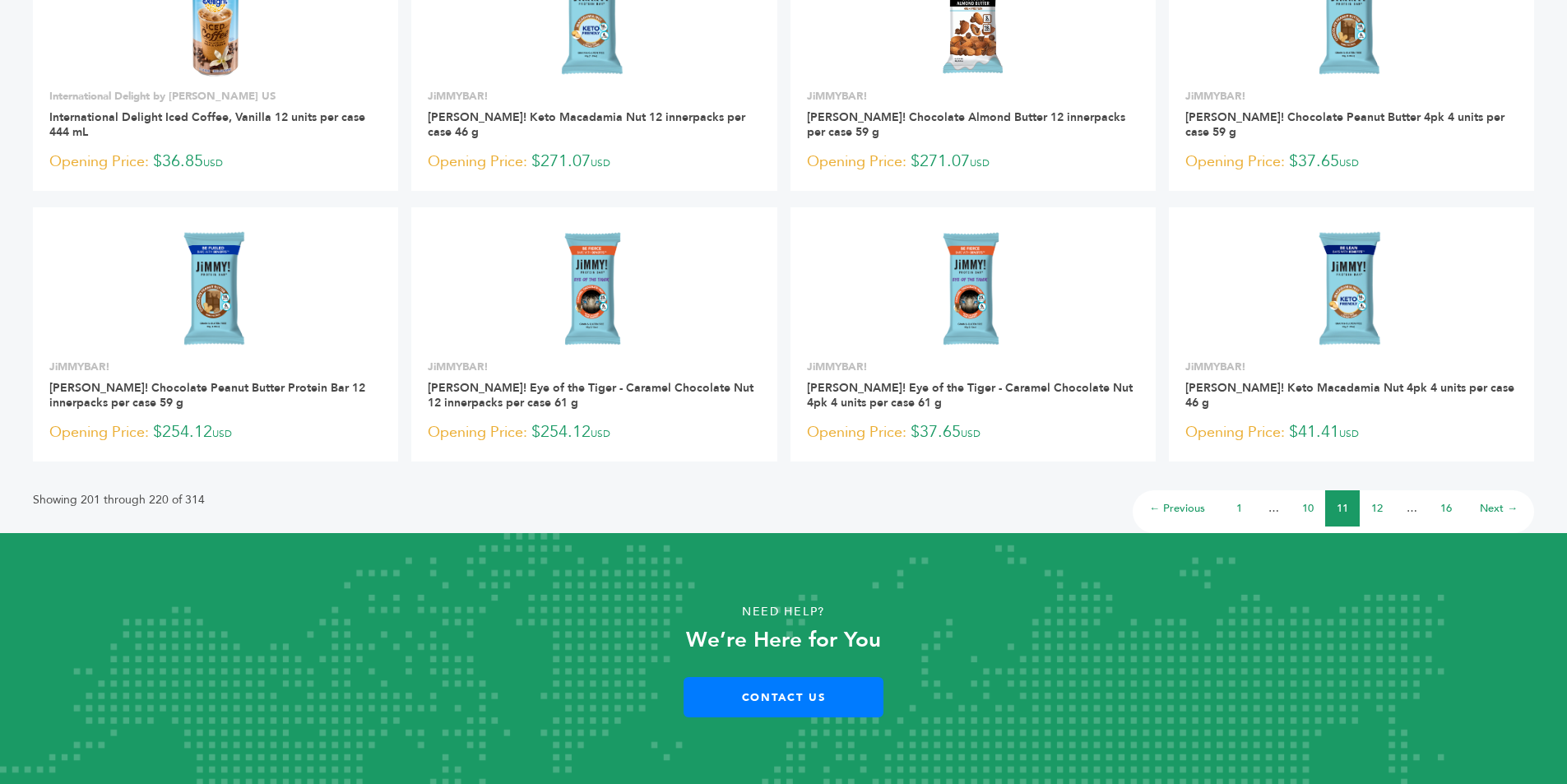
click at [1376, 506] on link "12" at bounding box center [1377, 508] width 12 height 15
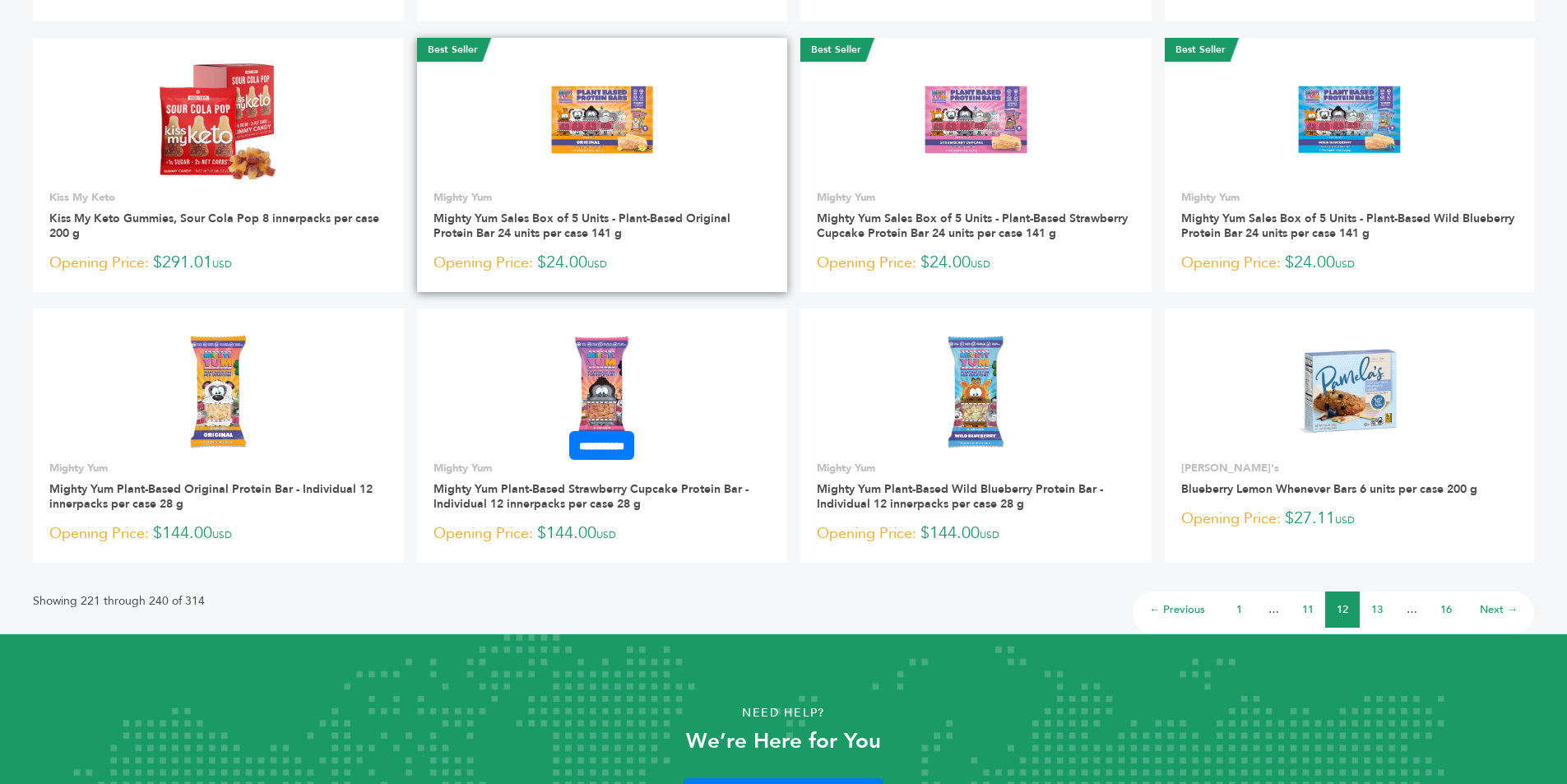
scroll to position [986, 0]
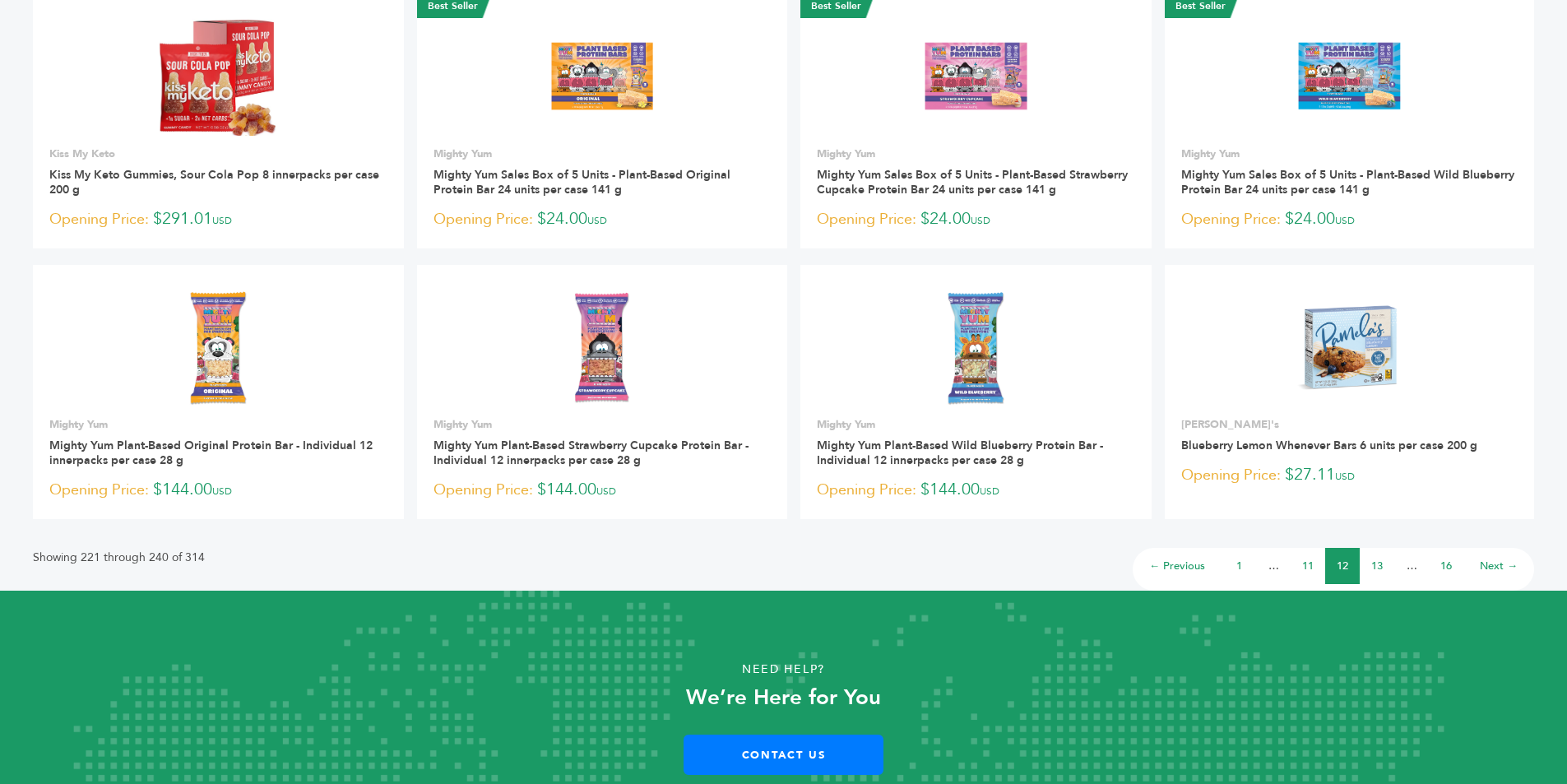
click at [1375, 559] on link "13" at bounding box center [1377, 566] width 12 height 15
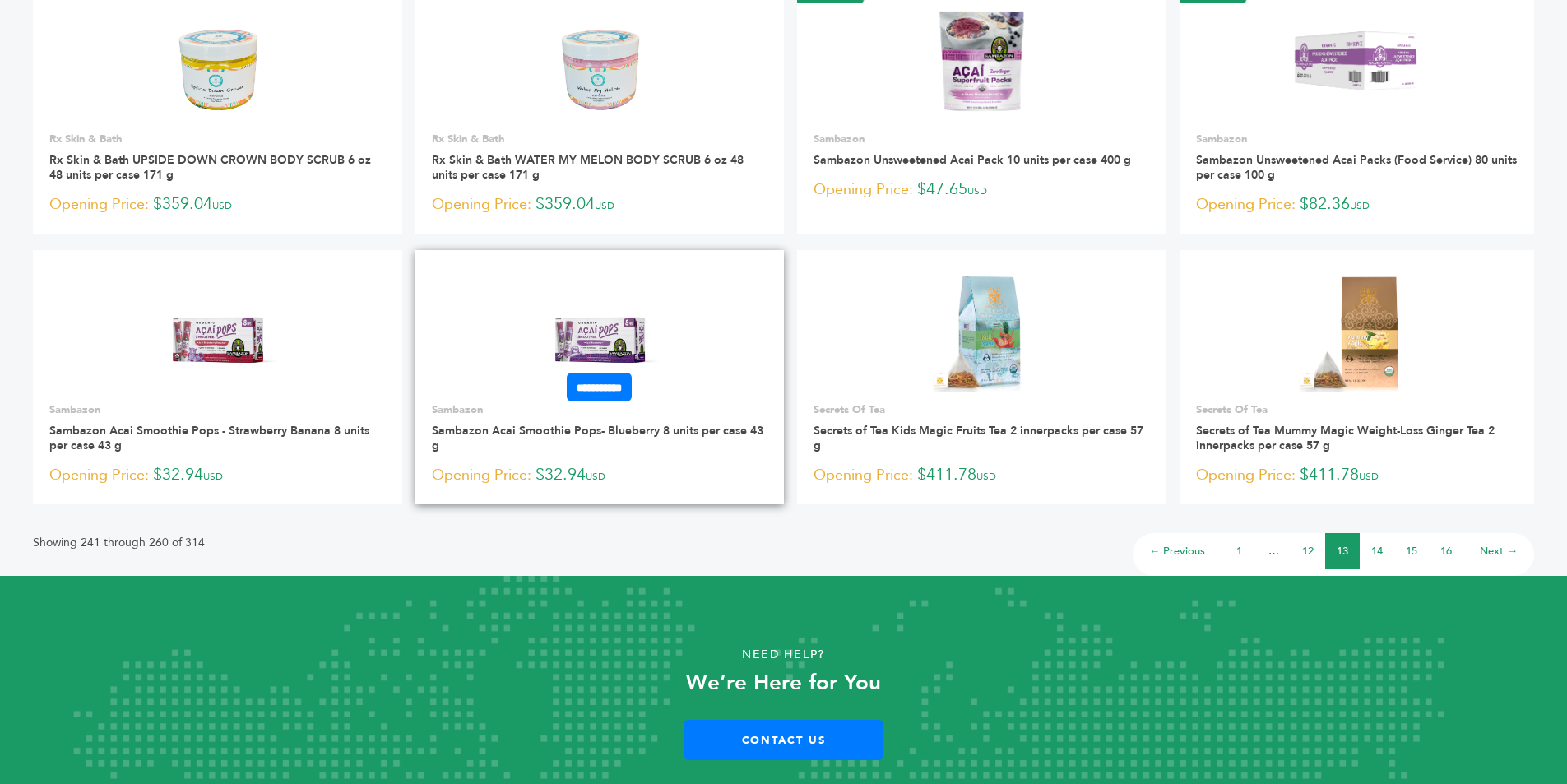
scroll to position [823, 0]
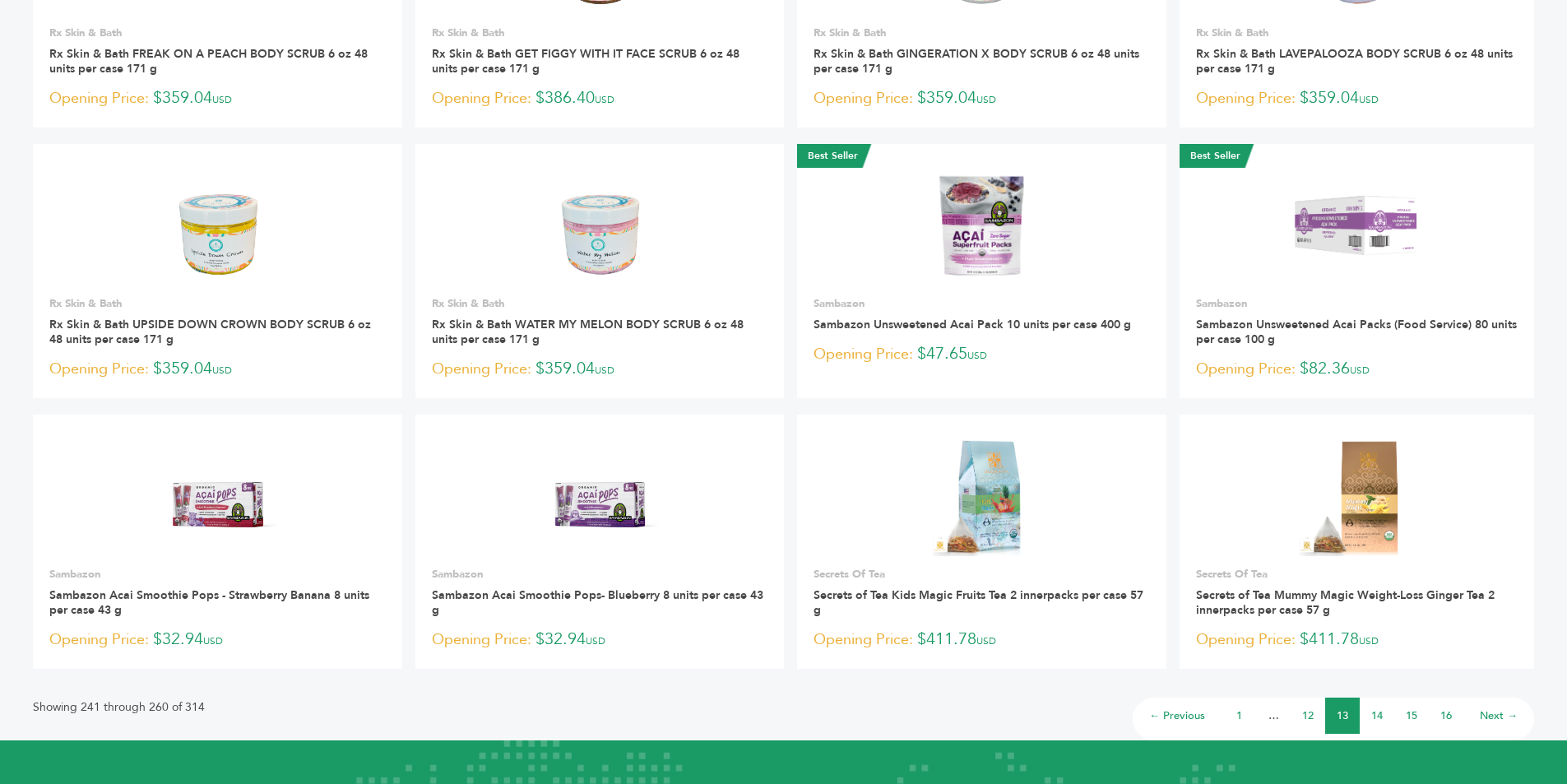
click at [1374, 715] on link "14" at bounding box center [1377, 715] width 12 height 15
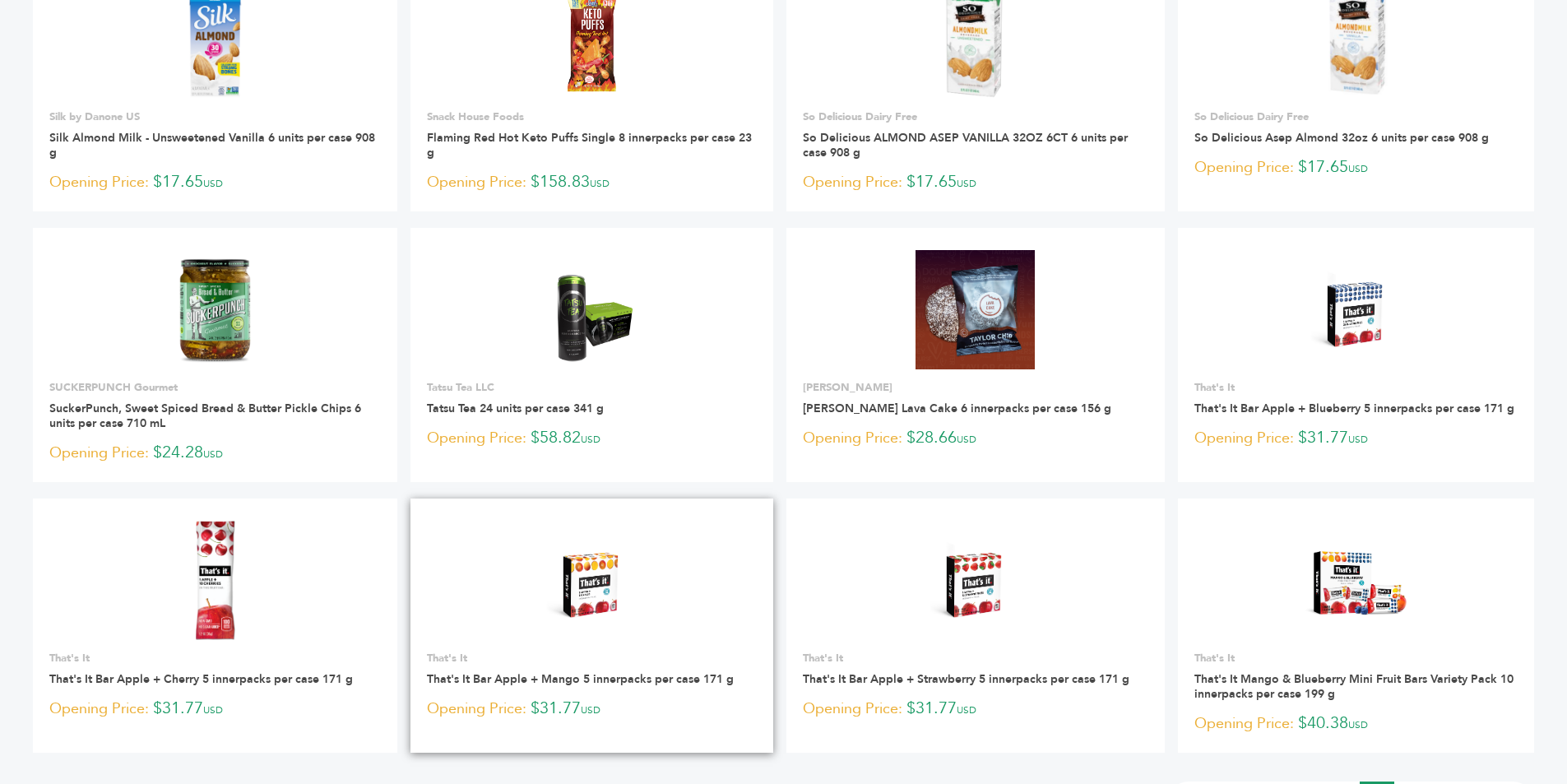
scroll to position [986, 0]
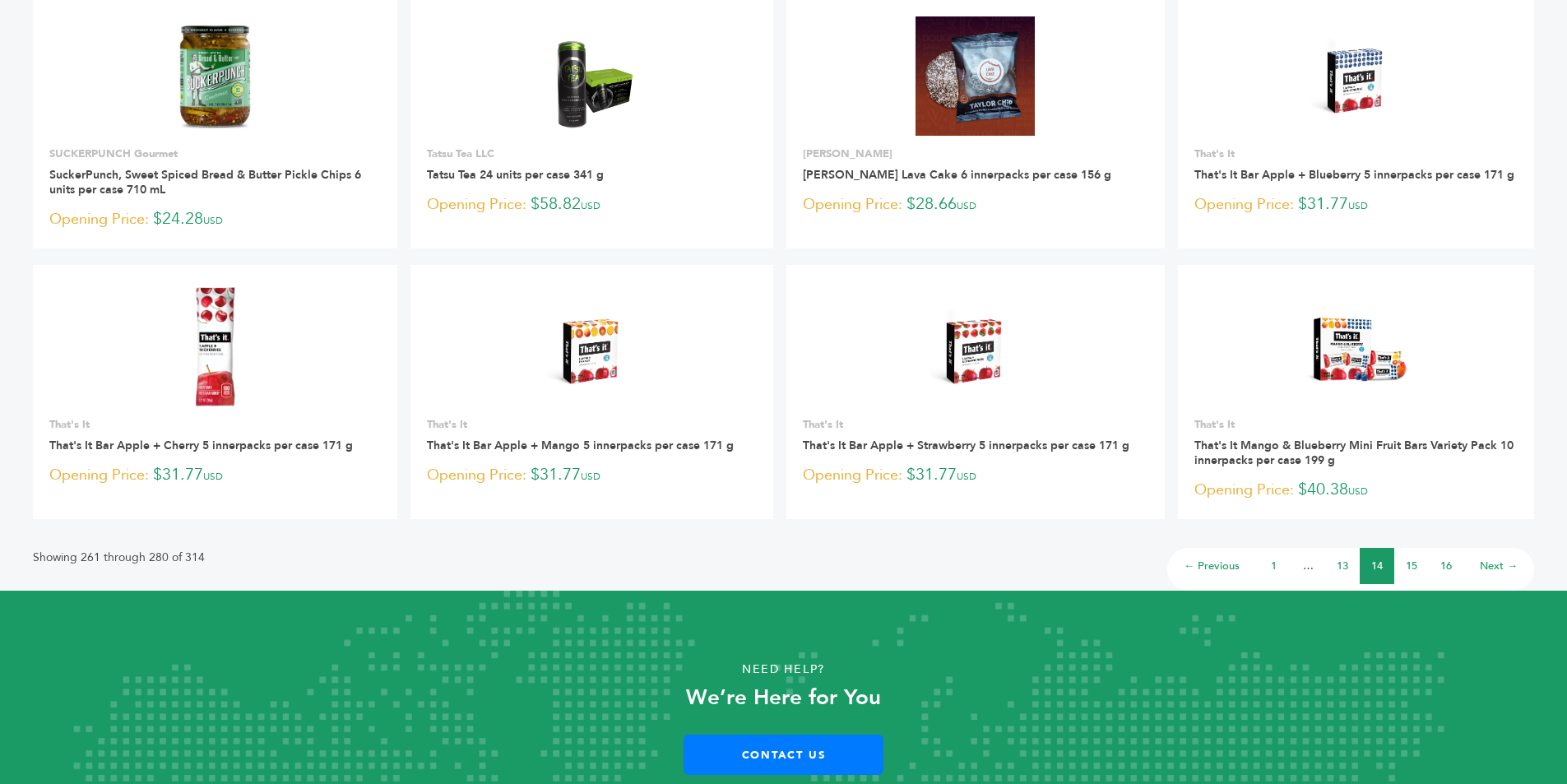
click at [1413, 566] on link "15" at bounding box center [1411, 566] width 12 height 15
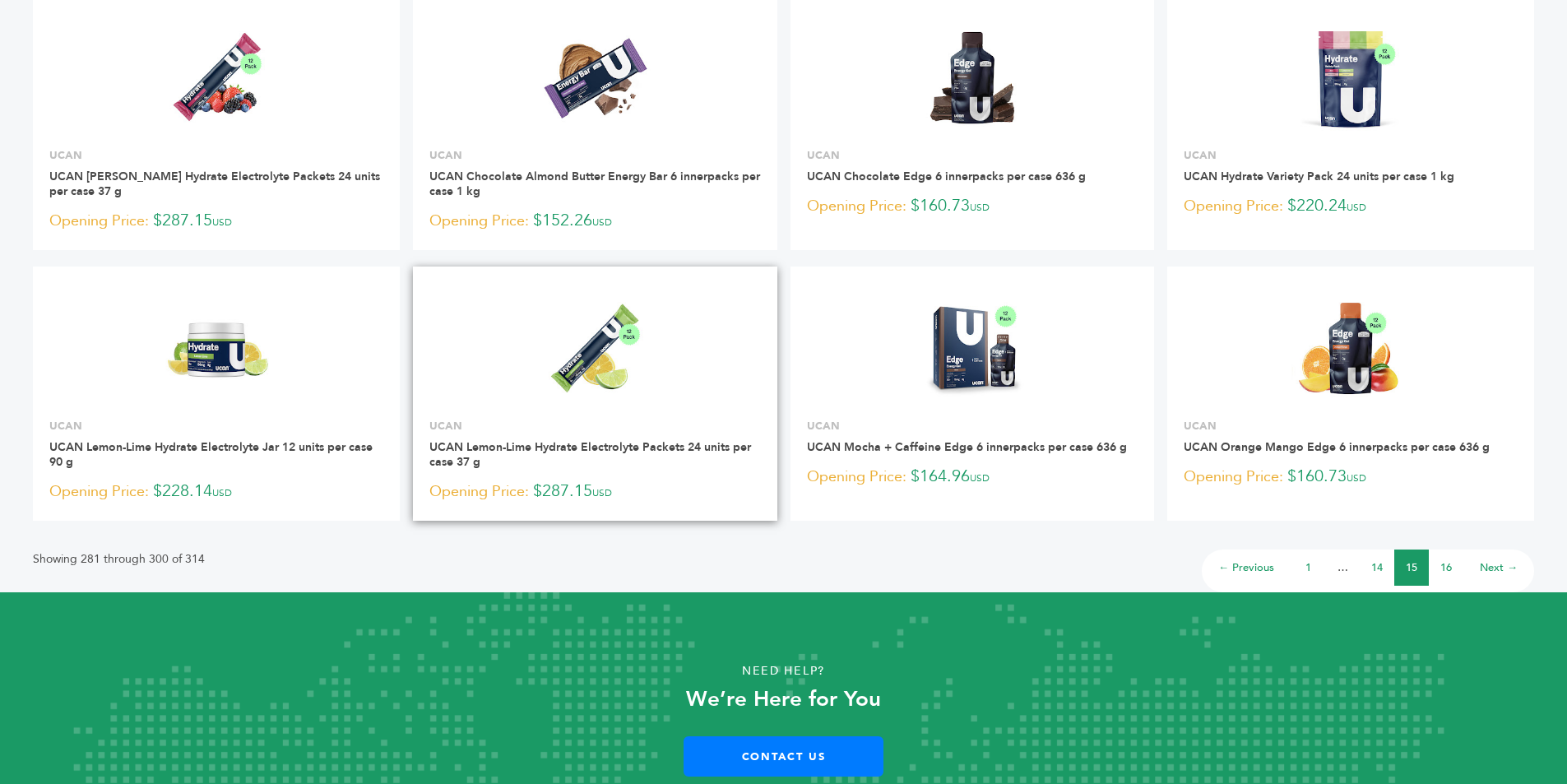
scroll to position [986, 0]
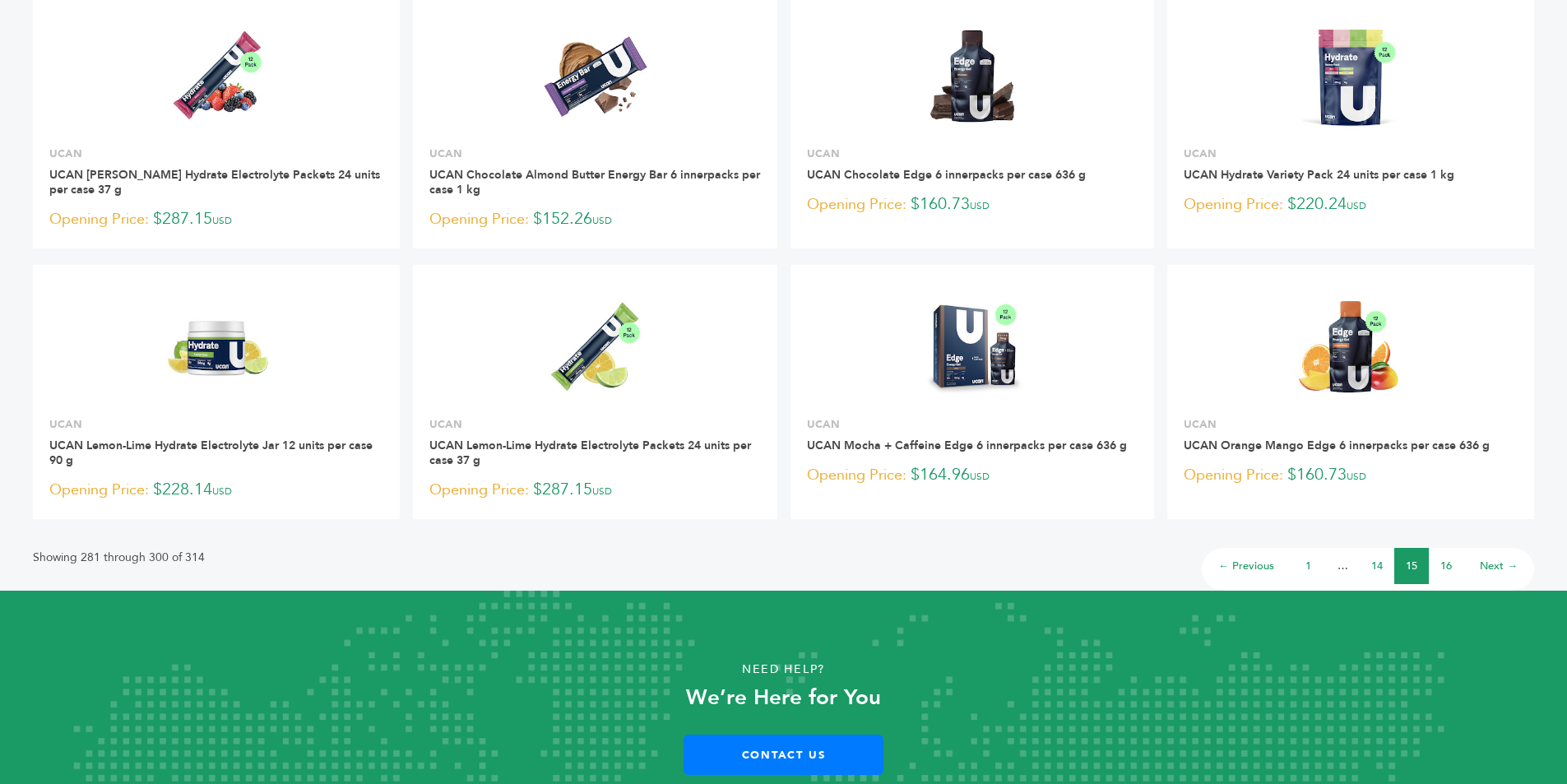
click at [1443, 566] on link "16" at bounding box center [1446, 566] width 12 height 15
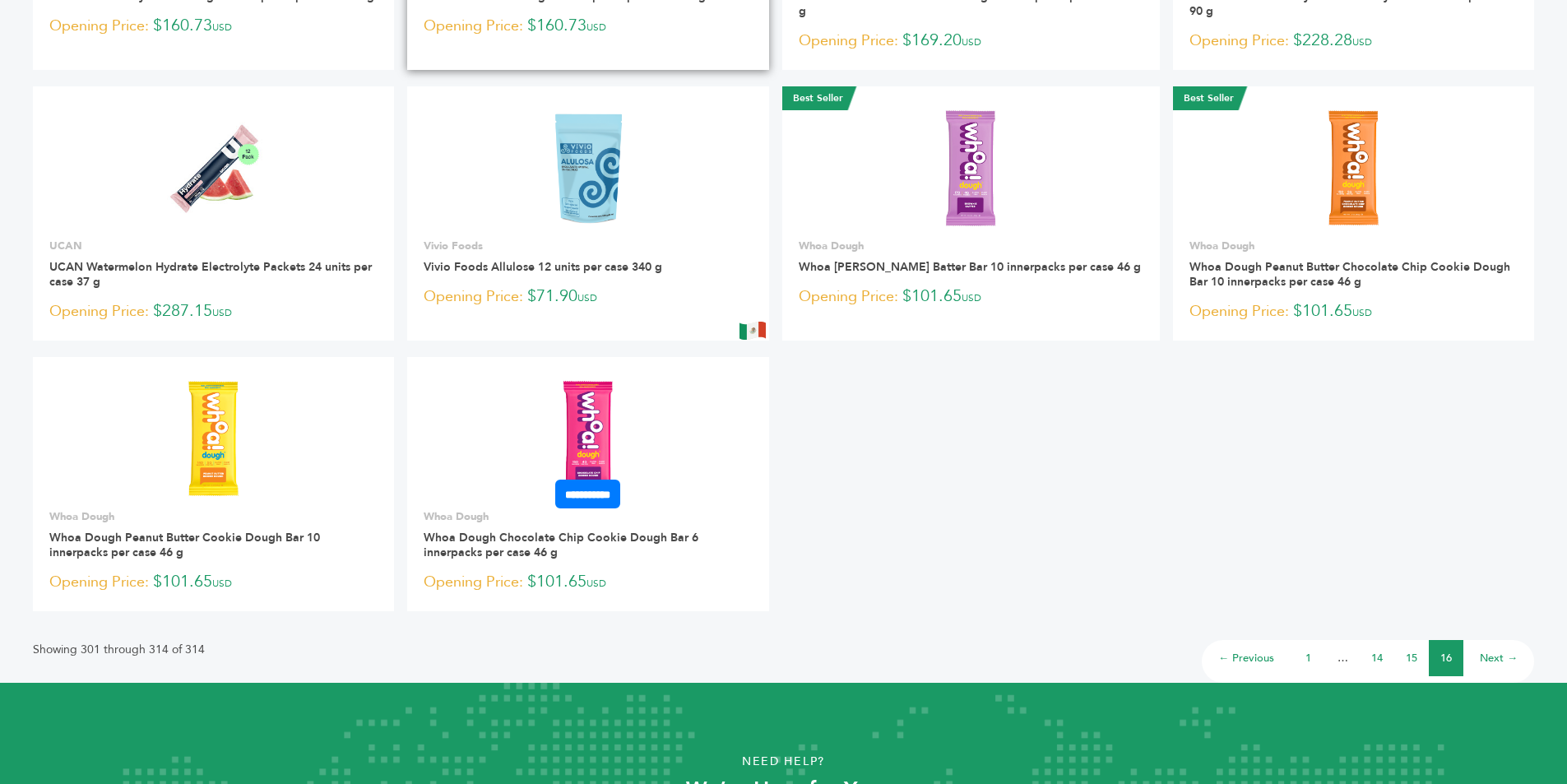
scroll to position [658, 0]
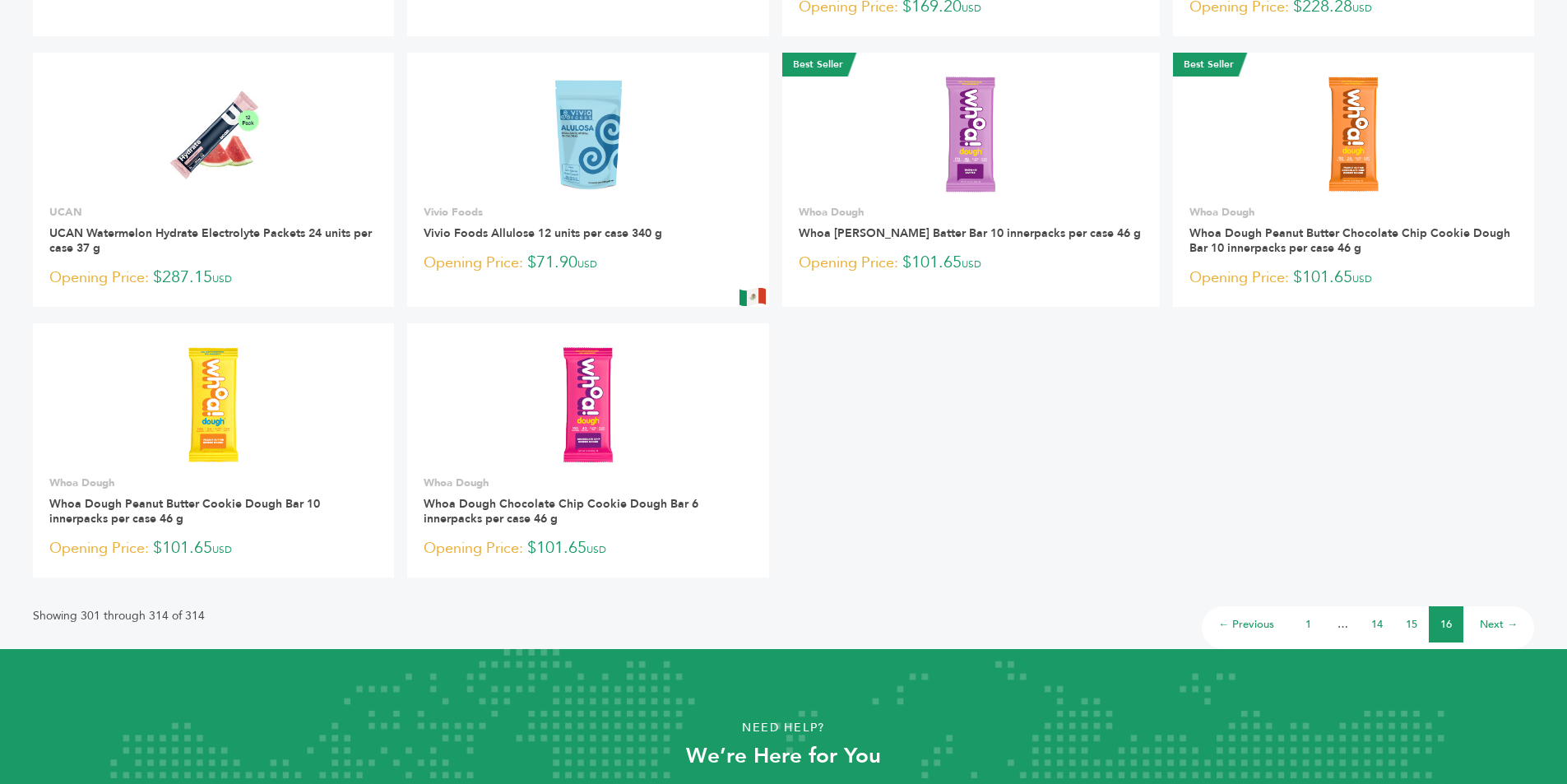
click at [1494, 624] on link "Next →" at bounding box center [1499, 624] width 38 height 15
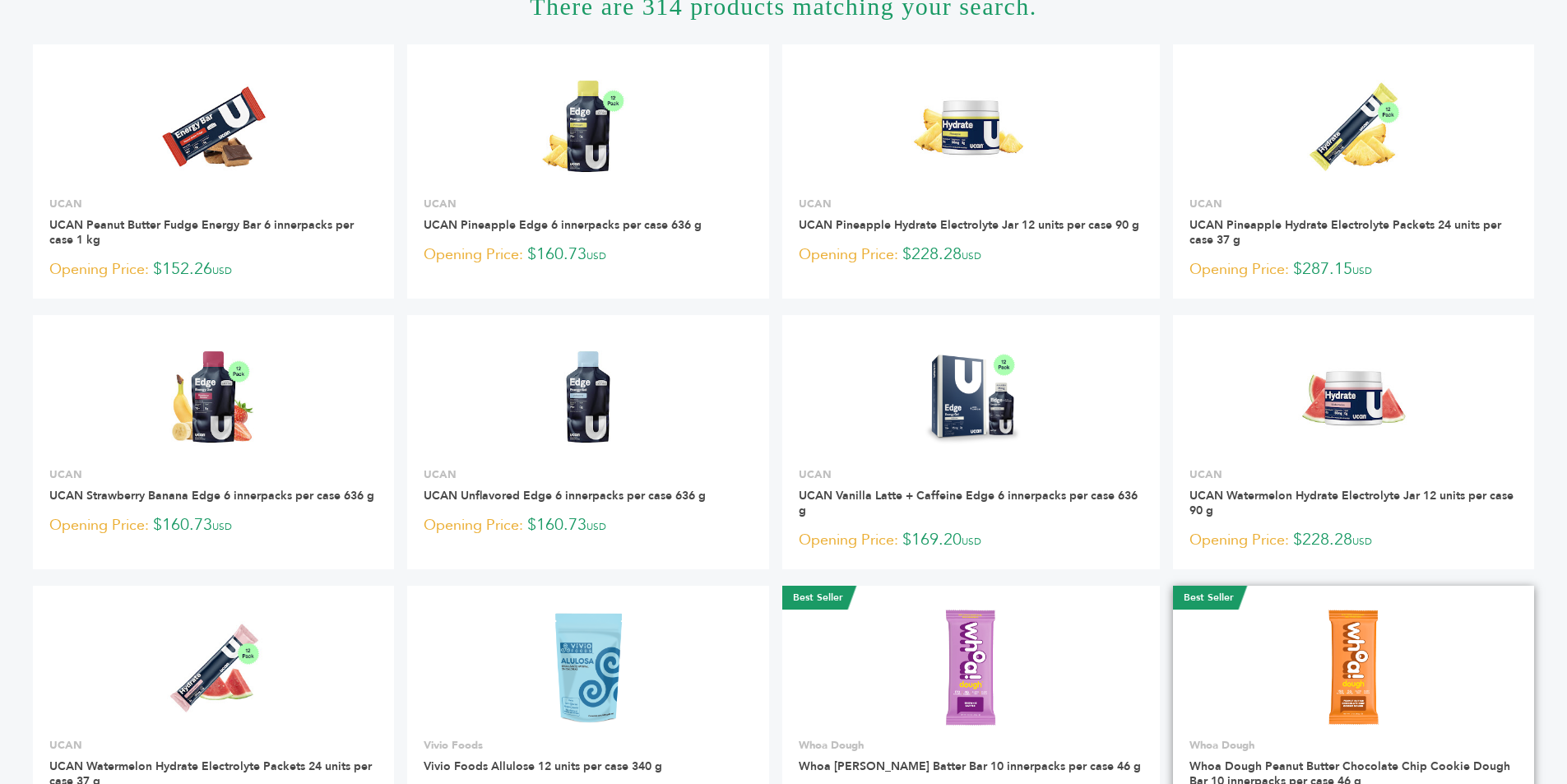
scroll to position [0, 0]
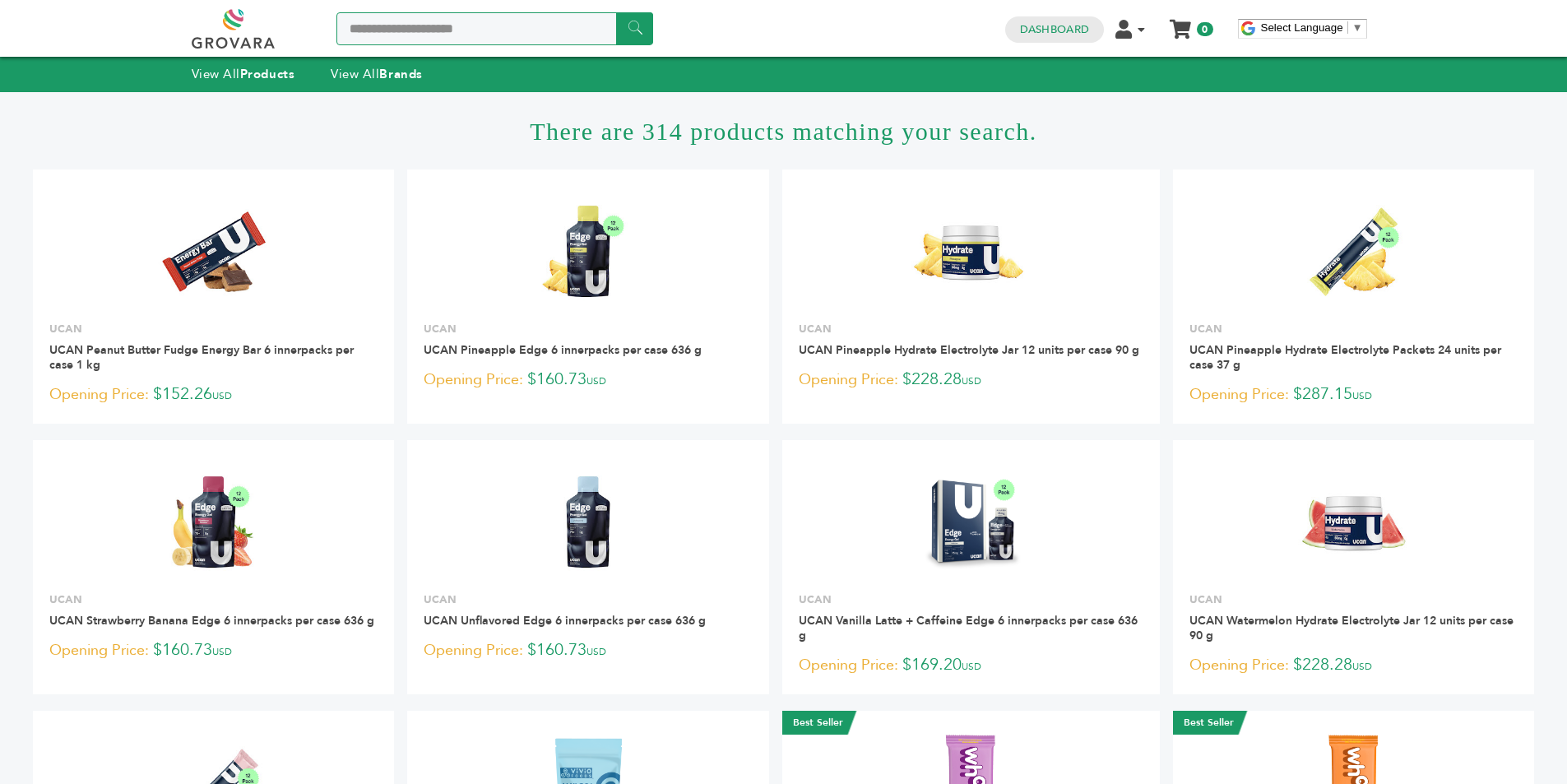
click at [517, 32] on input "**********" at bounding box center [494, 29] width 317 height 33
drag, startPoint x: 394, startPoint y: 30, endPoint x: 506, endPoint y: 33, distance: 112.0
click at [504, 32] on input "**********" at bounding box center [494, 29] width 317 height 33
type input "*******"
click at [616, 12] on input "******" at bounding box center [634, 28] width 37 height 32
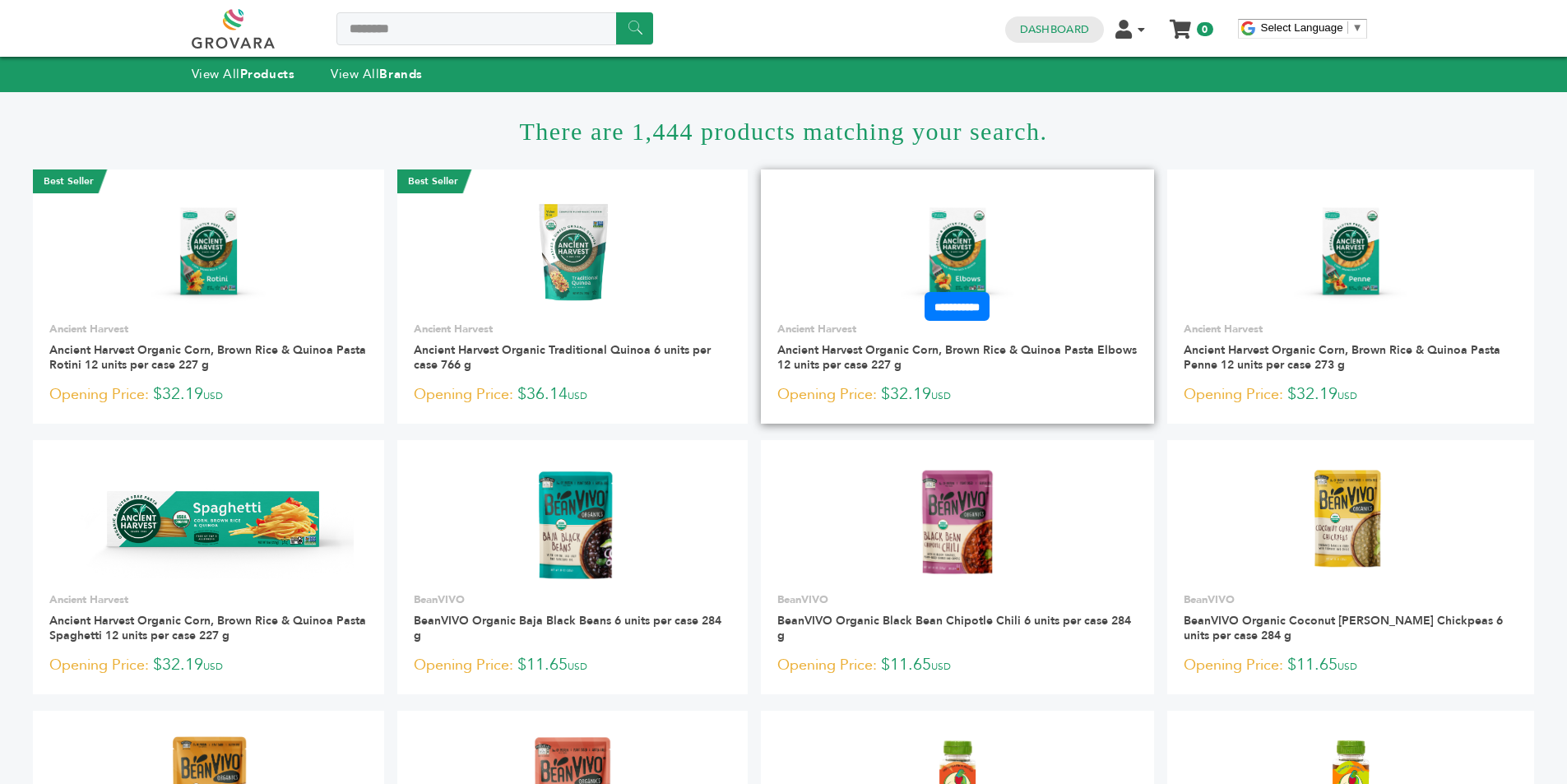
click at [972, 240] on img at bounding box center [958, 251] width 120 height 120
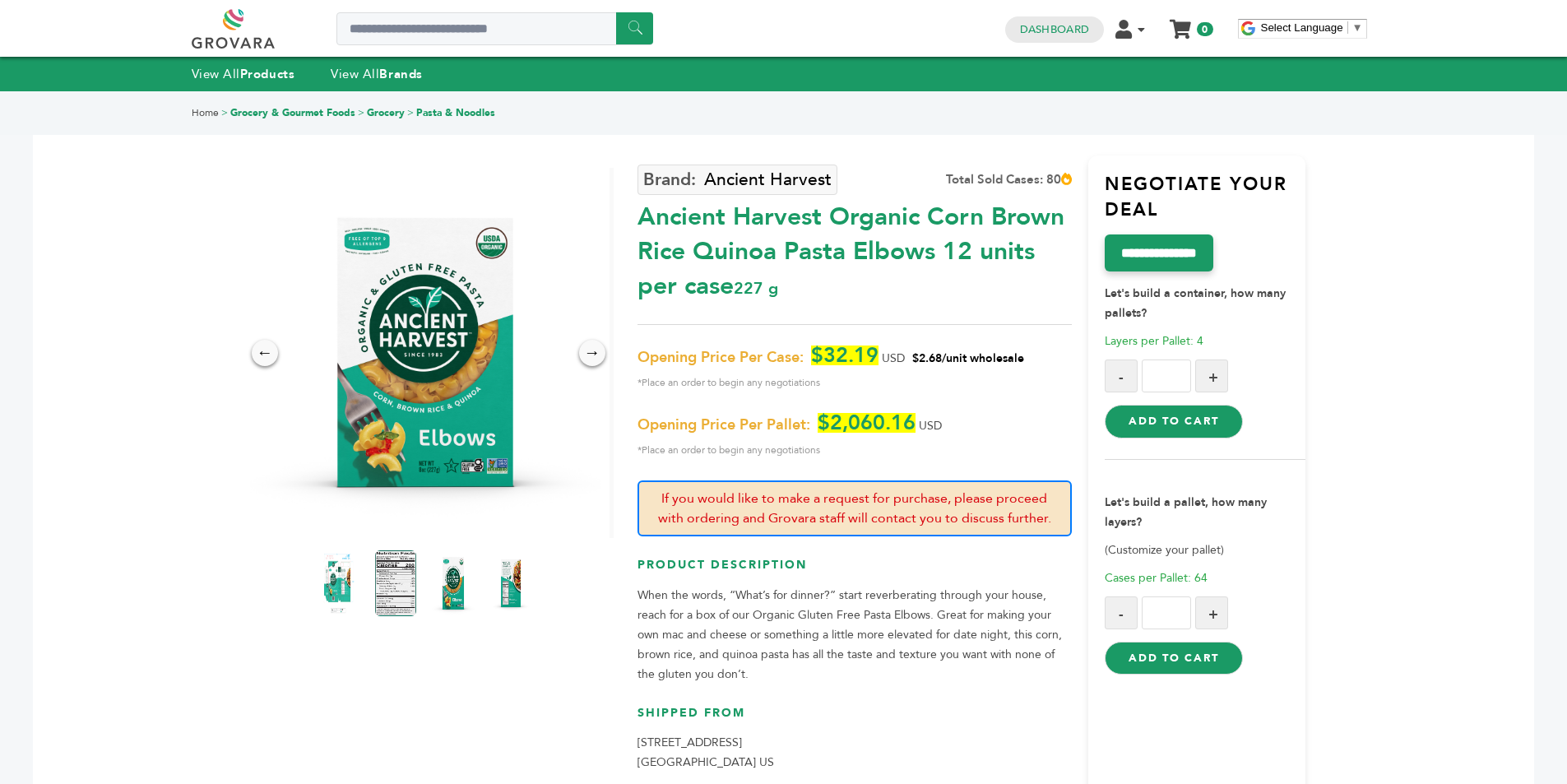
click at [449, 588] on img at bounding box center [452, 582] width 45 height 73
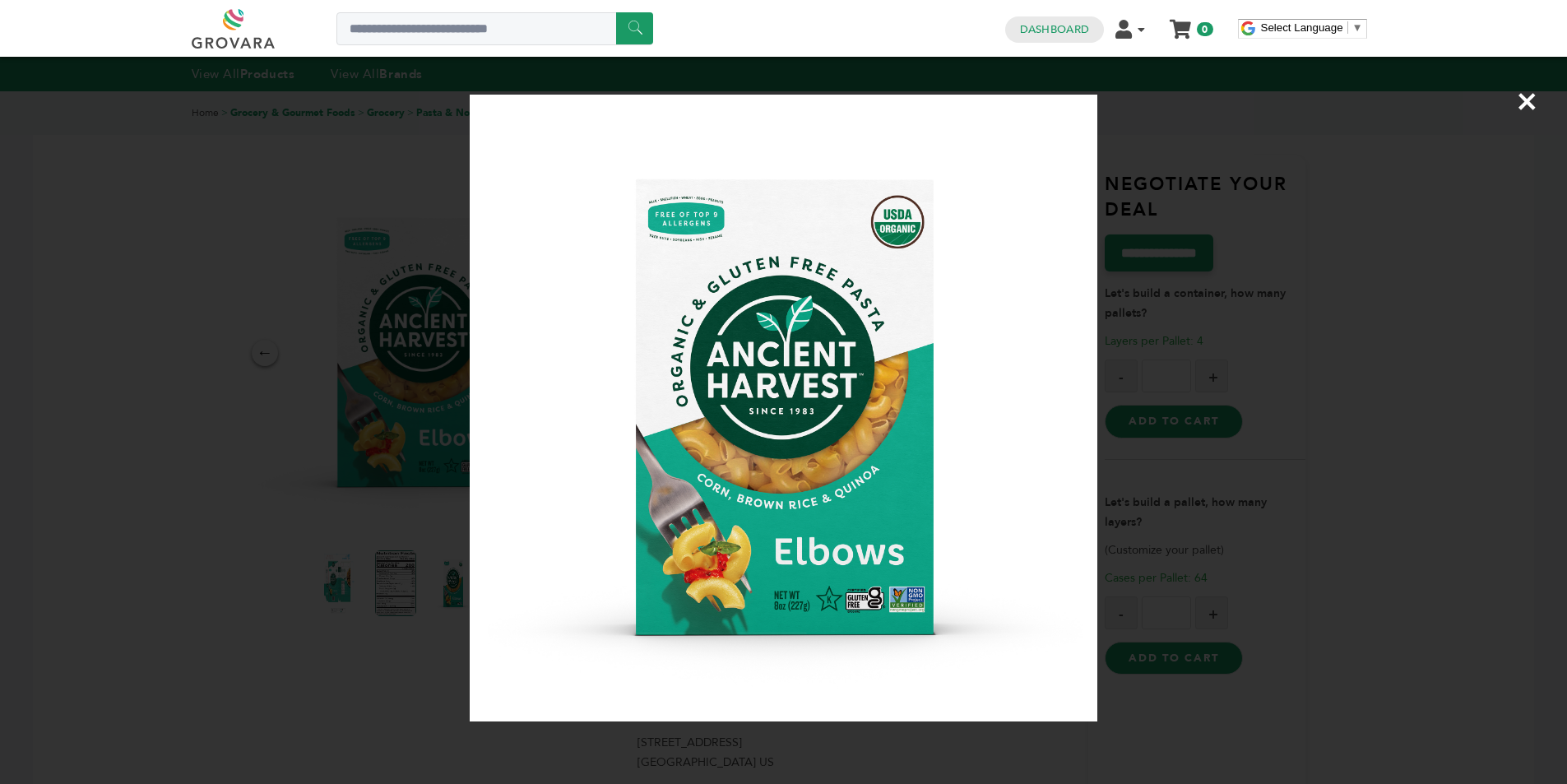
click at [1525, 99] on span "×" at bounding box center [1527, 101] width 22 height 46
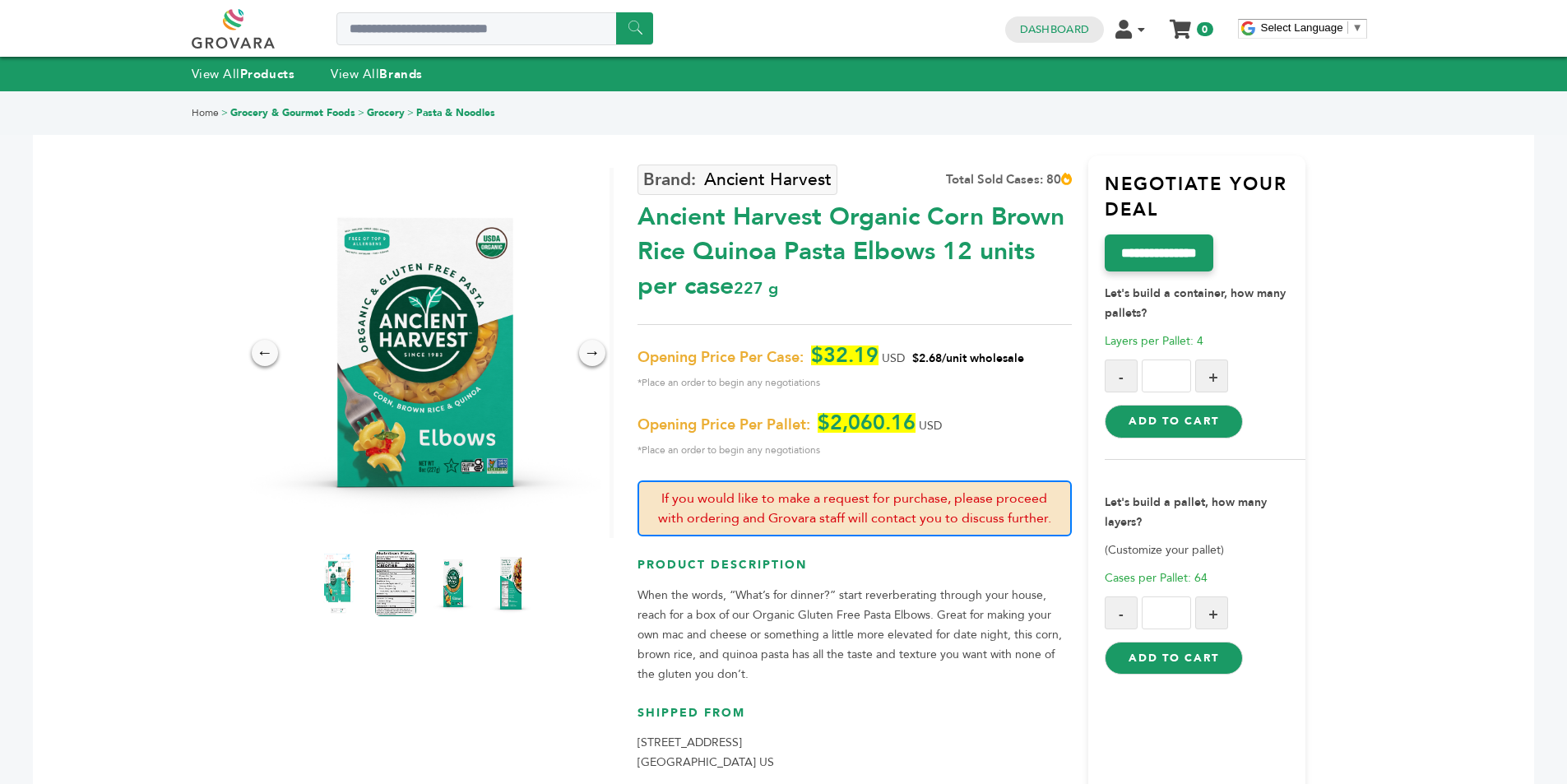
click at [505, 592] on img at bounding box center [510, 582] width 45 height 73
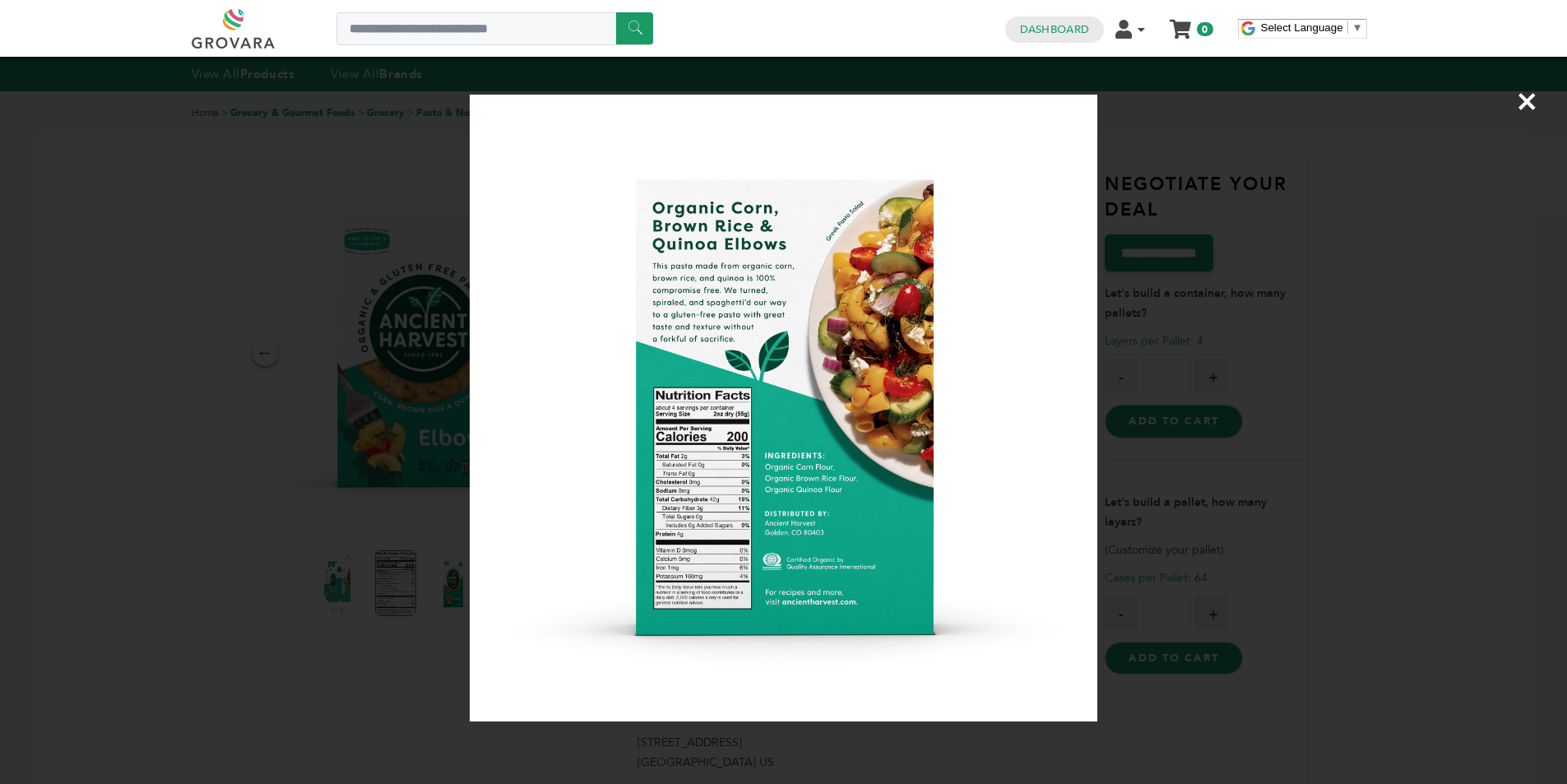
click at [1526, 102] on span "×" at bounding box center [1527, 101] width 22 height 46
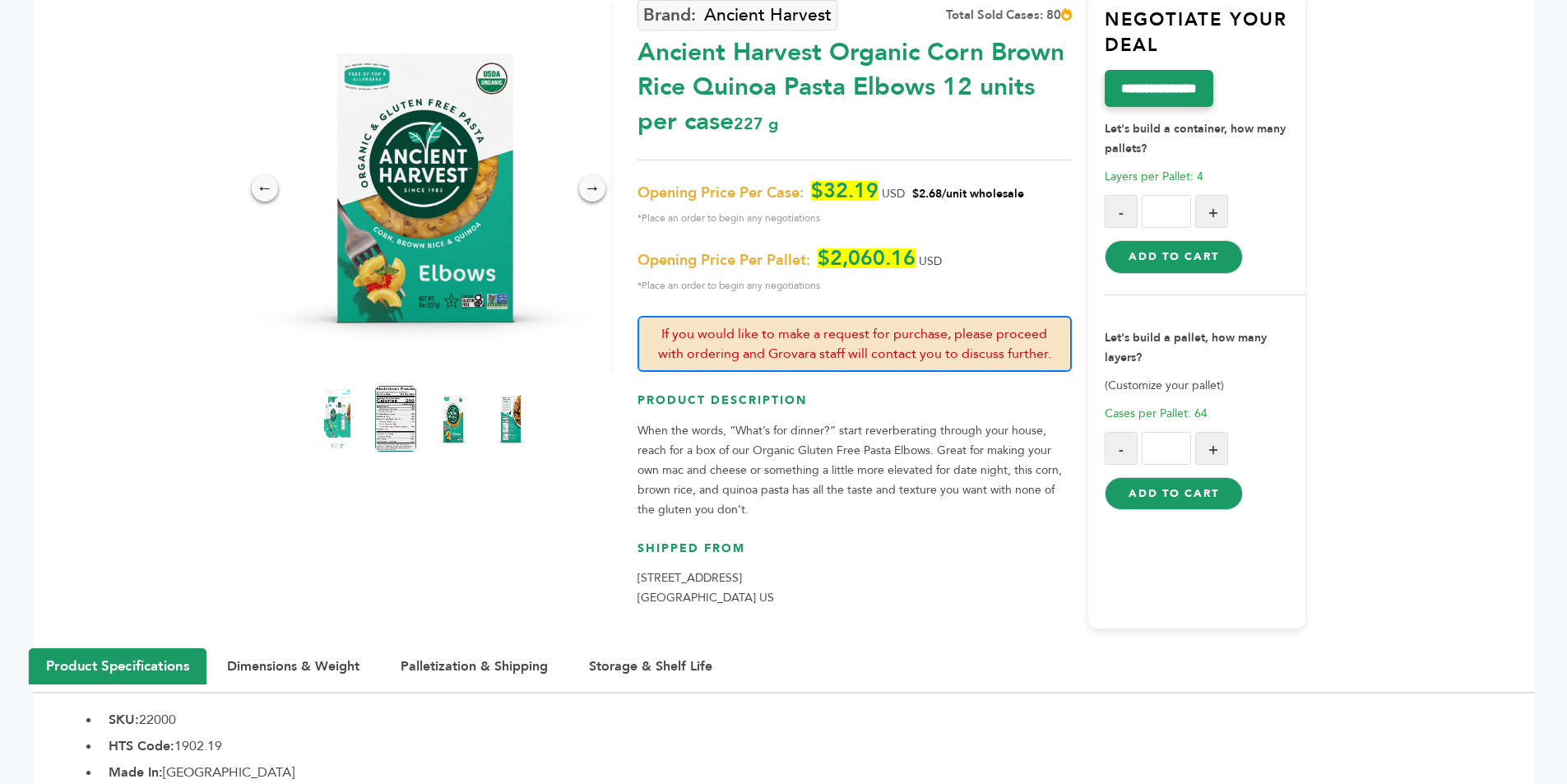
scroll to position [82, 0]
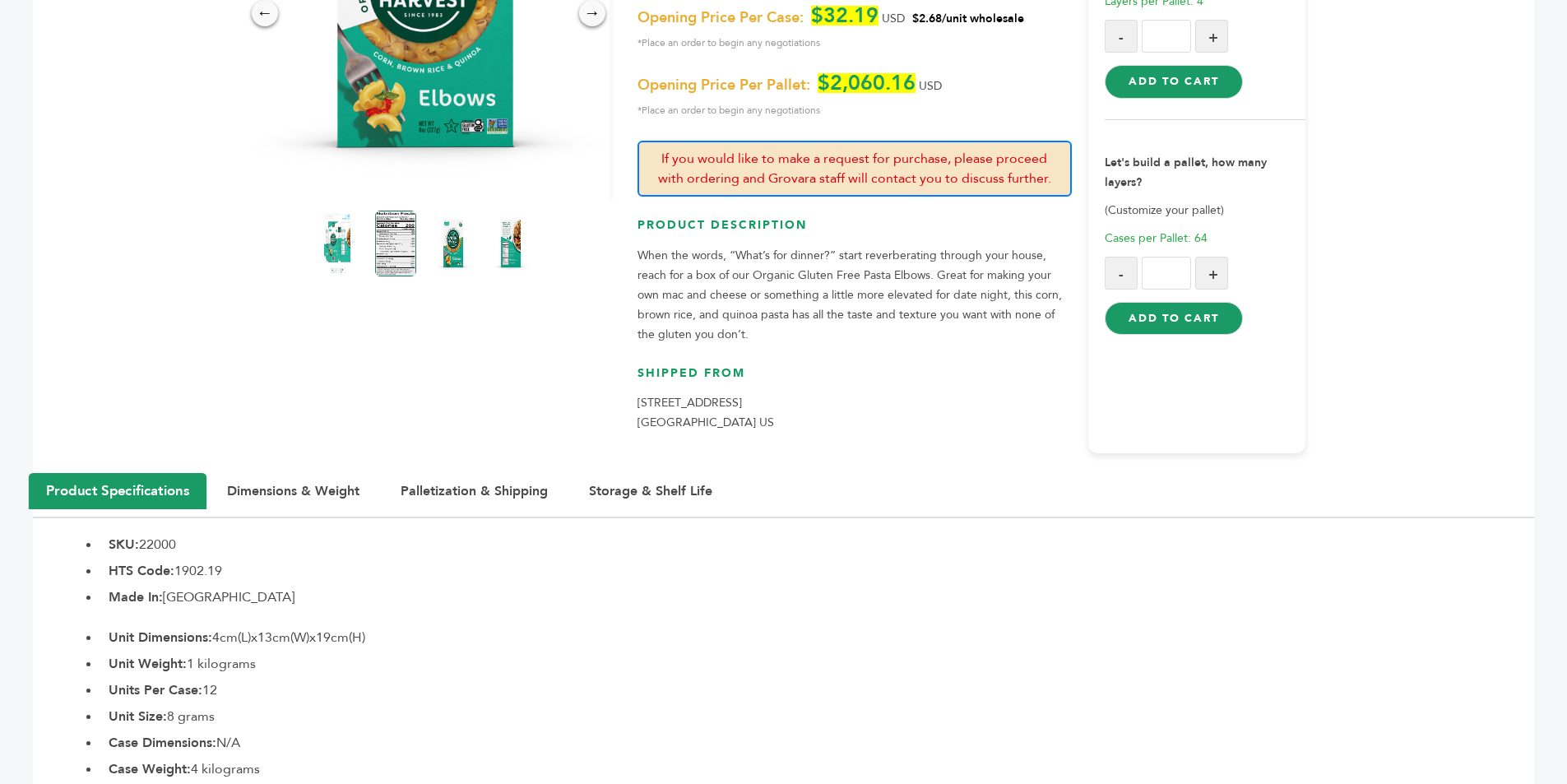
scroll to position [576, 0]
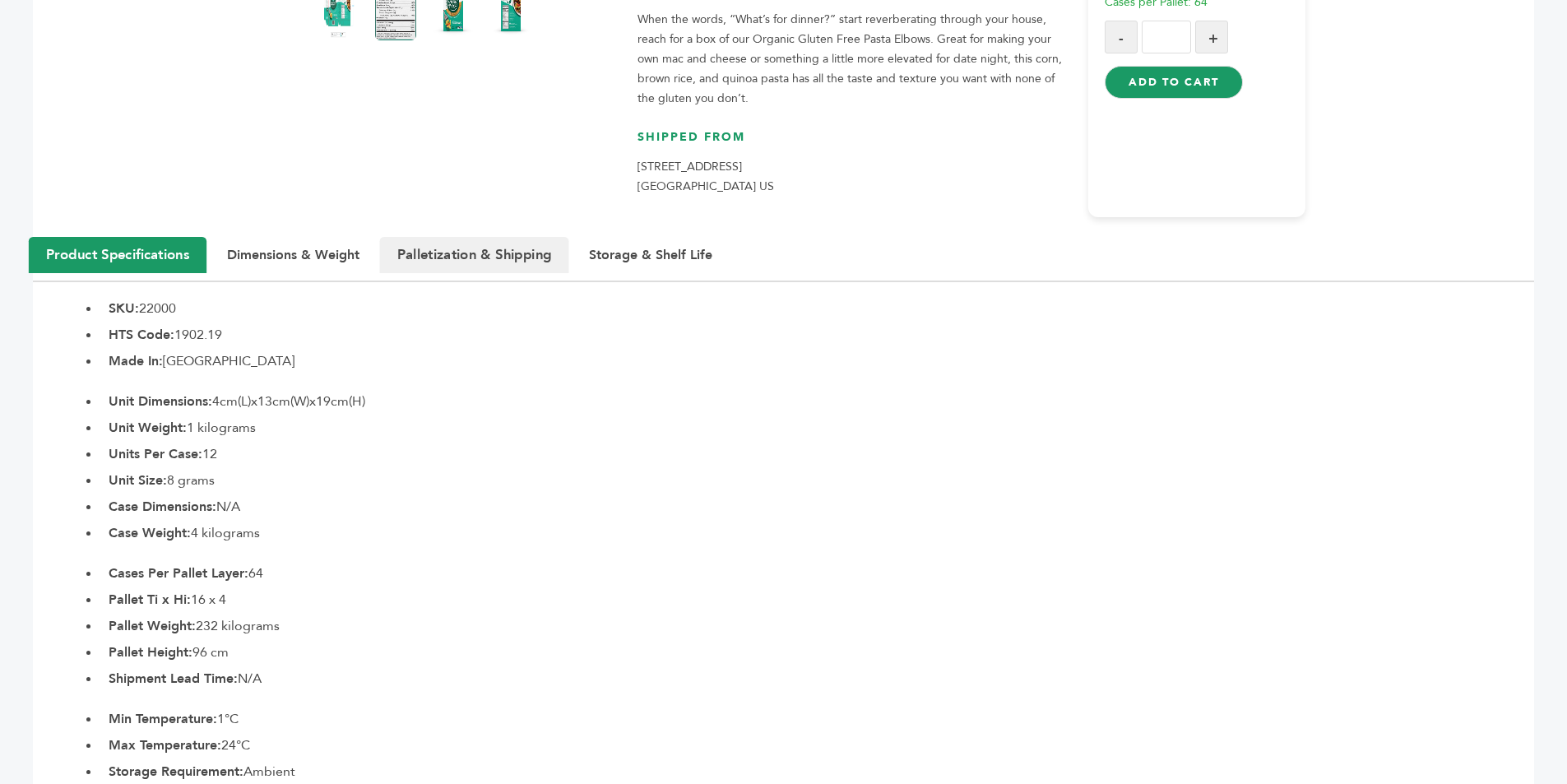
click at [482, 259] on button "Palletization & Shipping" at bounding box center [475, 254] width 190 height 36
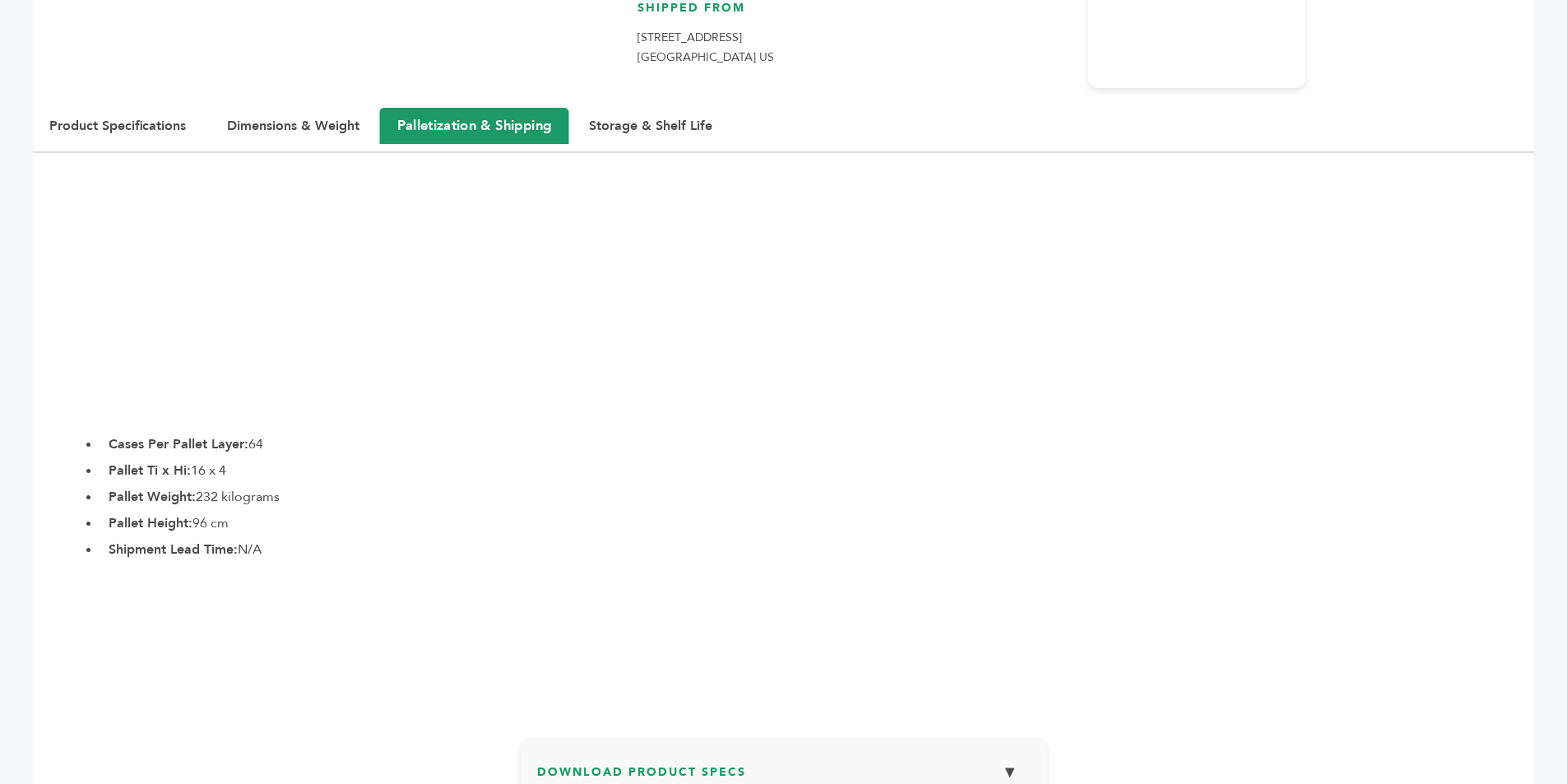
scroll to position [697, 0]
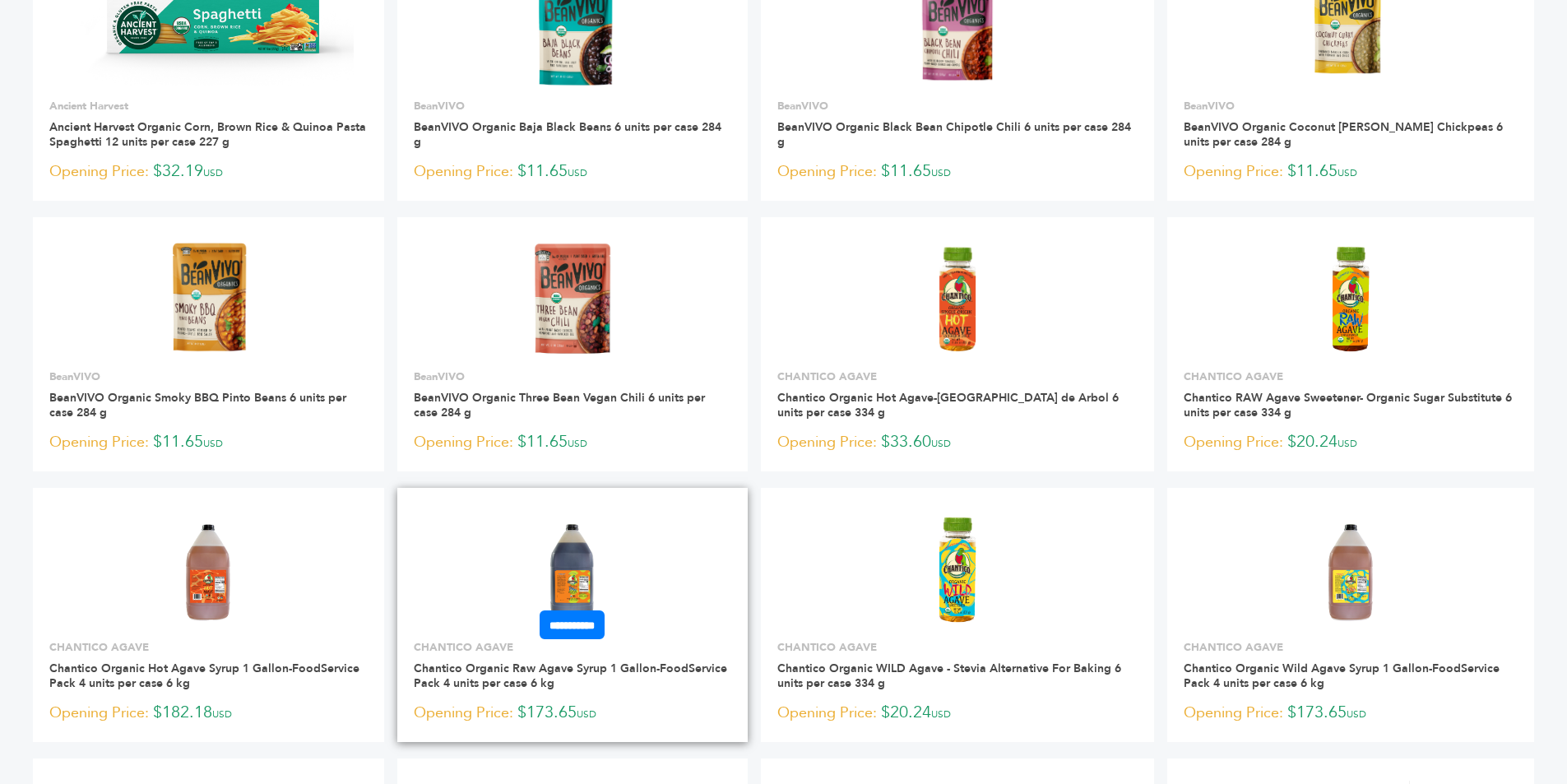
scroll to position [823, 0]
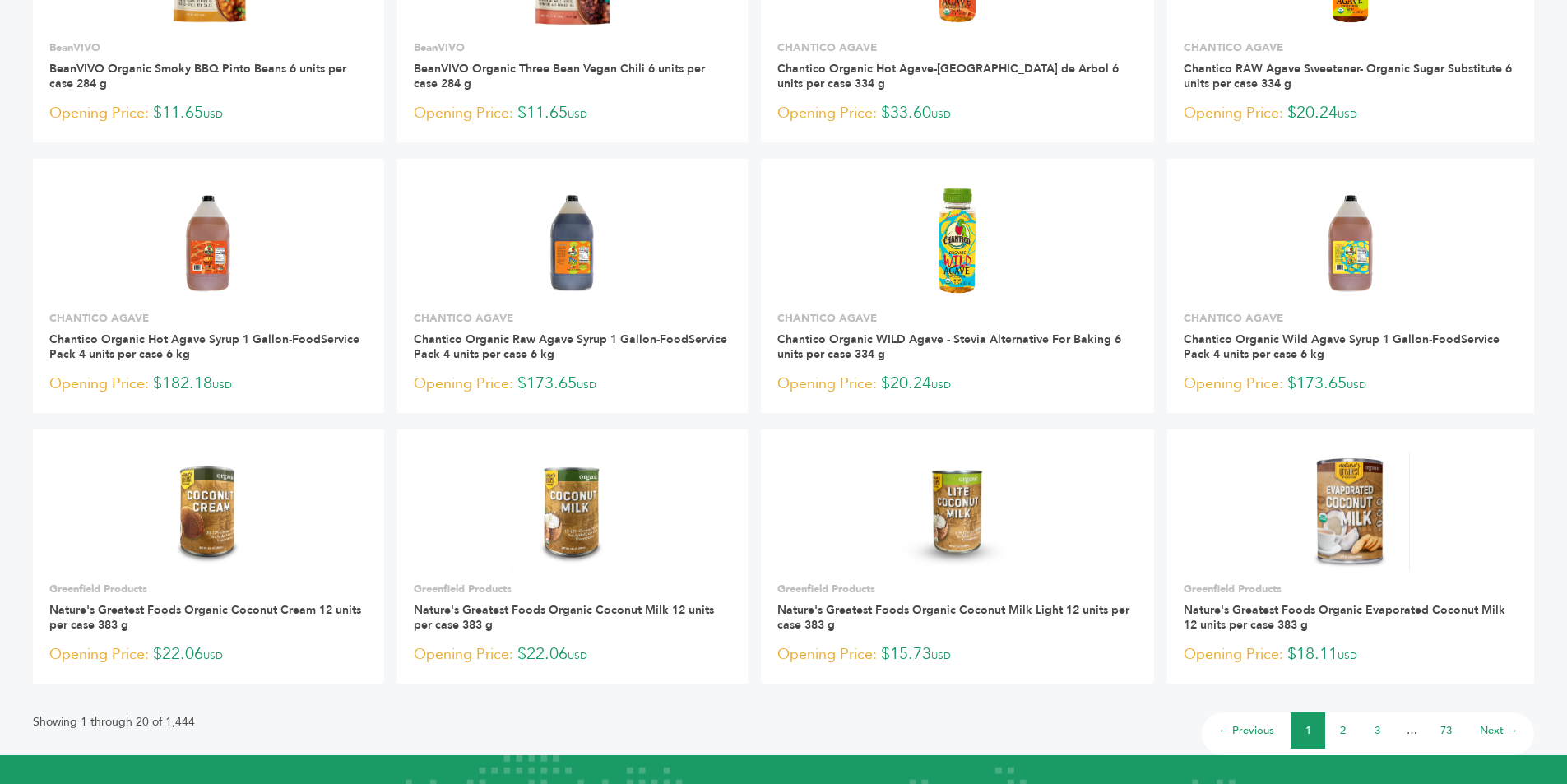
click at [1348, 731] on li "2" at bounding box center [1343, 730] width 35 height 36
click at [1344, 732] on link "2" at bounding box center [1343, 730] width 6 height 15
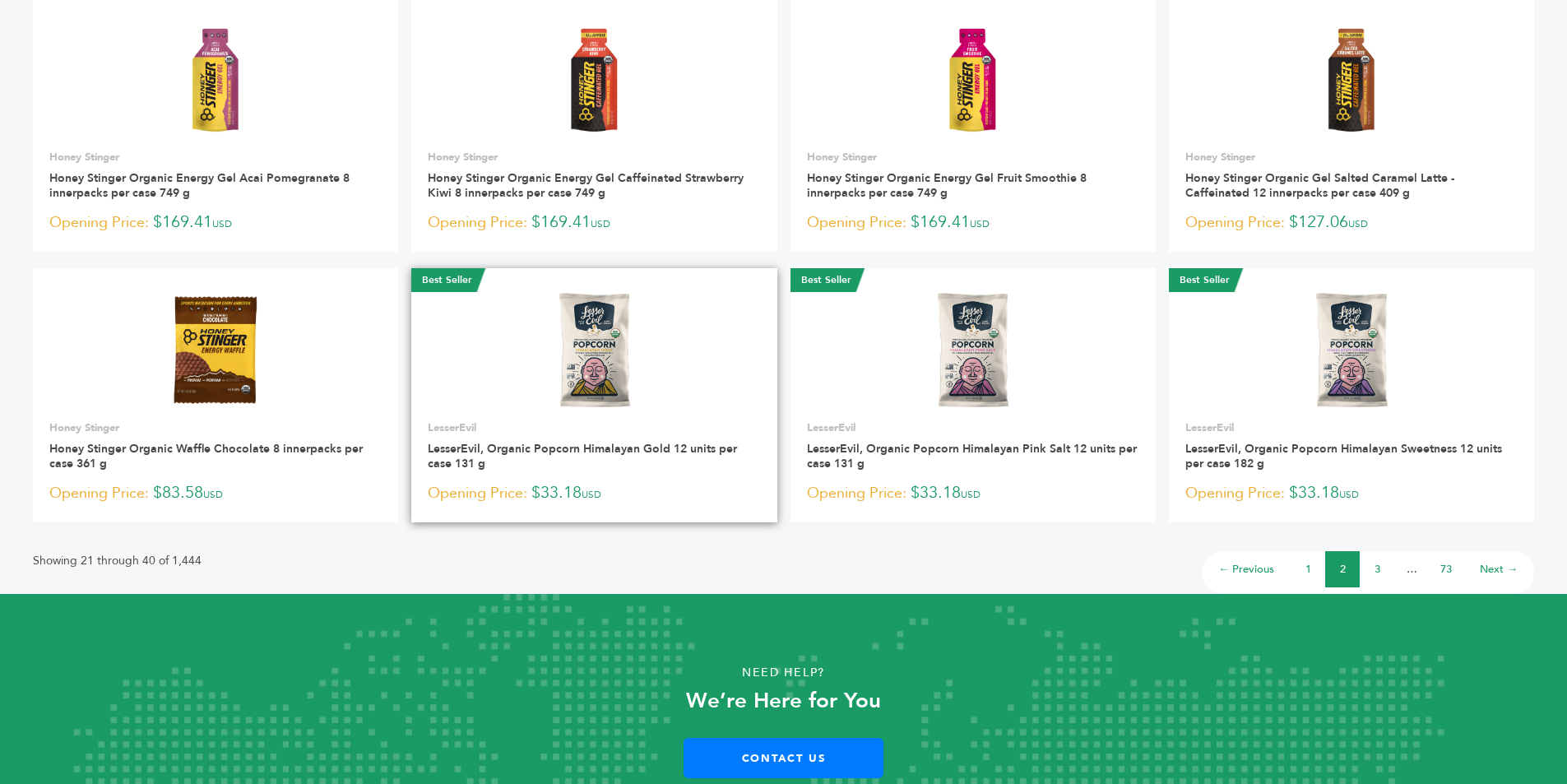
scroll to position [986, 0]
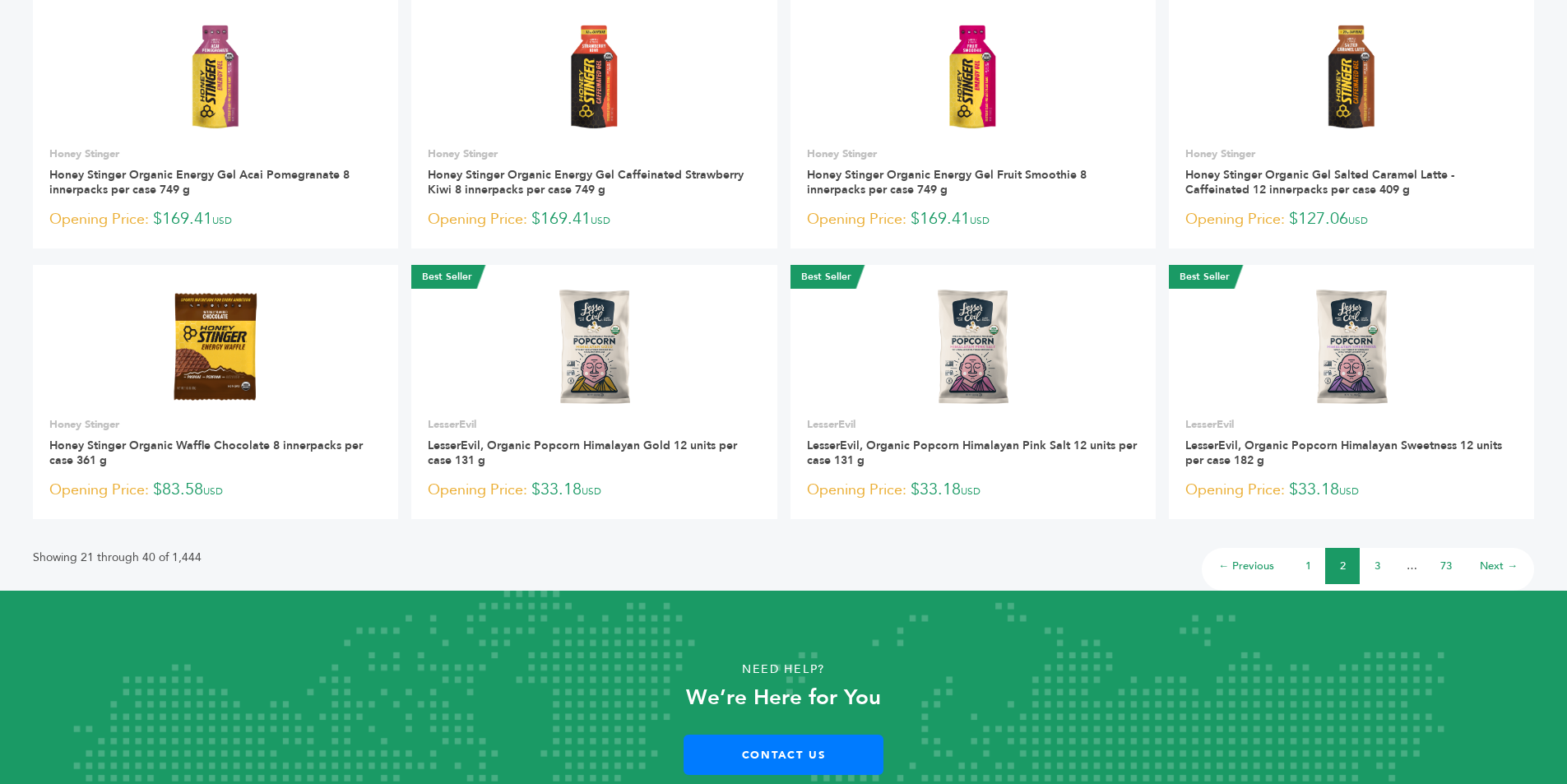
click at [1376, 566] on link "3" at bounding box center [1377, 566] width 6 height 15
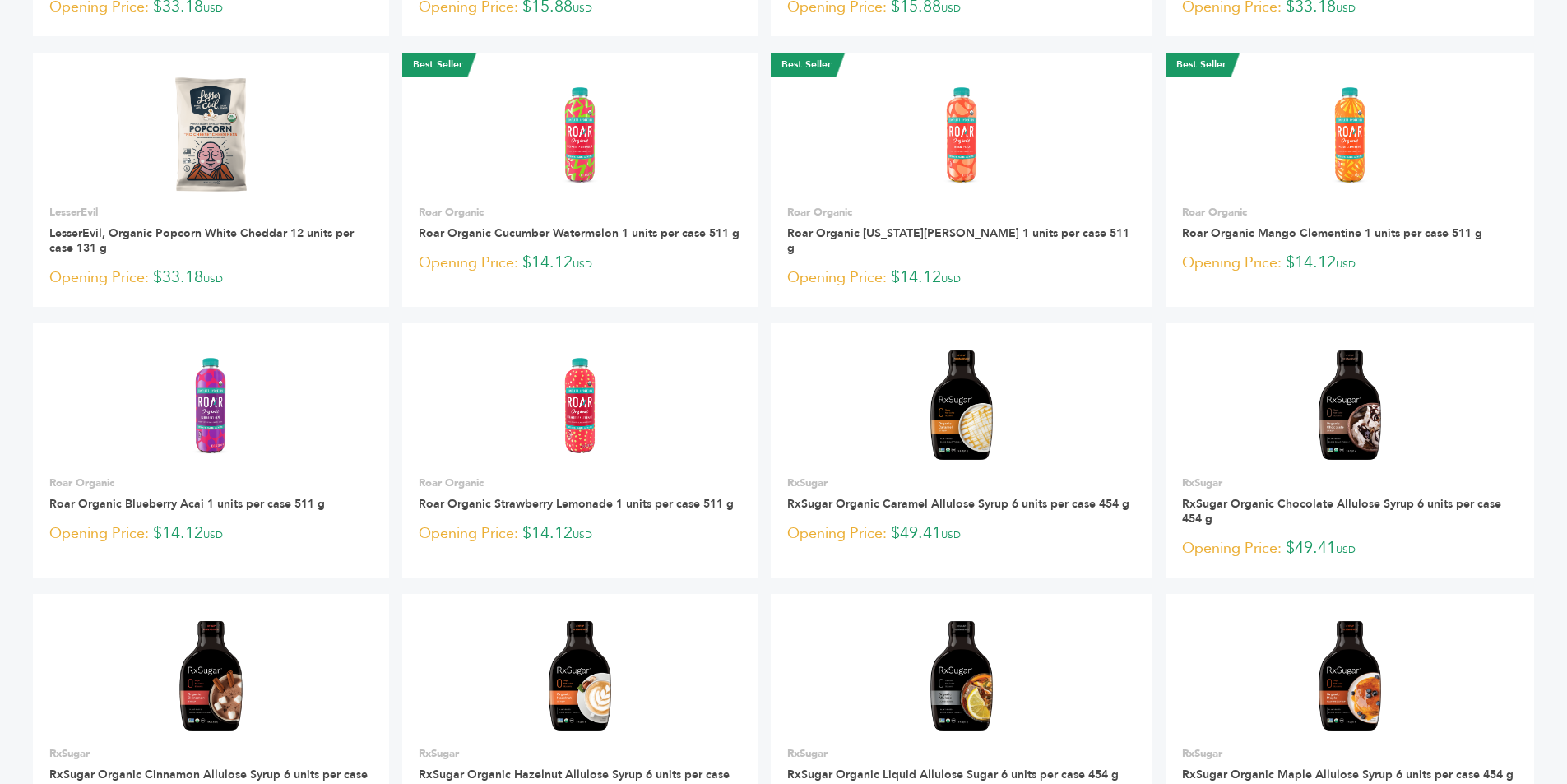
scroll to position [1044, 0]
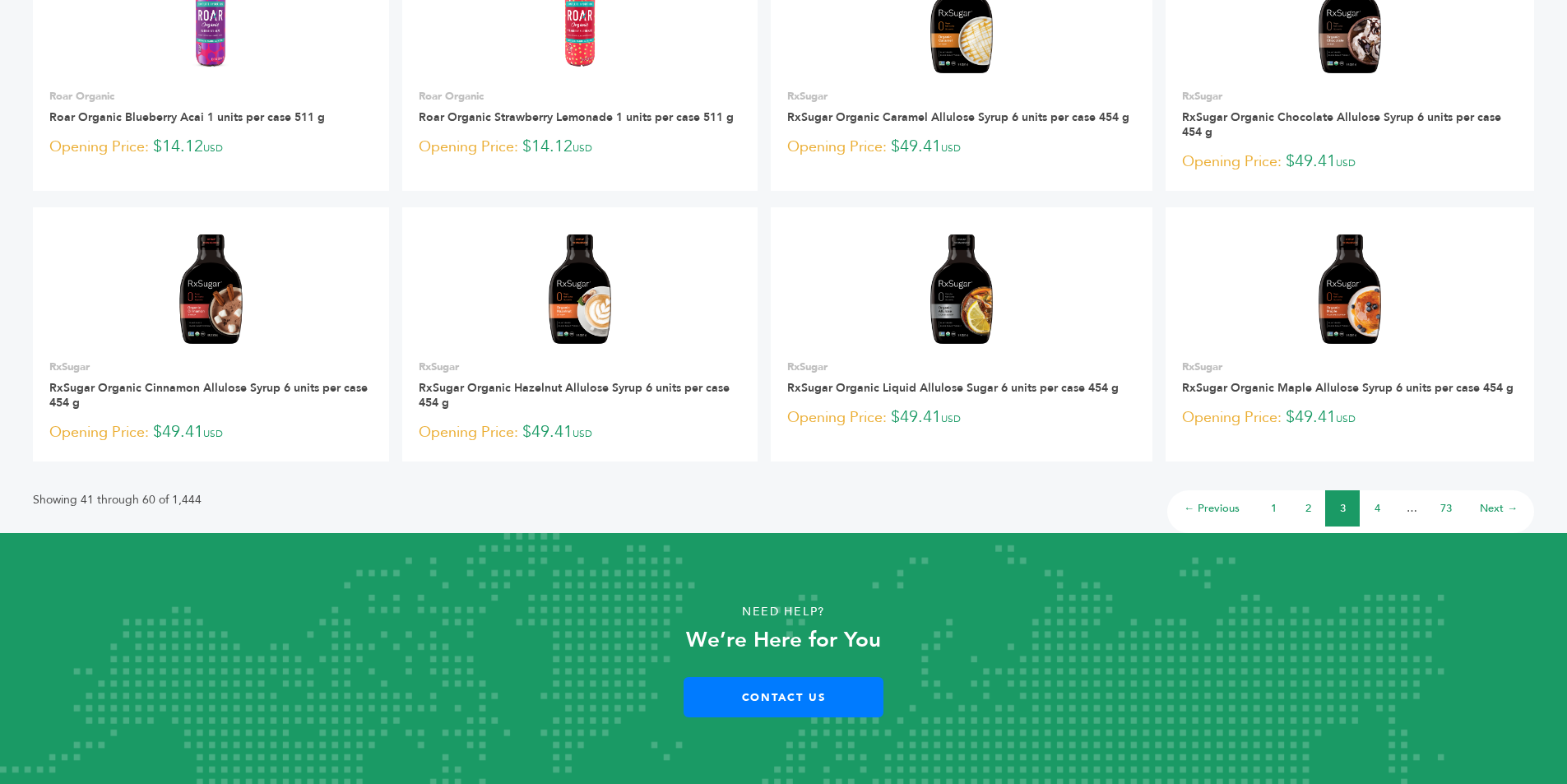
click at [1376, 508] on link "4" at bounding box center [1377, 508] width 6 height 15
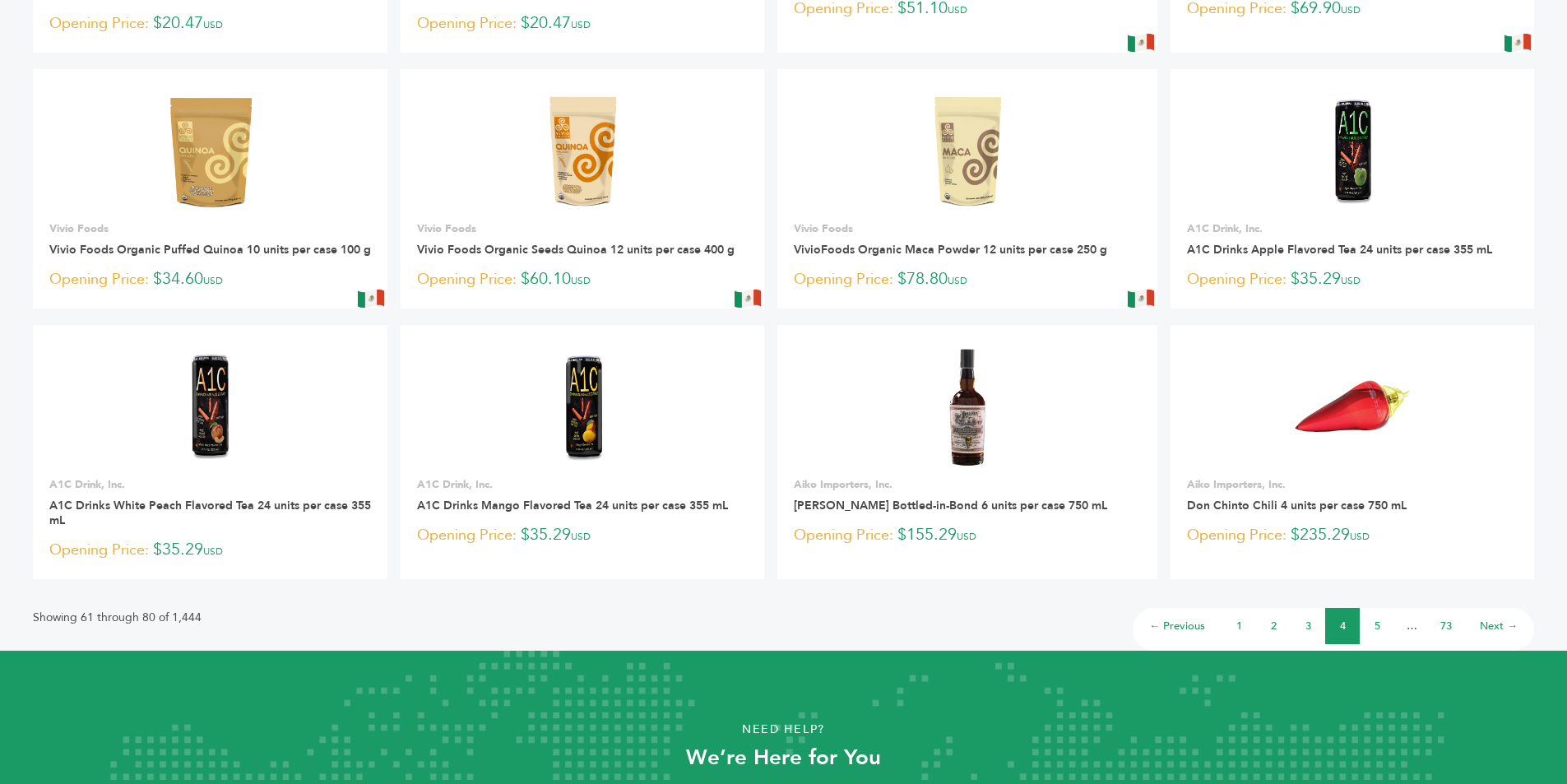
scroll to position [1030, 0]
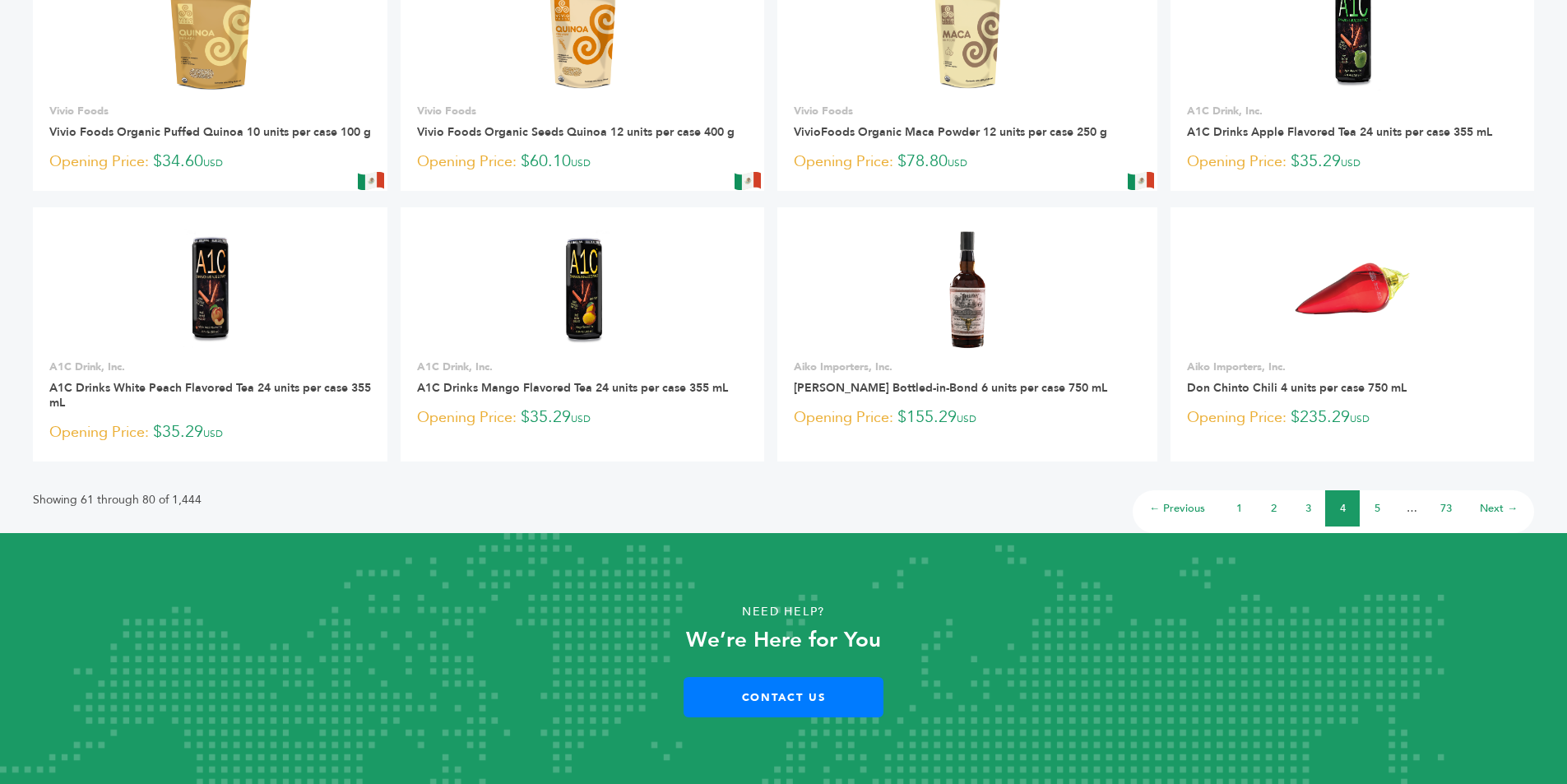
click at [1375, 504] on link "5" at bounding box center [1377, 508] width 6 height 15
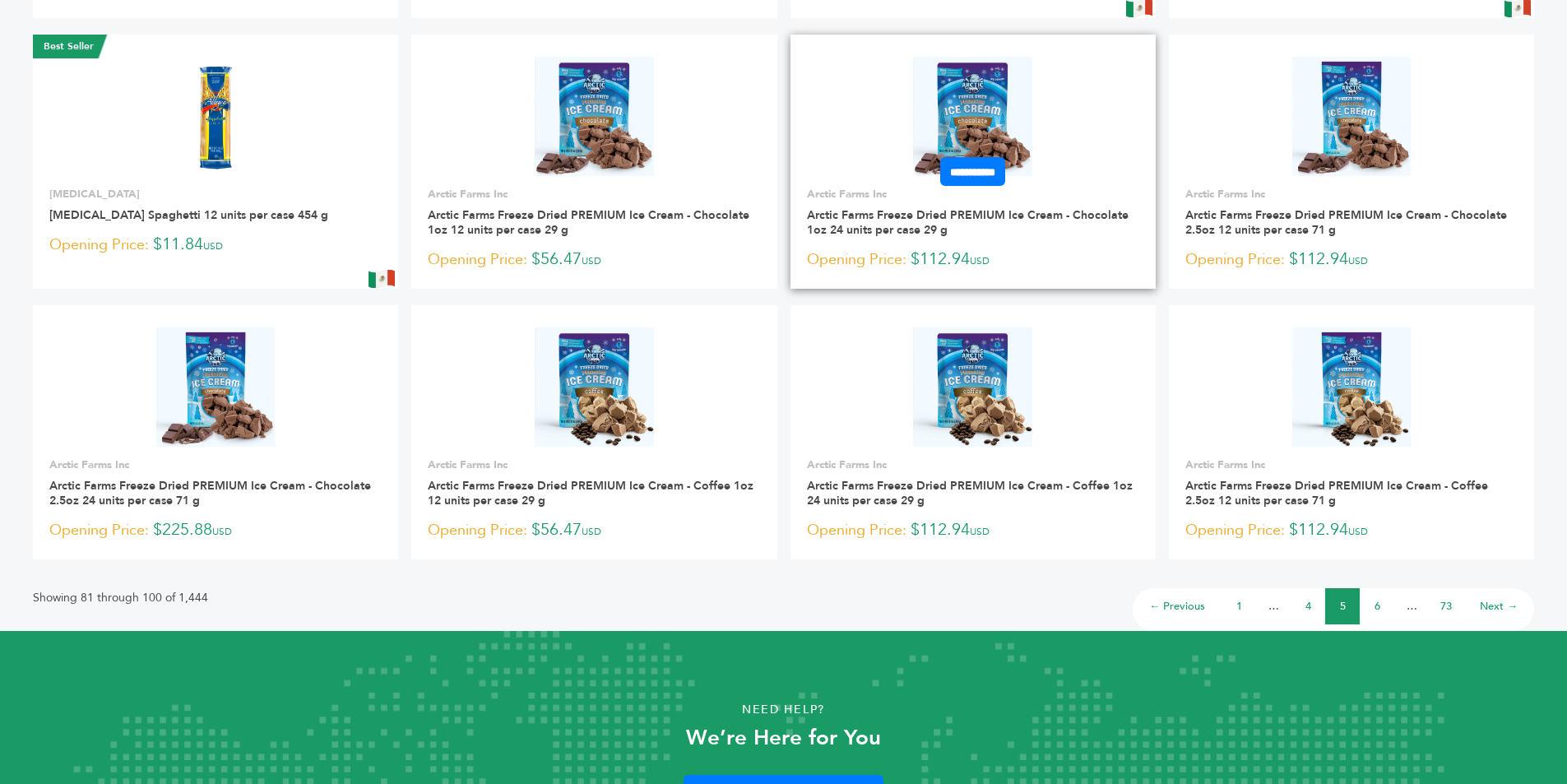
scroll to position [905, 0]
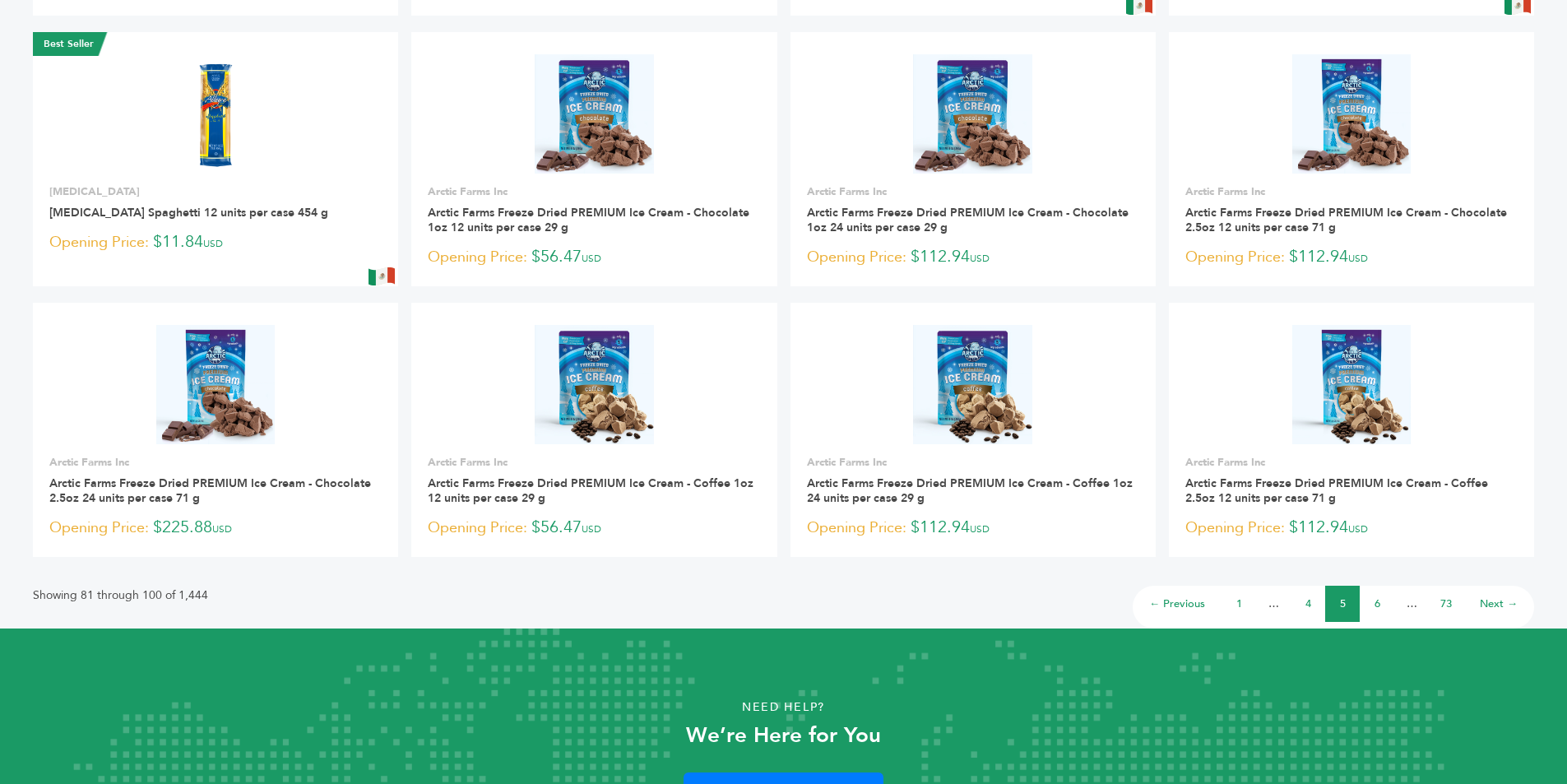
click at [1375, 599] on link "6" at bounding box center [1377, 604] width 6 height 15
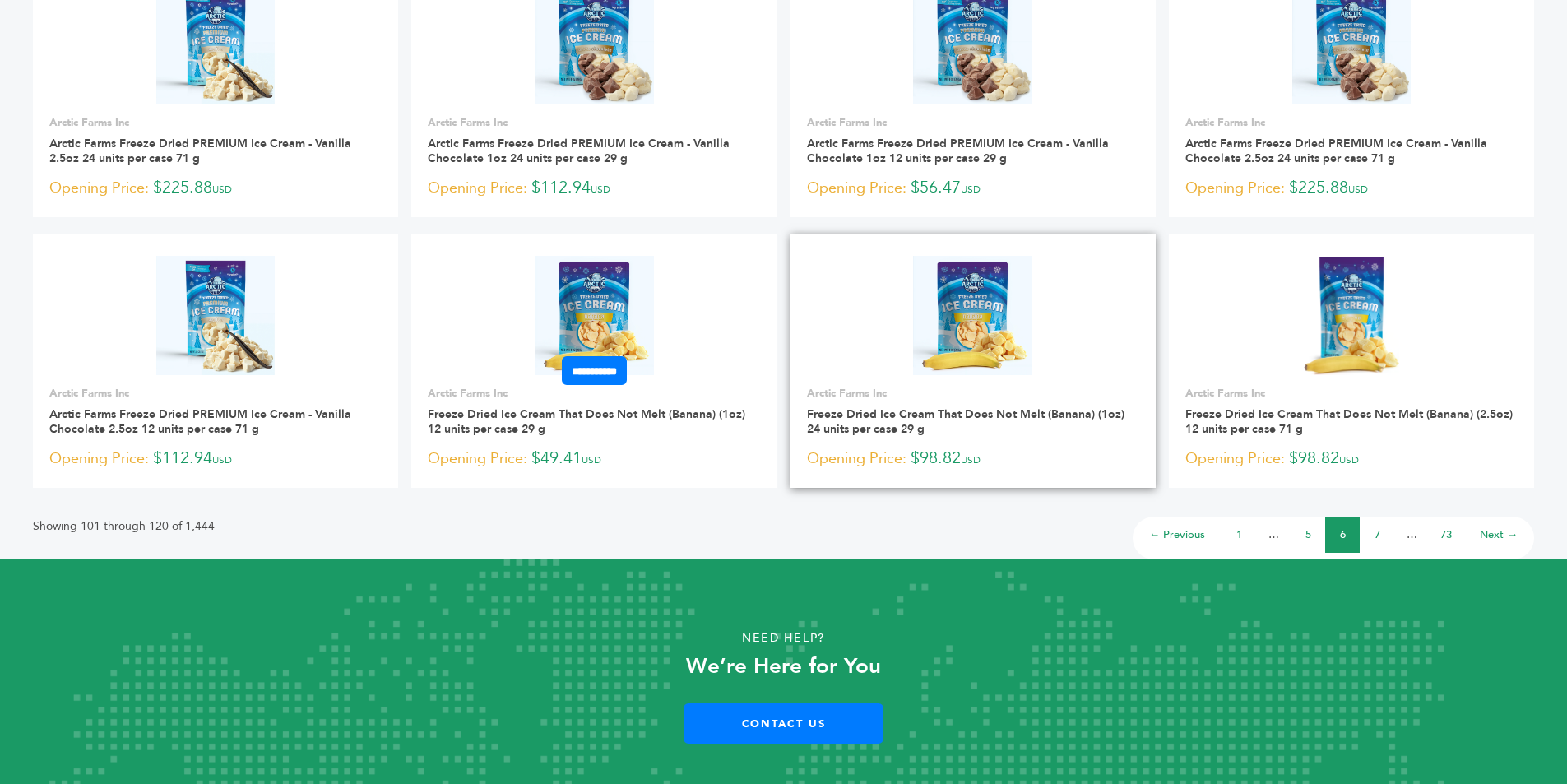
scroll to position [1044, 0]
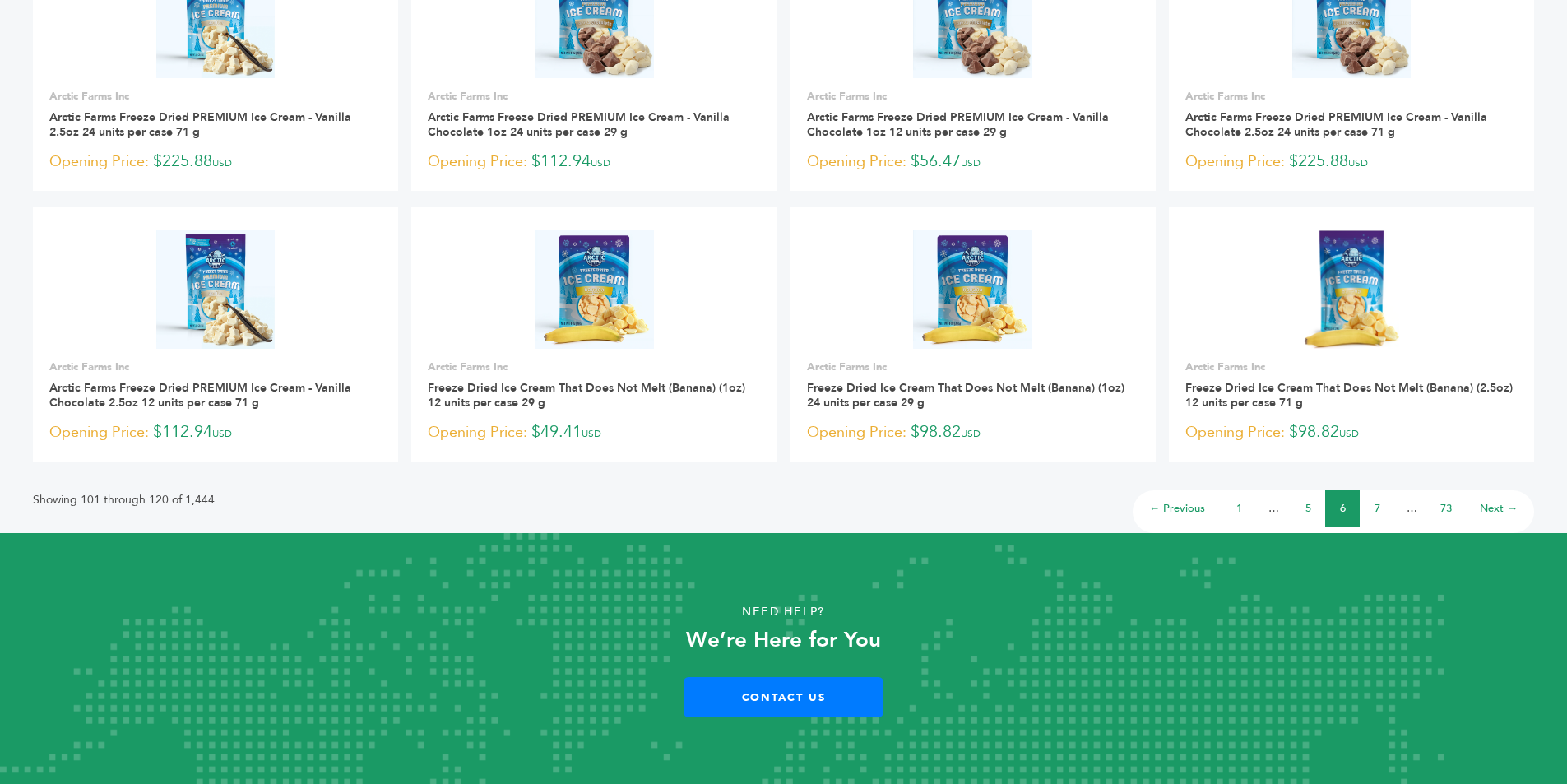
click at [1377, 508] on link "7" at bounding box center [1377, 508] width 6 height 15
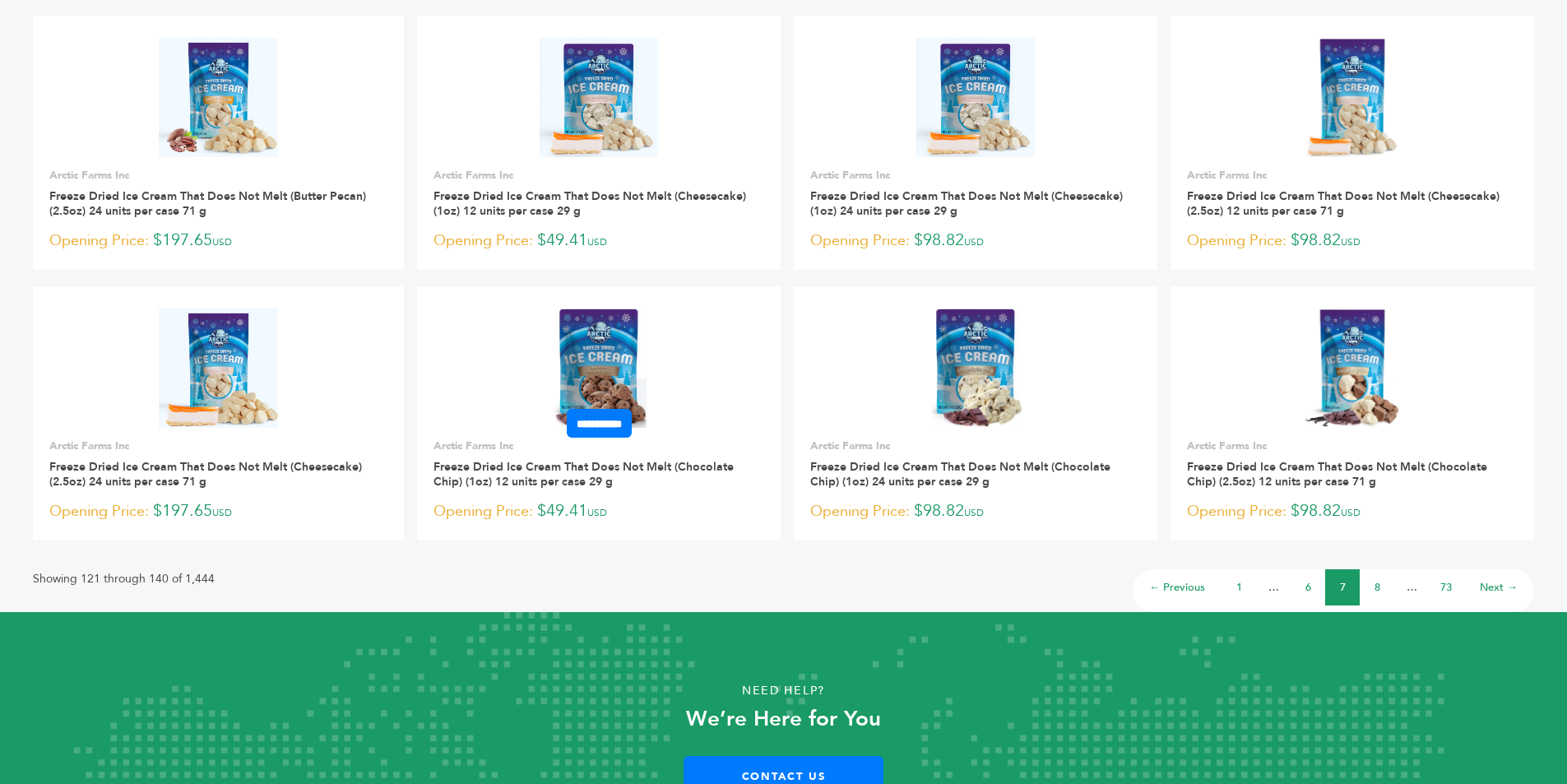
scroll to position [986, 0]
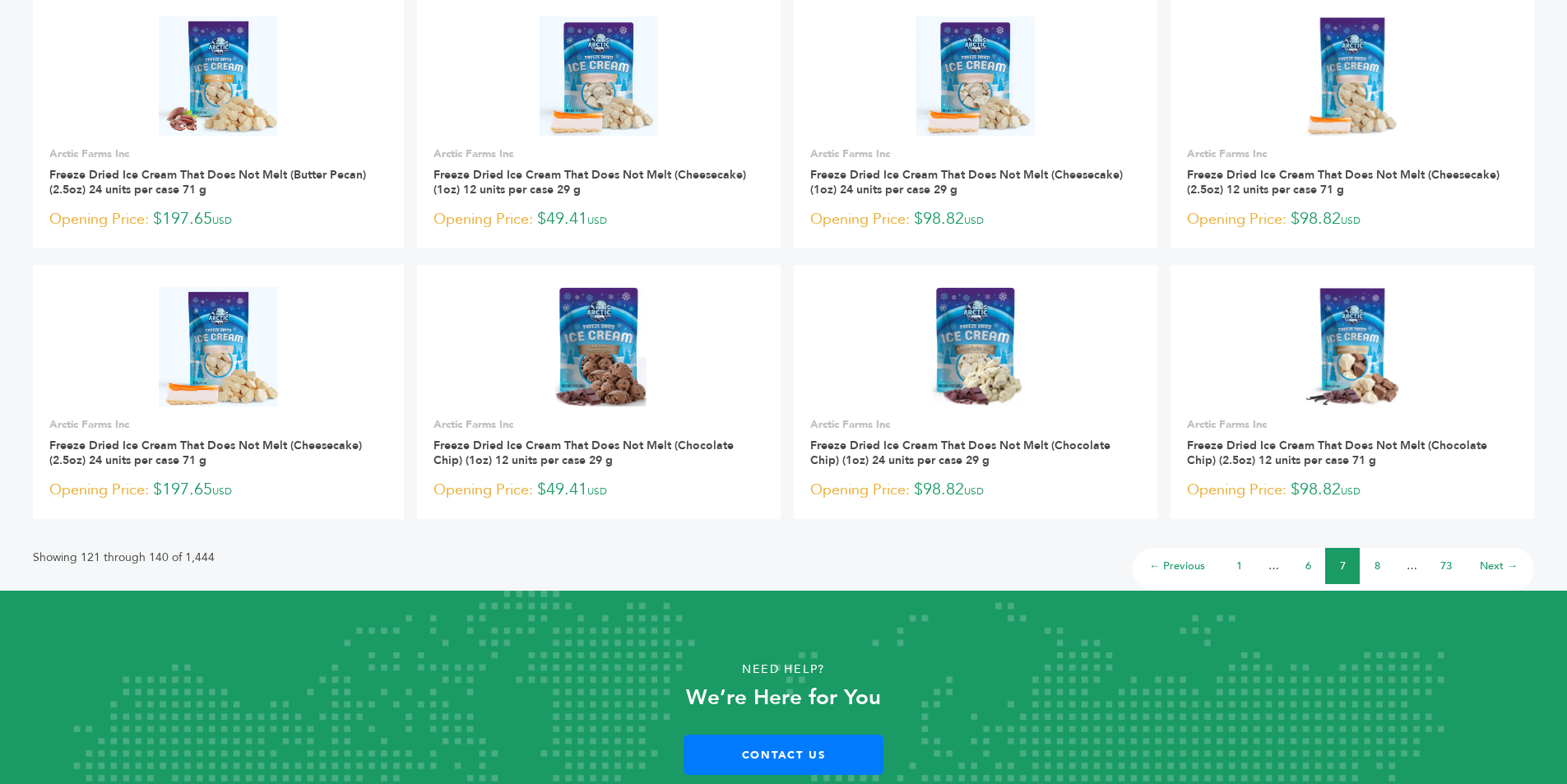
click at [1377, 565] on link "8" at bounding box center [1377, 566] width 6 height 15
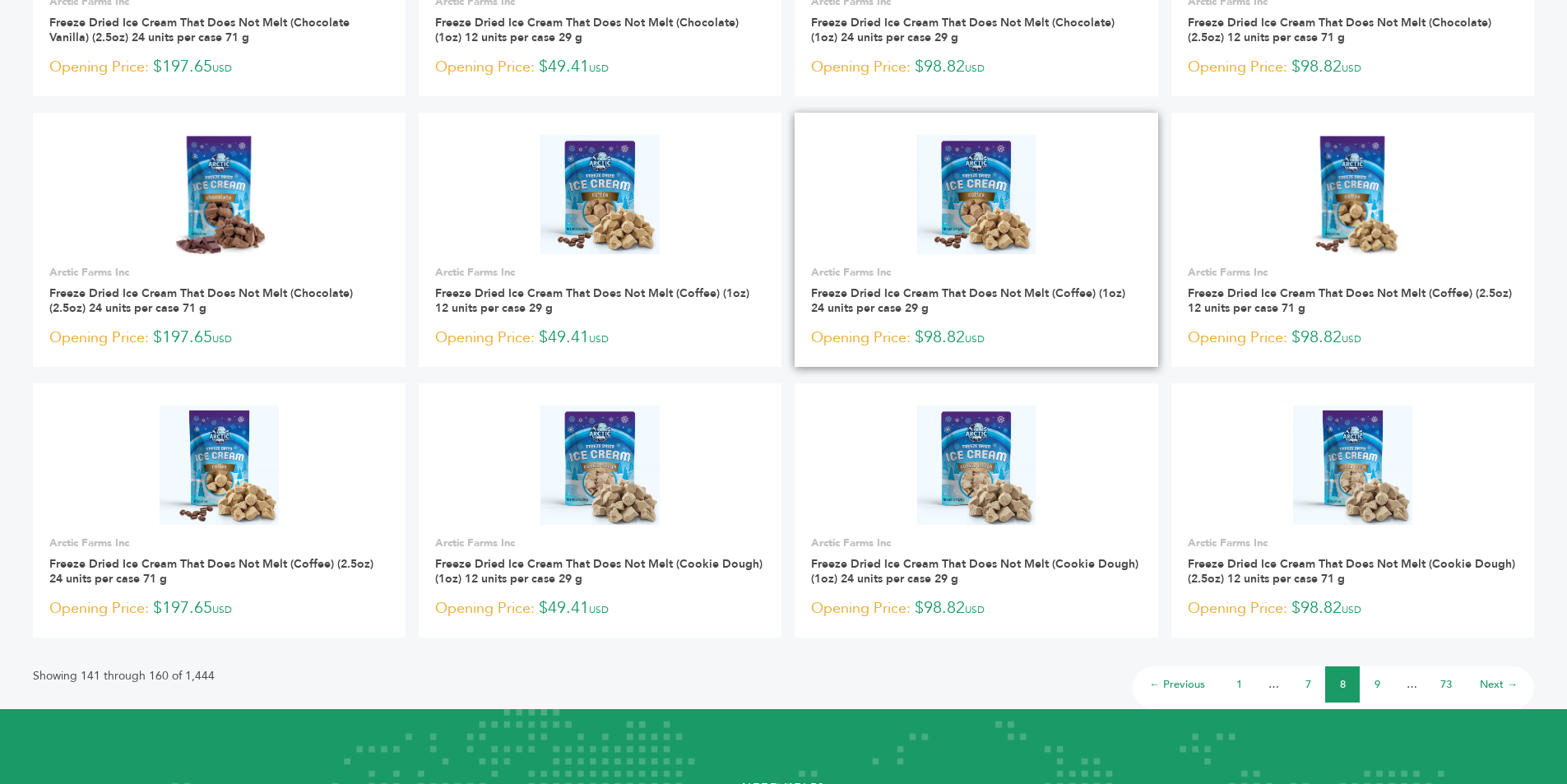
scroll to position [905, 0]
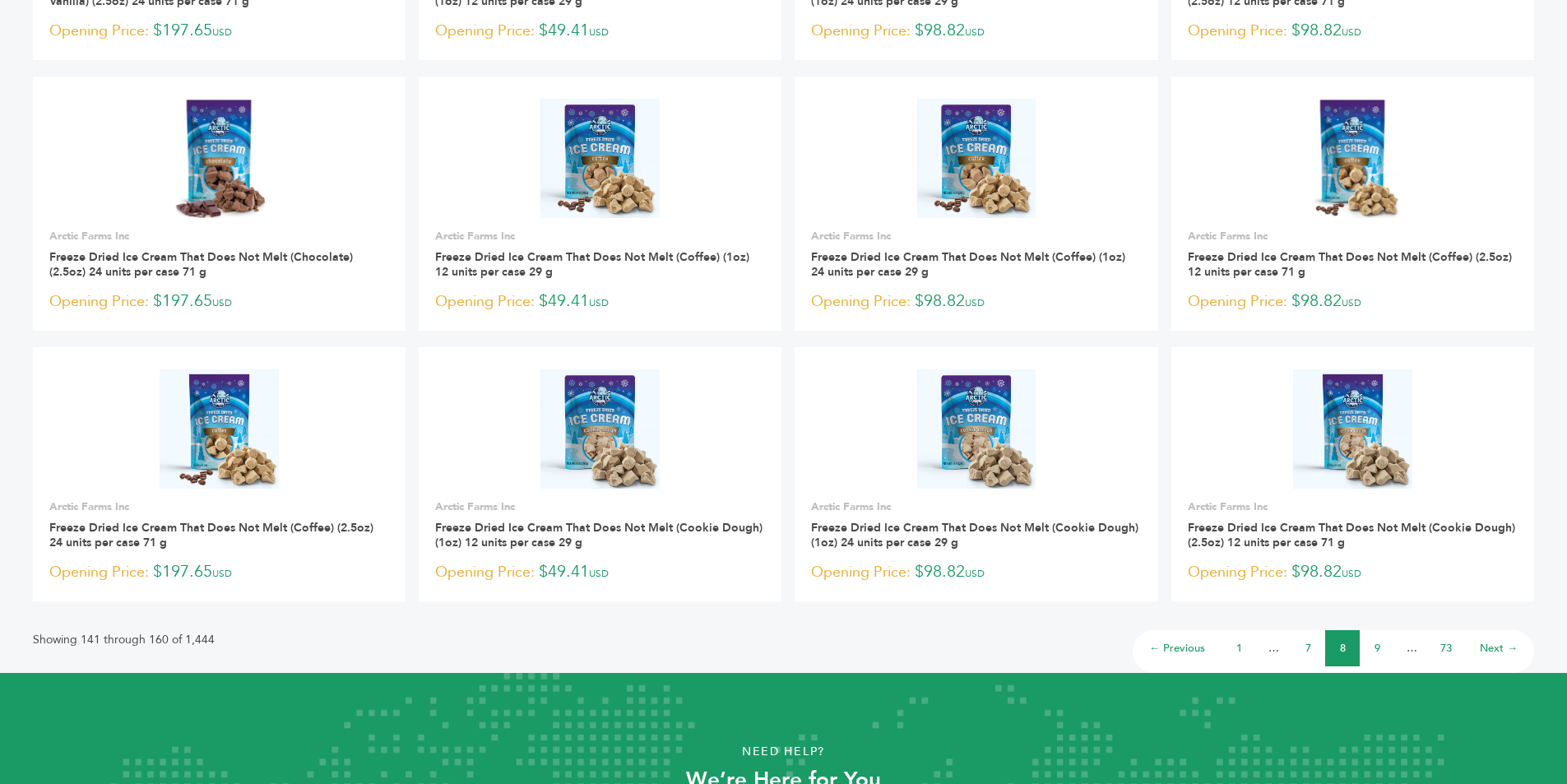
click at [1377, 650] on link "9" at bounding box center [1377, 648] width 6 height 15
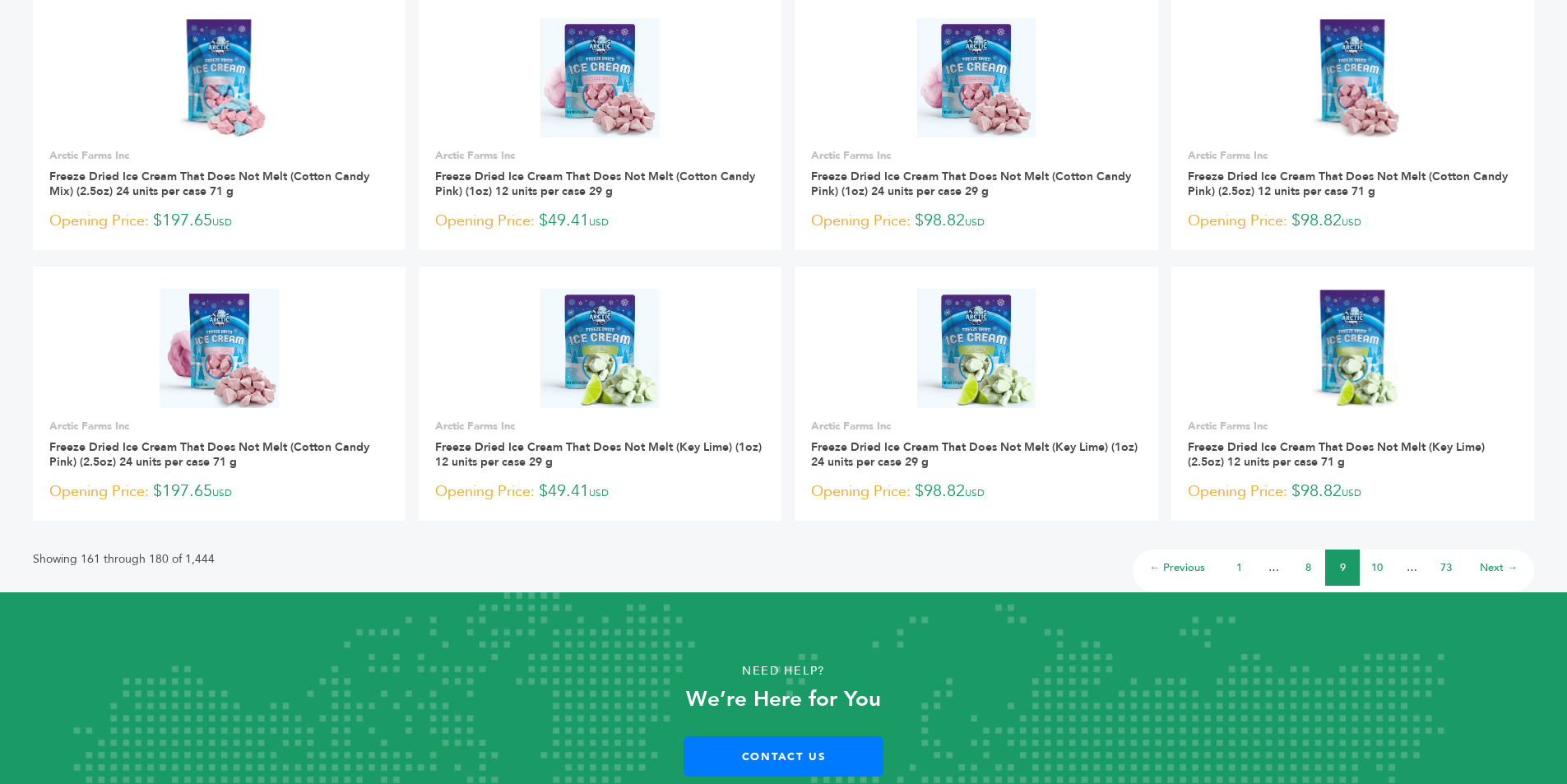
scroll to position [986, 0]
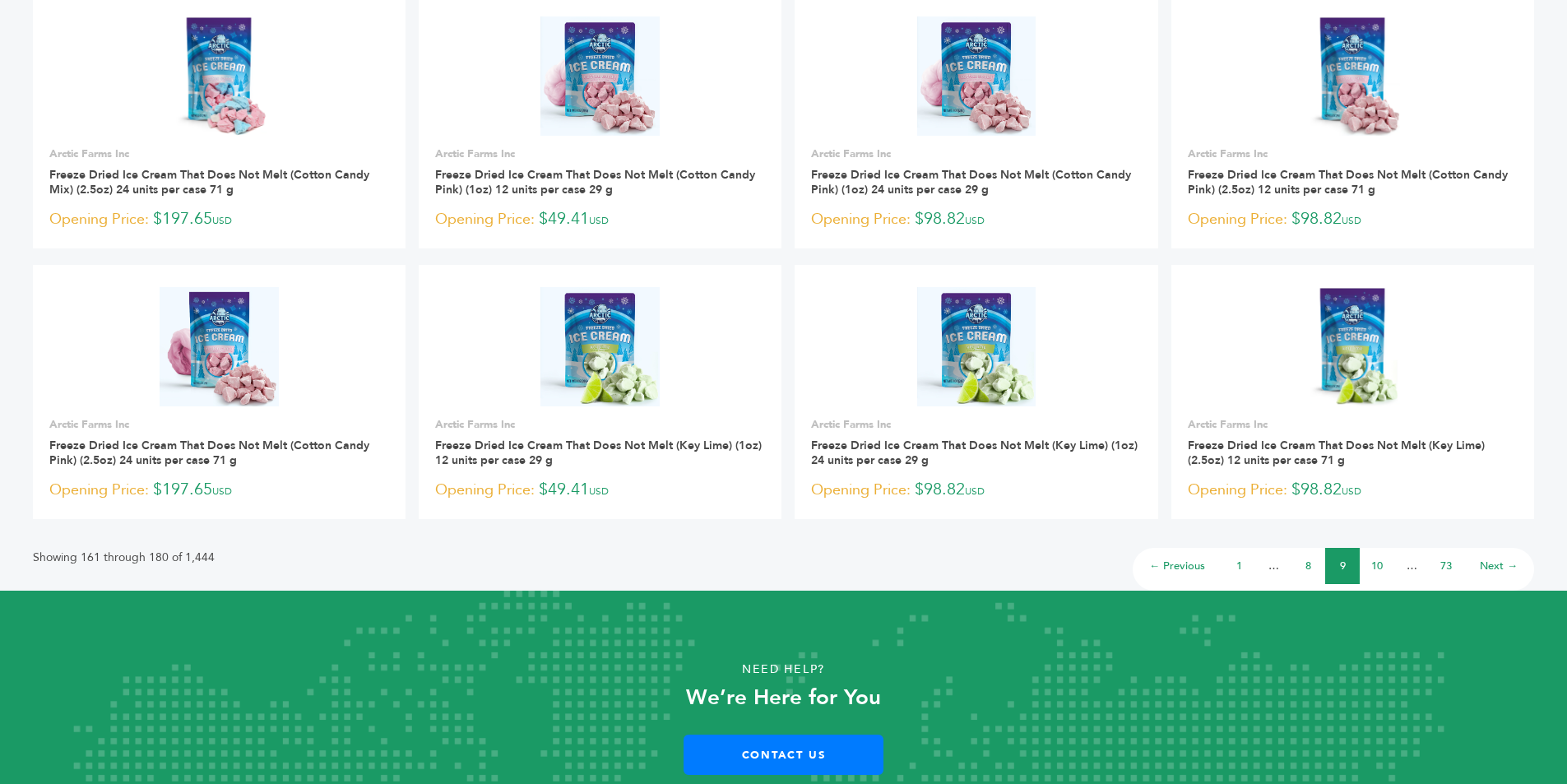
click at [1374, 565] on link "10" at bounding box center [1377, 566] width 12 height 15
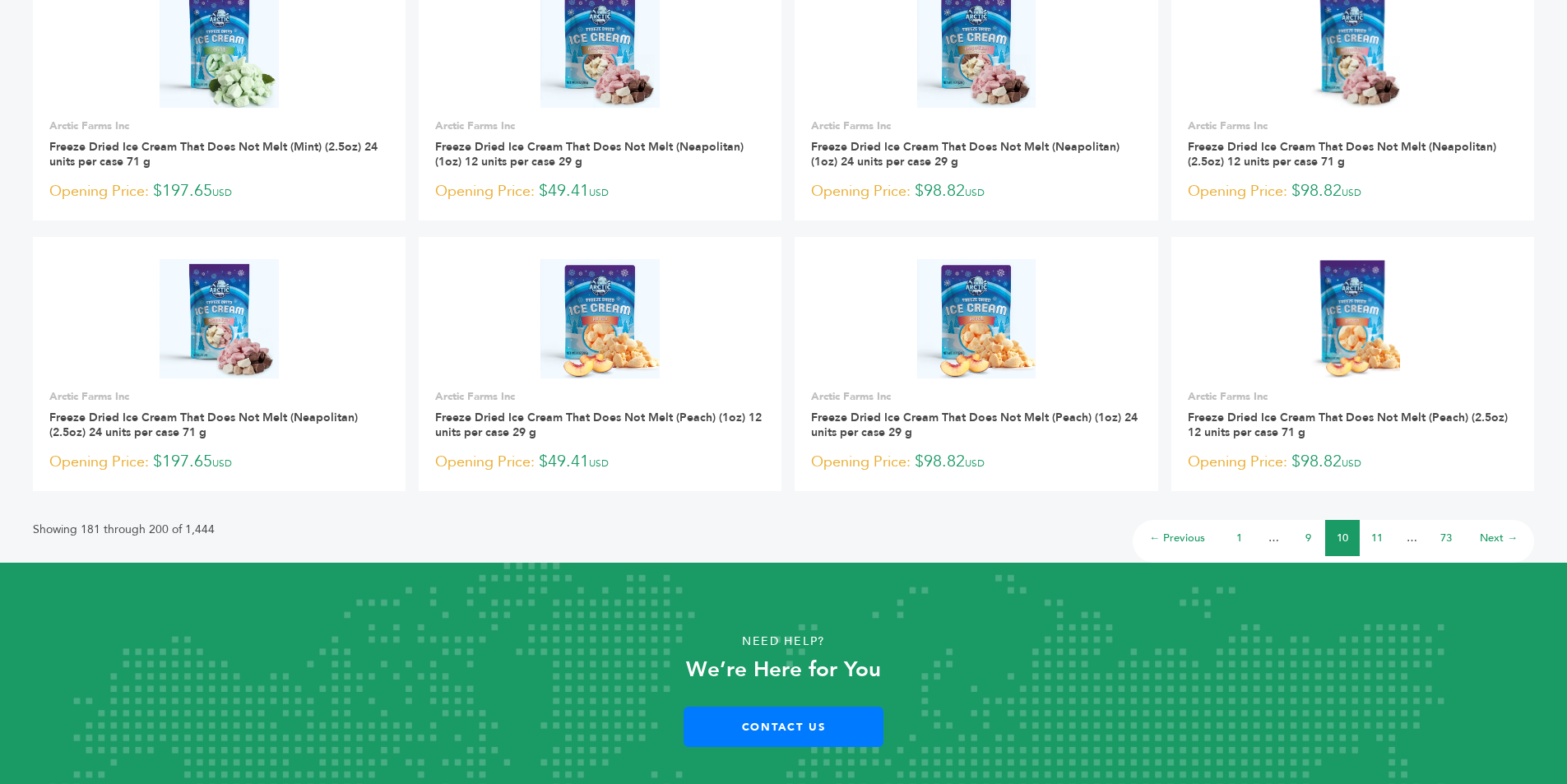
scroll to position [1044, 0]
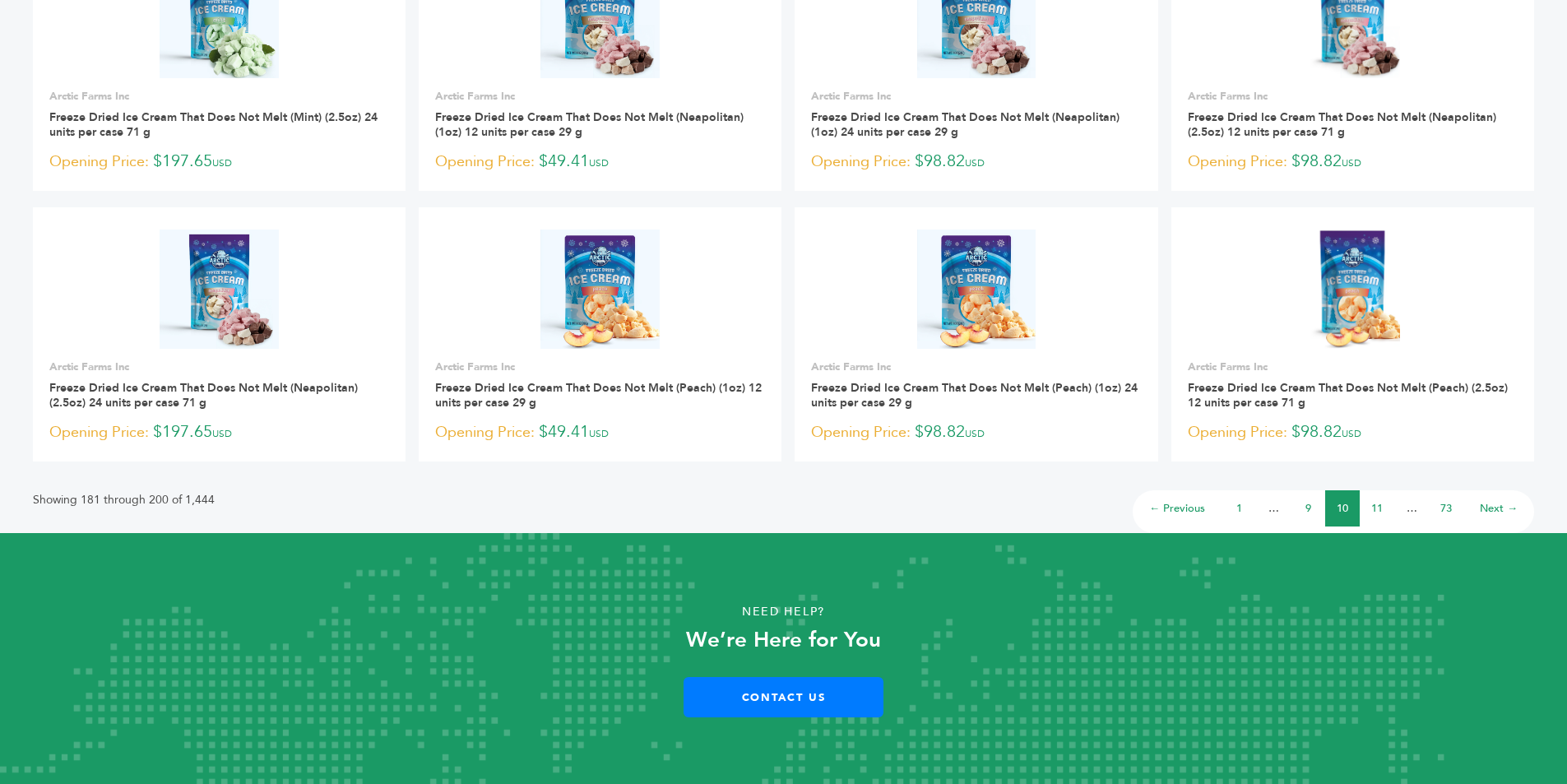
click at [1377, 507] on link "11" at bounding box center [1377, 508] width 12 height 15
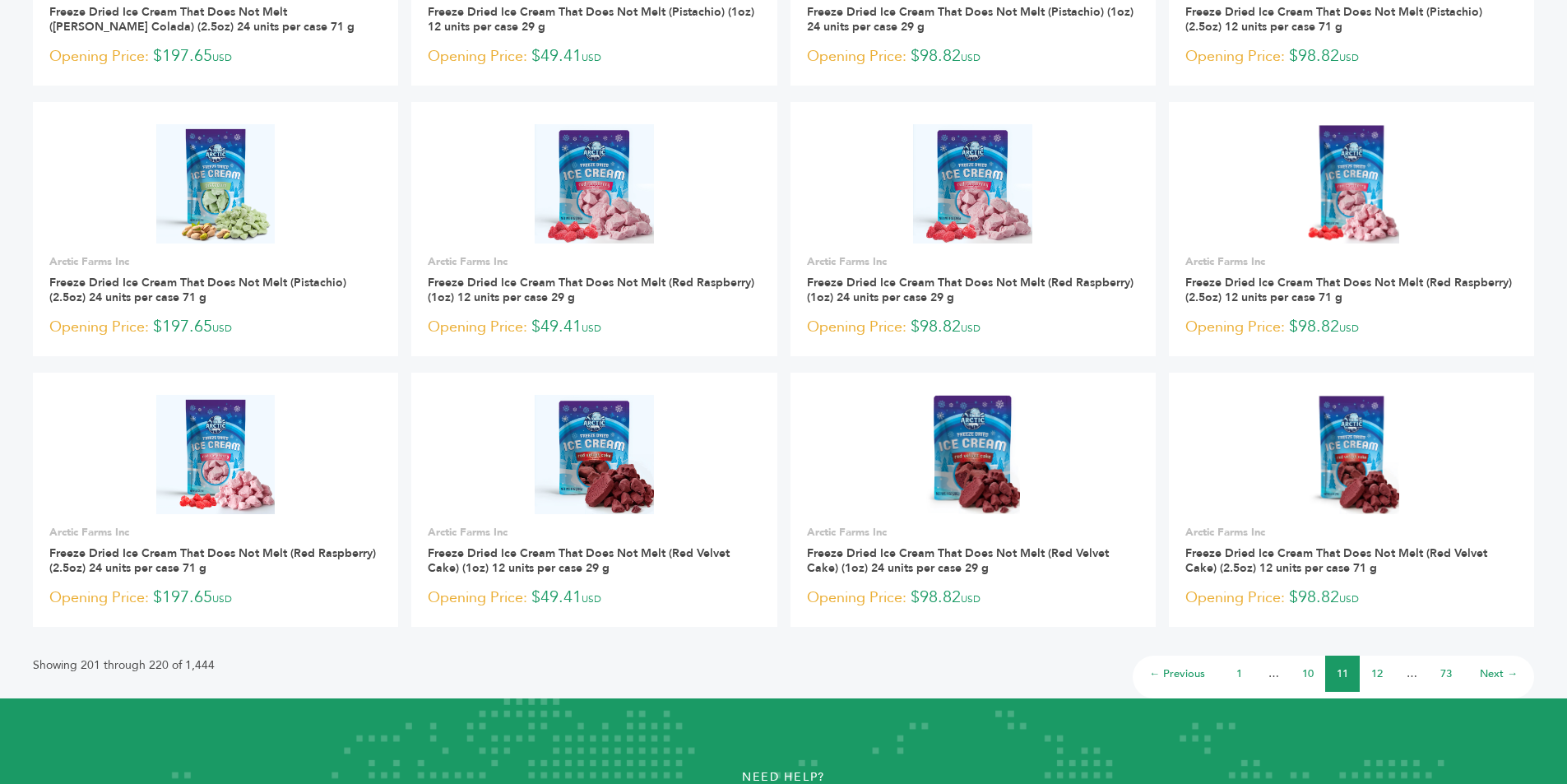
scroll to position [905, 0]
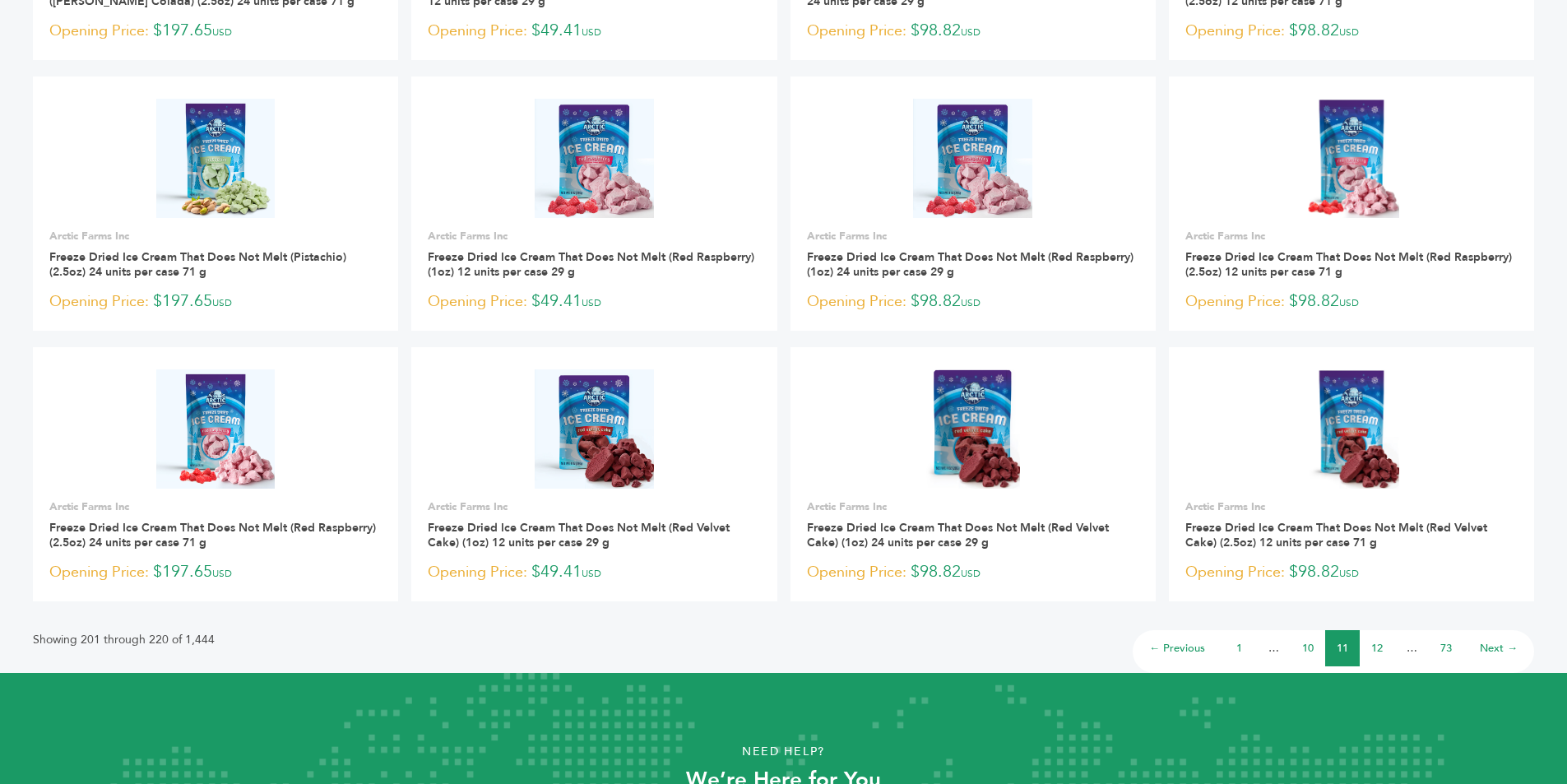
click at [1380, 644] on link "12" at bounding box center [1377, 648] width 12 height 15
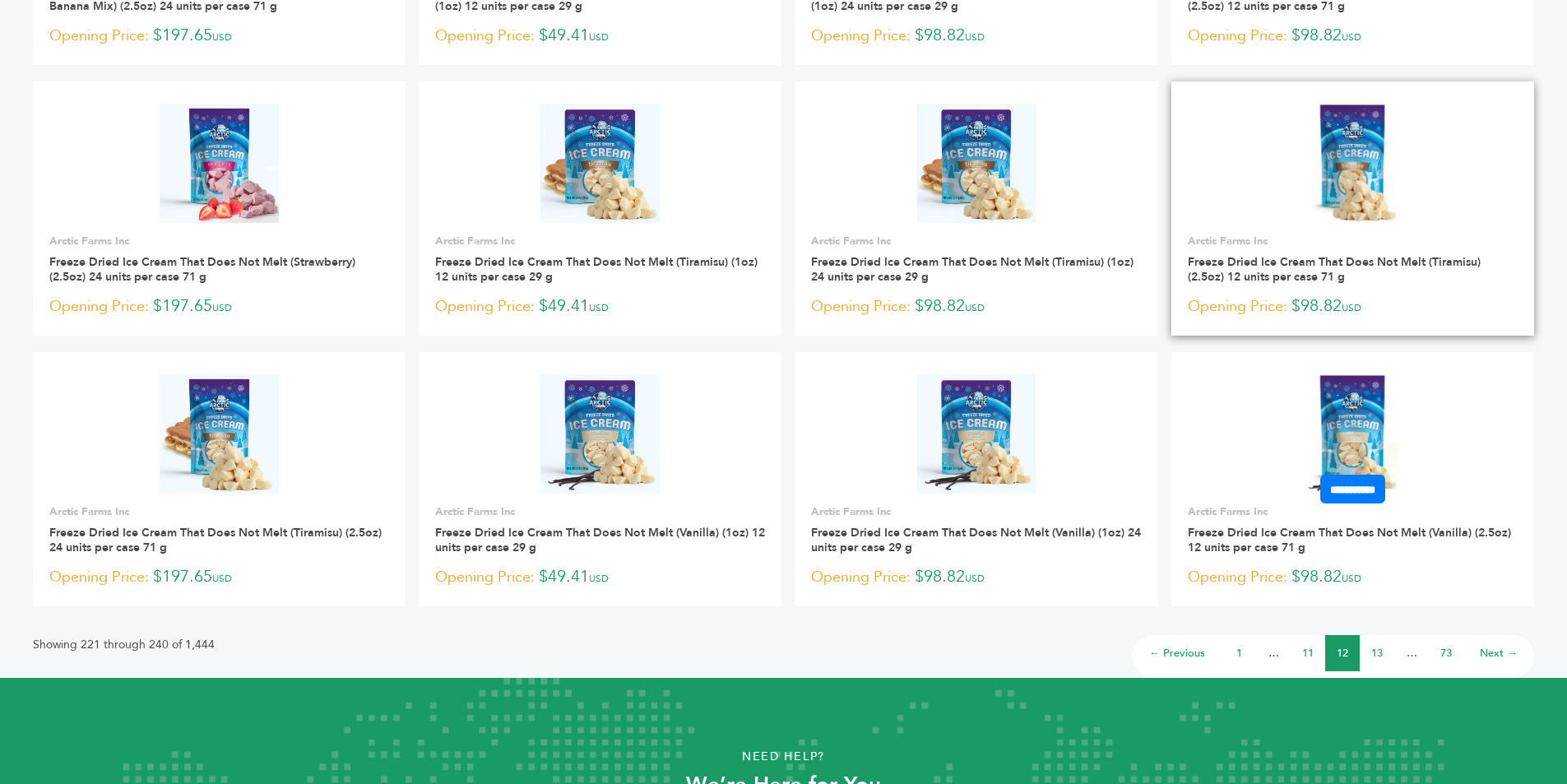
scroll to position [905, 0]
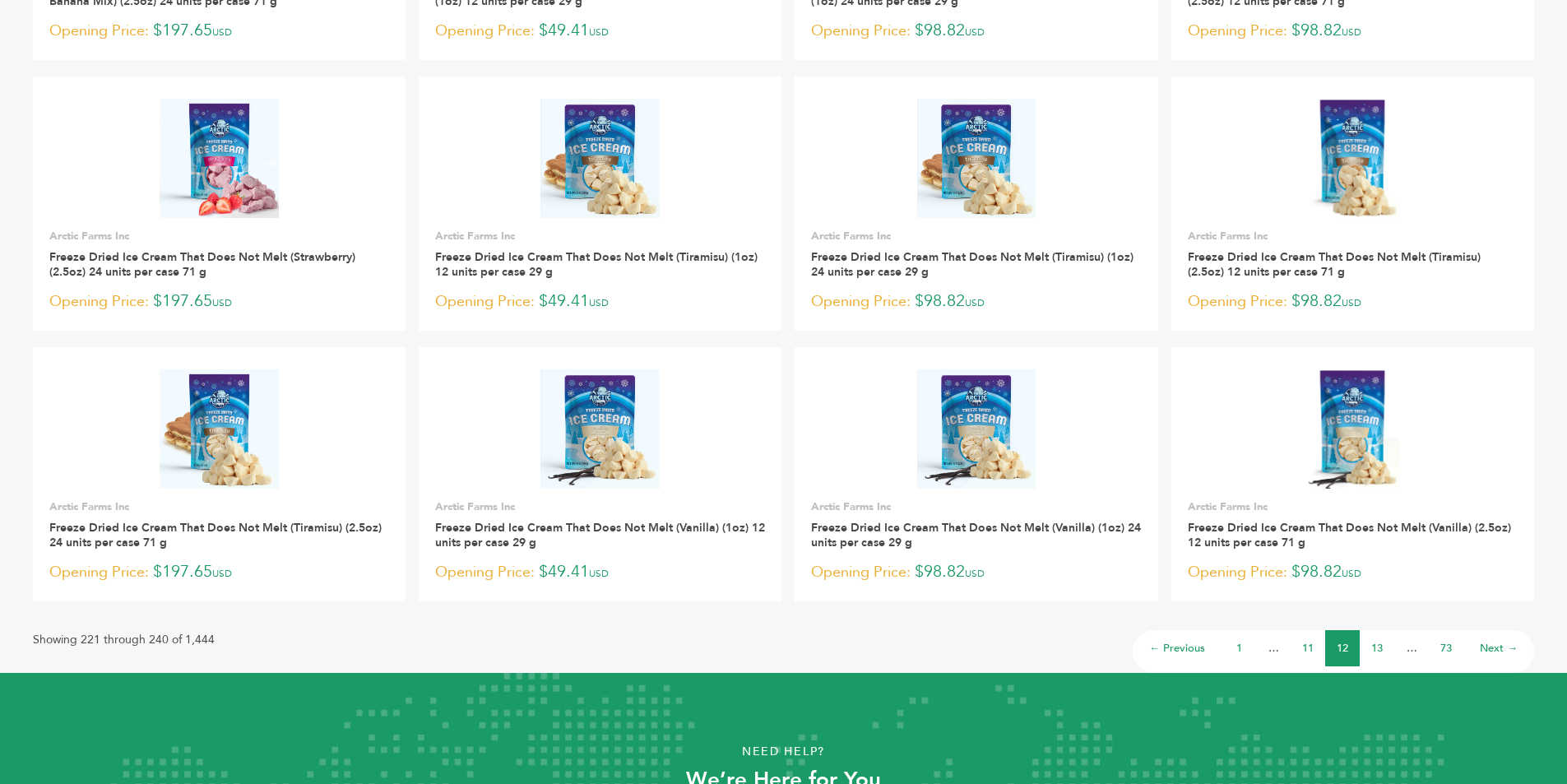
click at [1383, 646] on link "13" at bounding box center [1377, 648] width 12 height 15
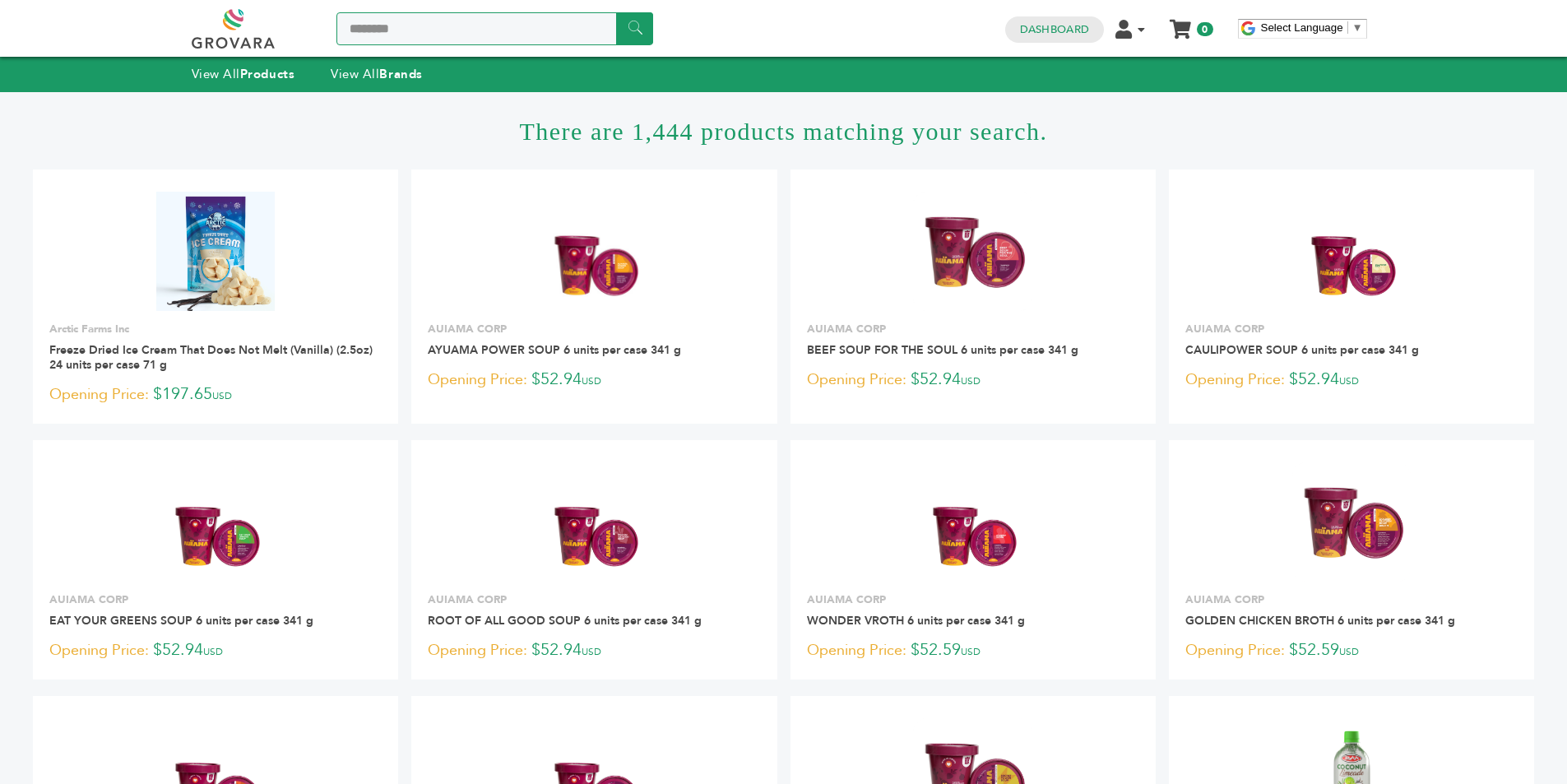
drag, startPoint x: 447, startPoint y: 27, endPoint x: 309, endPoint y: 32, distance: 138.1
click at [309, 32] on div "******* ******" at bounding box center [422, 29] width 461 height 40
type input "**********"
click at [616, 12] on input "******" at bounding box center [634, 28] width 37 height 32
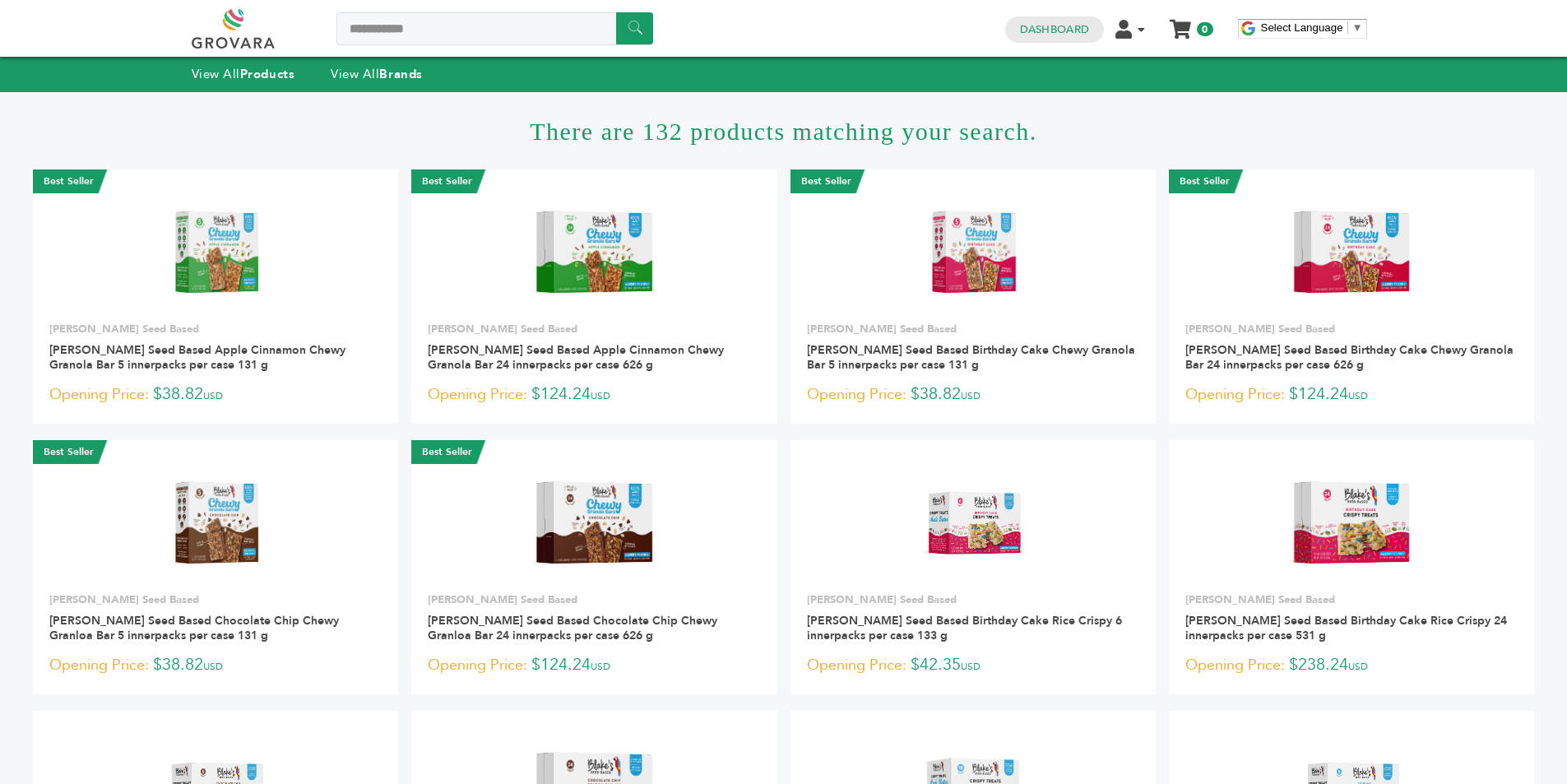
click at [166, 118] on h1 "There are 132 products matching your search." at bounding box center [784, 131] width 1502 height 77
